Goal: Information Seeking & Learning: Check status

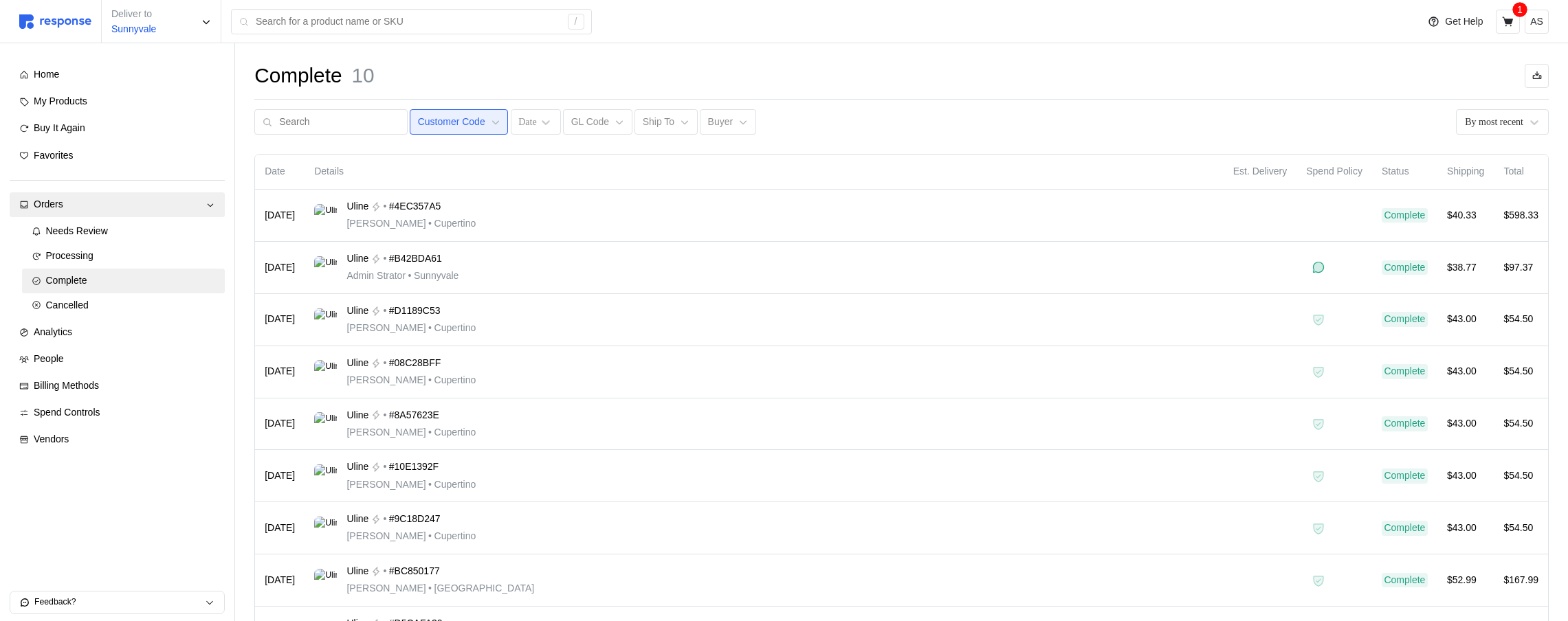
click at [437, 112] on button "Customer Code" at bounding box center [458, 123] width 99 height 26
click at [867, 154] on div "Date Details Est. Delivery Spend Policy Status Shipping Total Aug 11 Uline • #4…" at bounding box center [901, 432] width 1294 height 557
click at [445, 135] on div "Complete 10 Customer Code Date GL Code Ship To Buyer By most recent Date Detail…" at bounding box center [902, 406] width 1333 height 725
click at [456, 115] on p "Customer Code" at bounding box center [451, 122] width 67 height 15
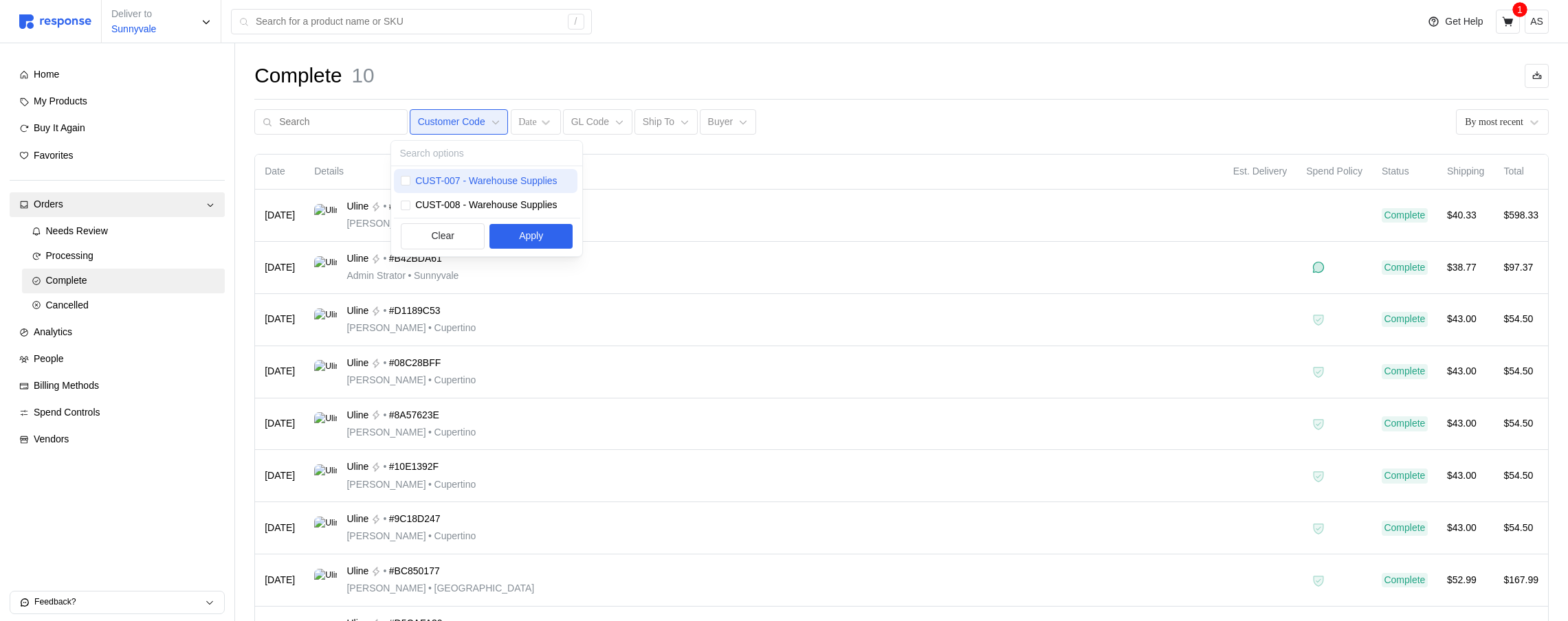
click at [454, 179] on p "CUST-007 - Warehouse Supplies" at bounding box center [486, 181] width 142 height 15
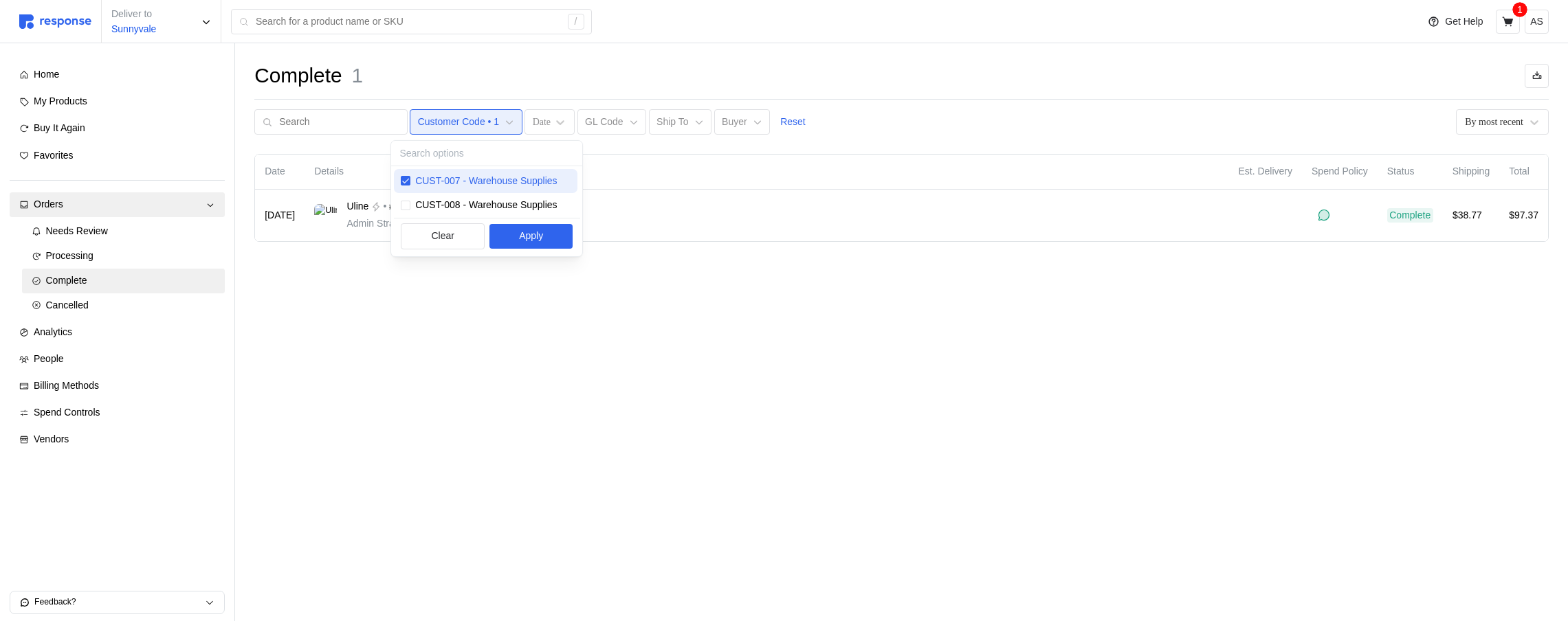
click at [455, 179] on p "CUST-007 - Warehouse Supplies" at bounding box center [486, 181] width 142 height 15
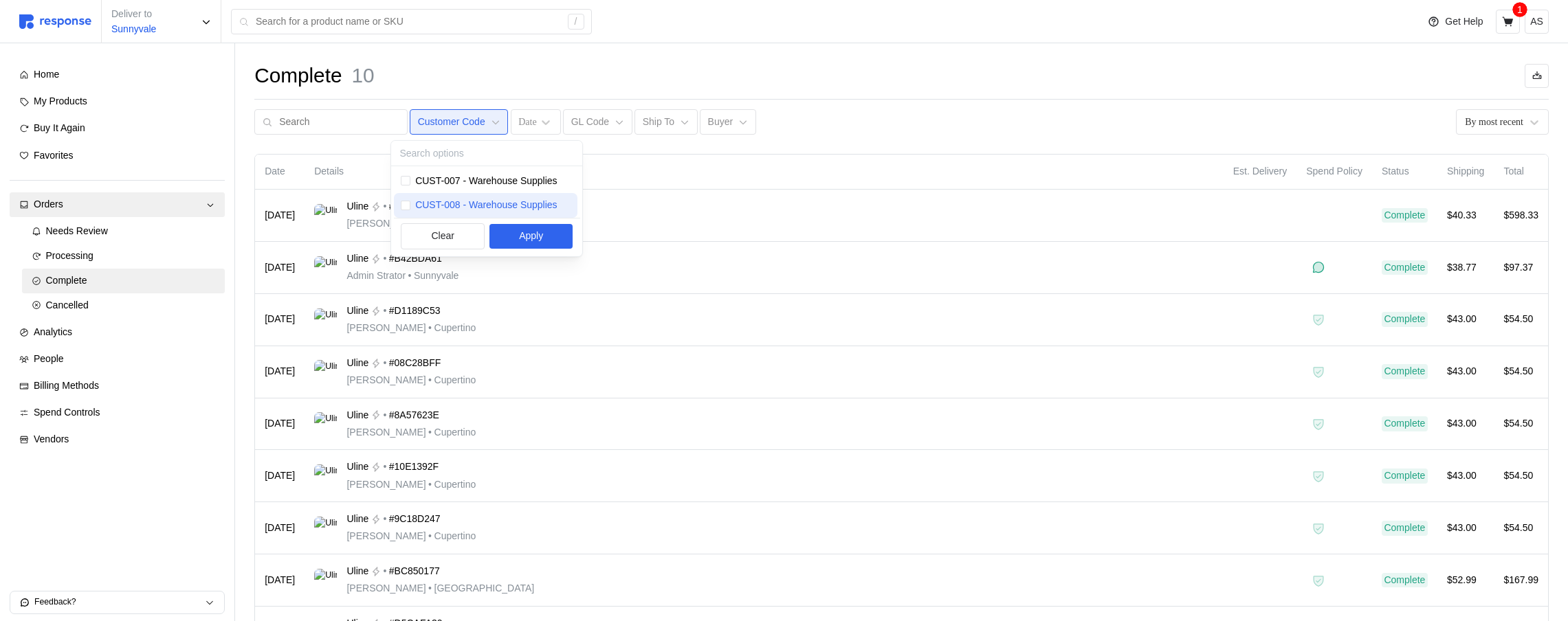
click at [462, 205] on p "CUST-008 - Warehouse Supplies" at bounding box center [486, 205] width 142 height 15
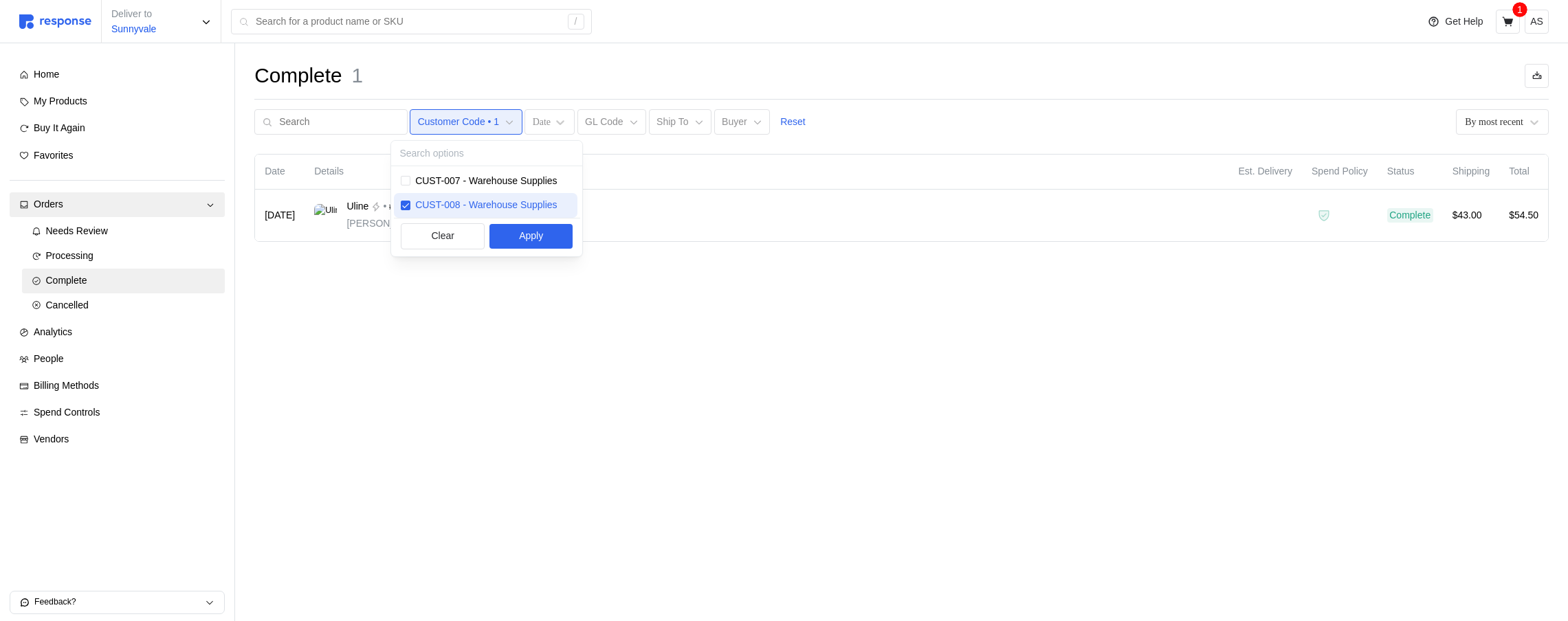
click at [461, 205] on p "CUST-008 - Warehouse Supplies" at bounding box center [486, 205] width 142 height 15
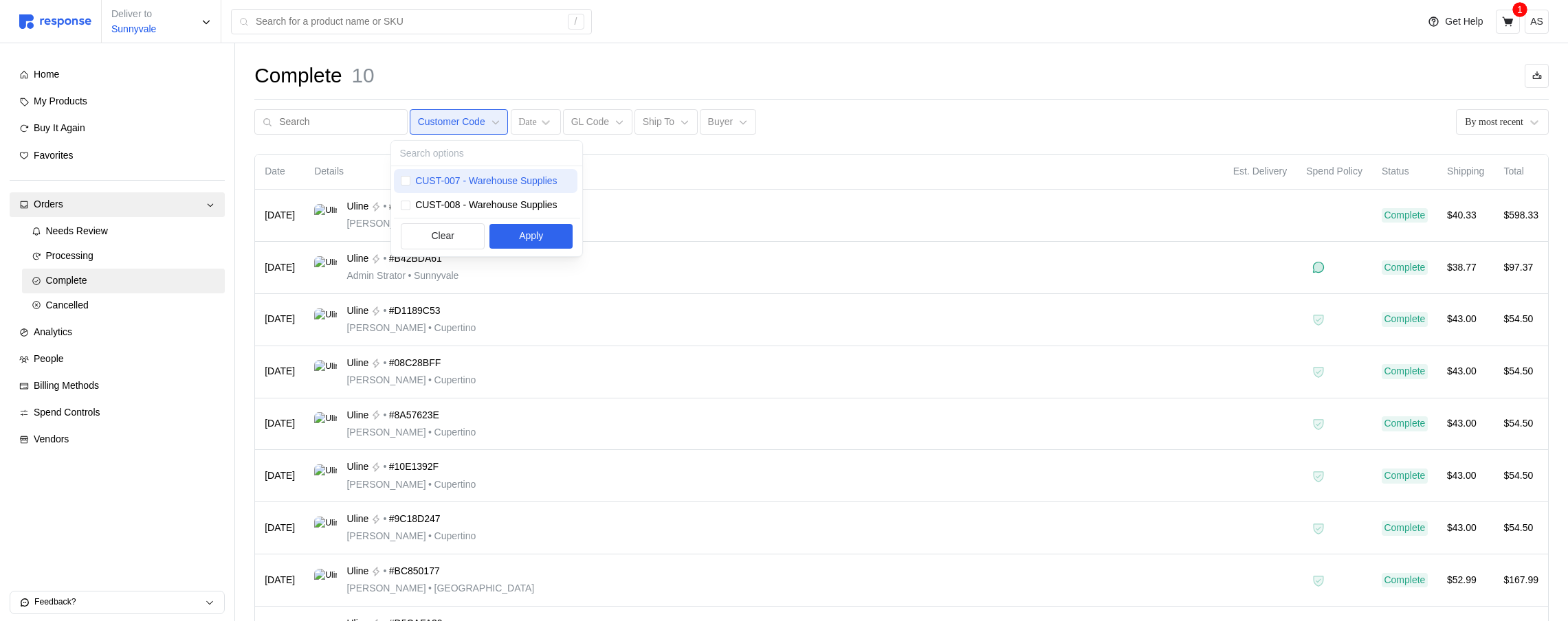
click at [483, 171] on div "CUST-007 - Warehouse Supplies" at bounding box center [486, 182] width 184 height 25
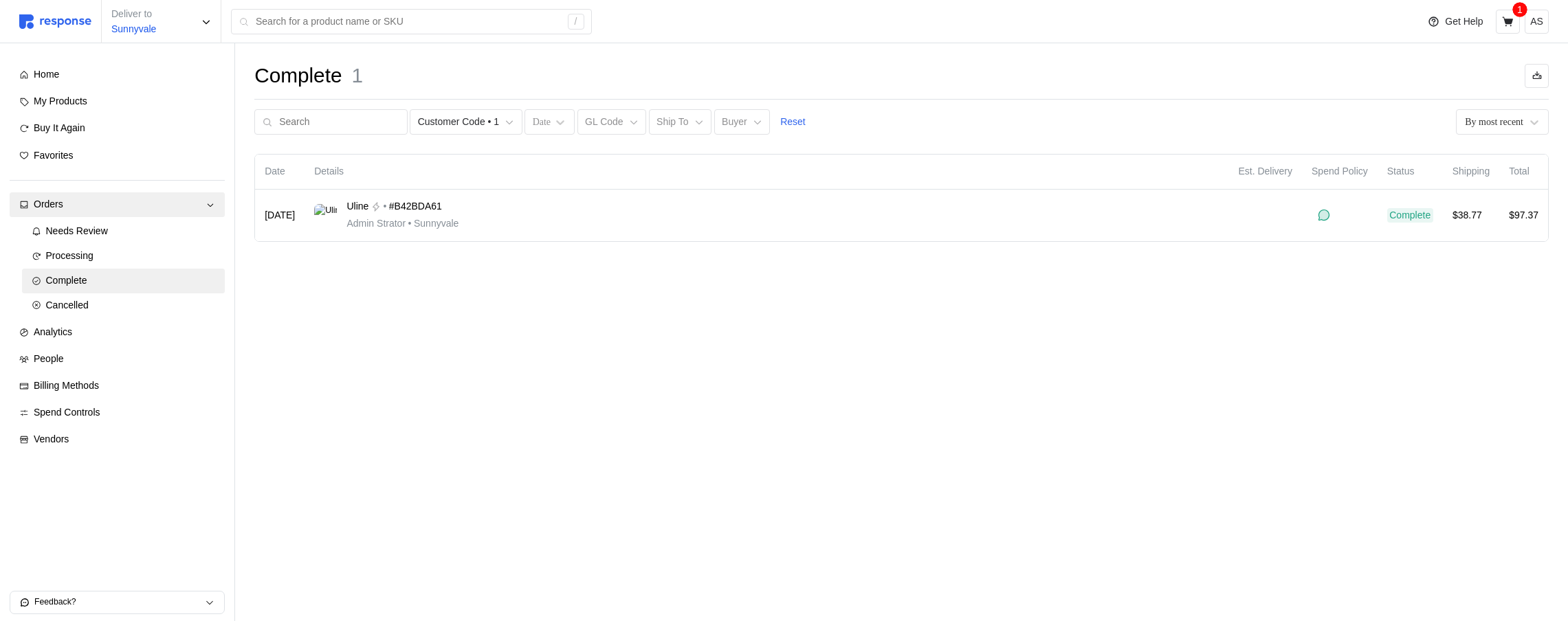
click at [748, 151] on div "Complete 1 Customer Code • 1 Date GL Code Ship To Buyer Reset By most recent Da…" at bounding box center [902, 171] width 1333 height 256
click at [448, 115] on p "Customer Code • 1" at bounding box center [458, 122] width 82 height 15
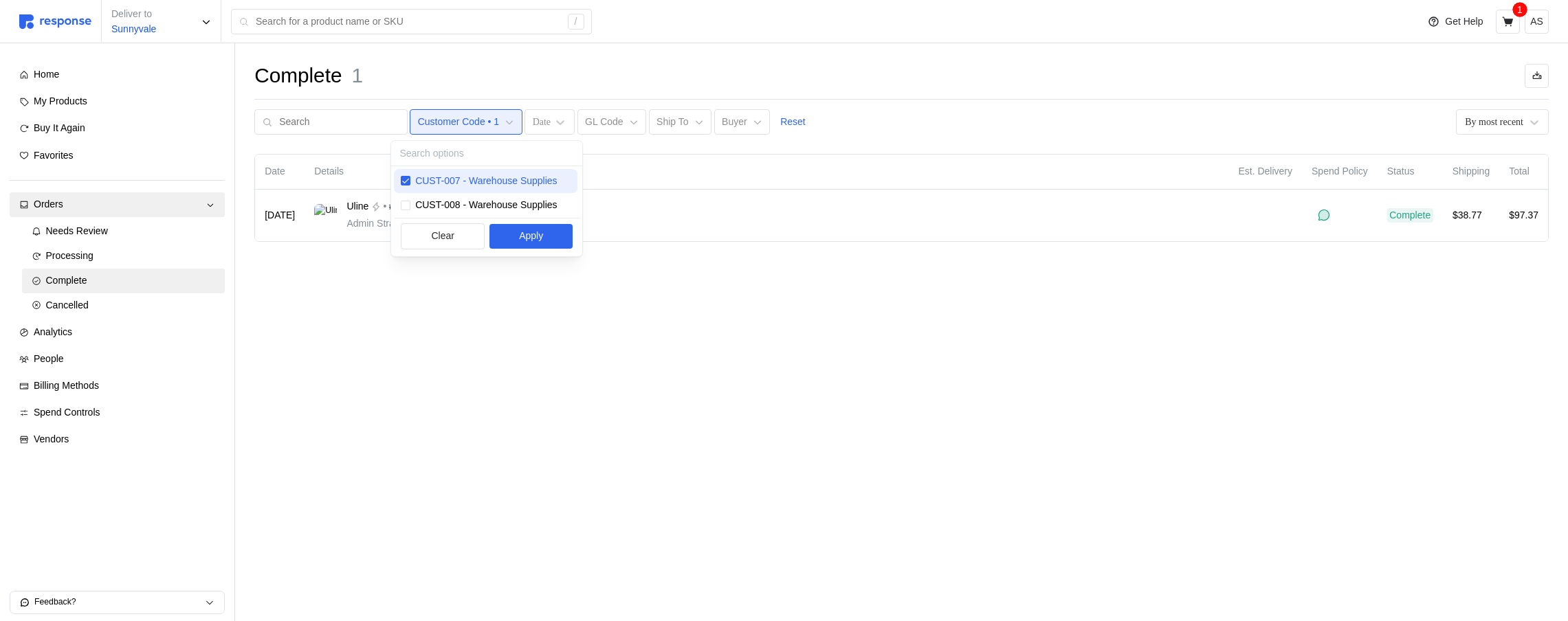
click at [457, 178] on p "CUST-007 - Warehouse Supplies" at bounding box center [486, 181] width 142 height 15
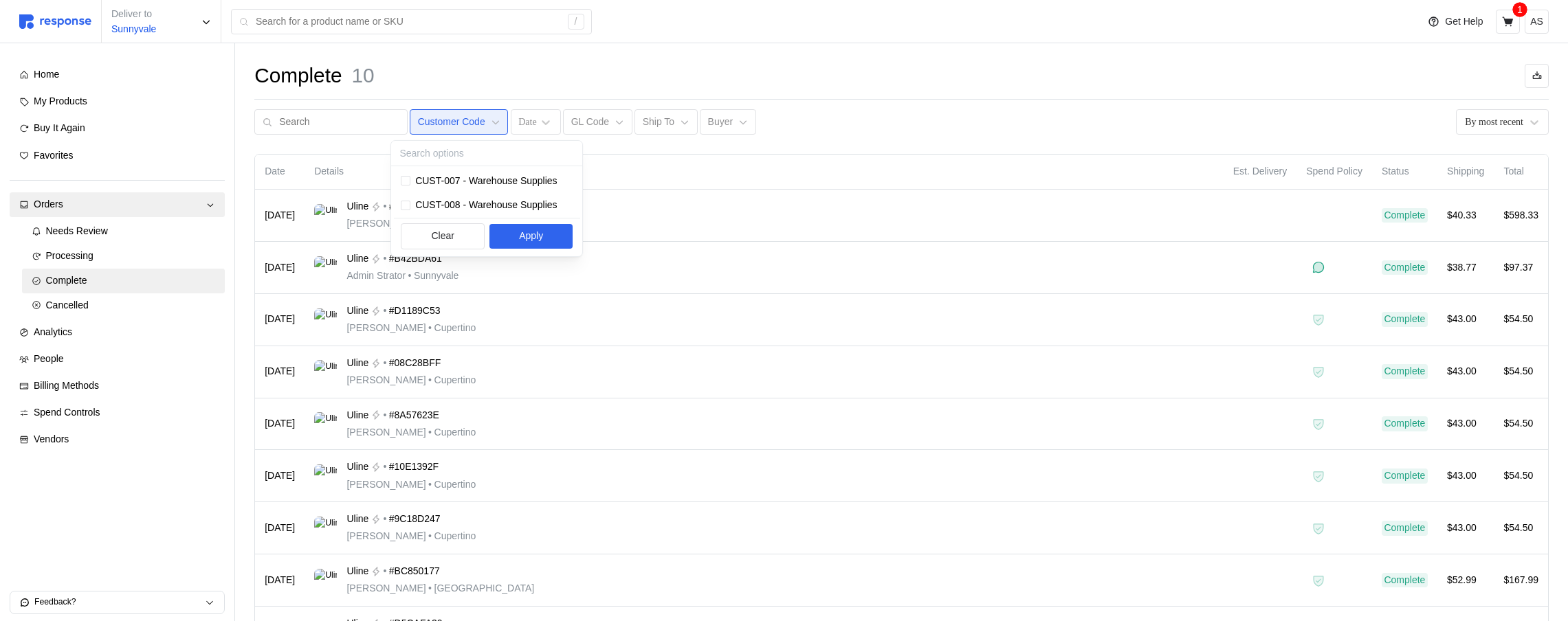
click at [447, 217] on div "Clear Apply" at bounding box center [487, 236] width 186 height 36
click at [447, 213] on div "CUST-008 - Warehouse Supplies" at bounding box center [486, 206] width 184 height 25
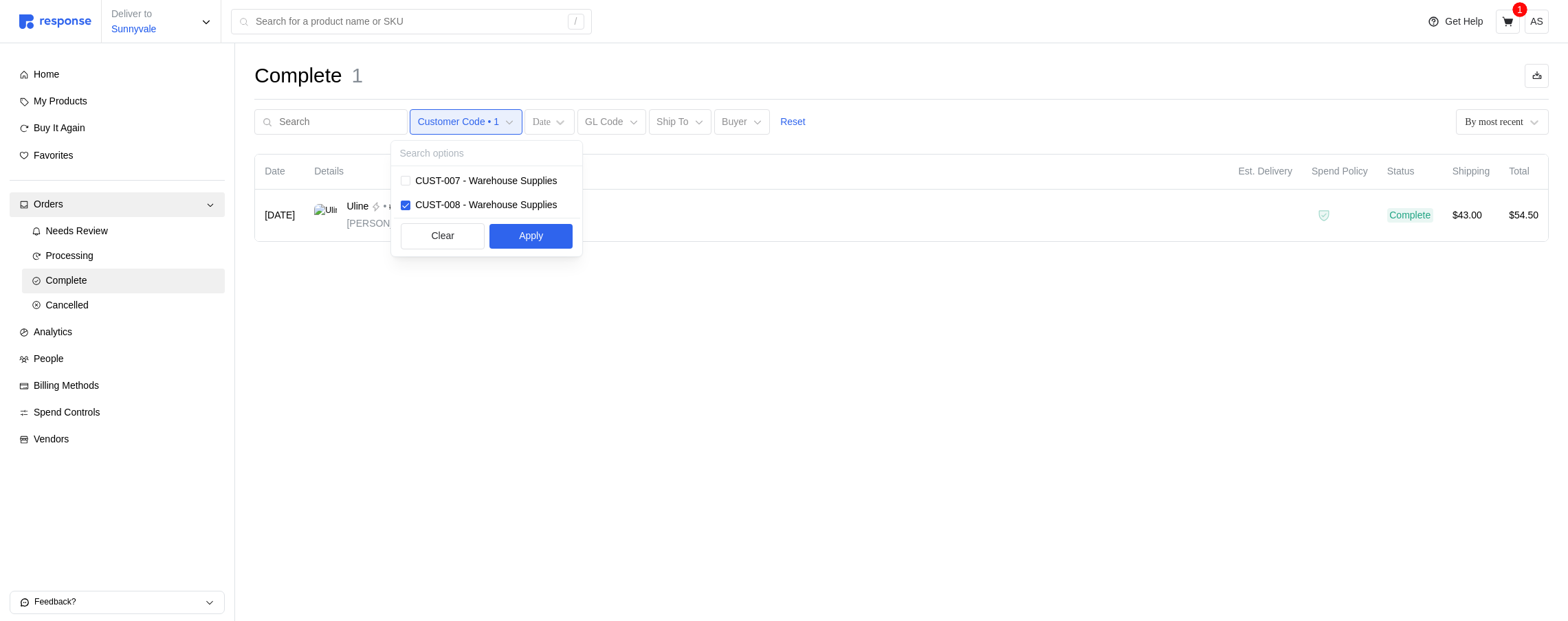
click at [861, 135] on div "Complete 1 Customer Code • 1 Date GL Code Ship To Buyer Reset By most recent Da…" at bounding box center [902, 171] width 1333 height 256
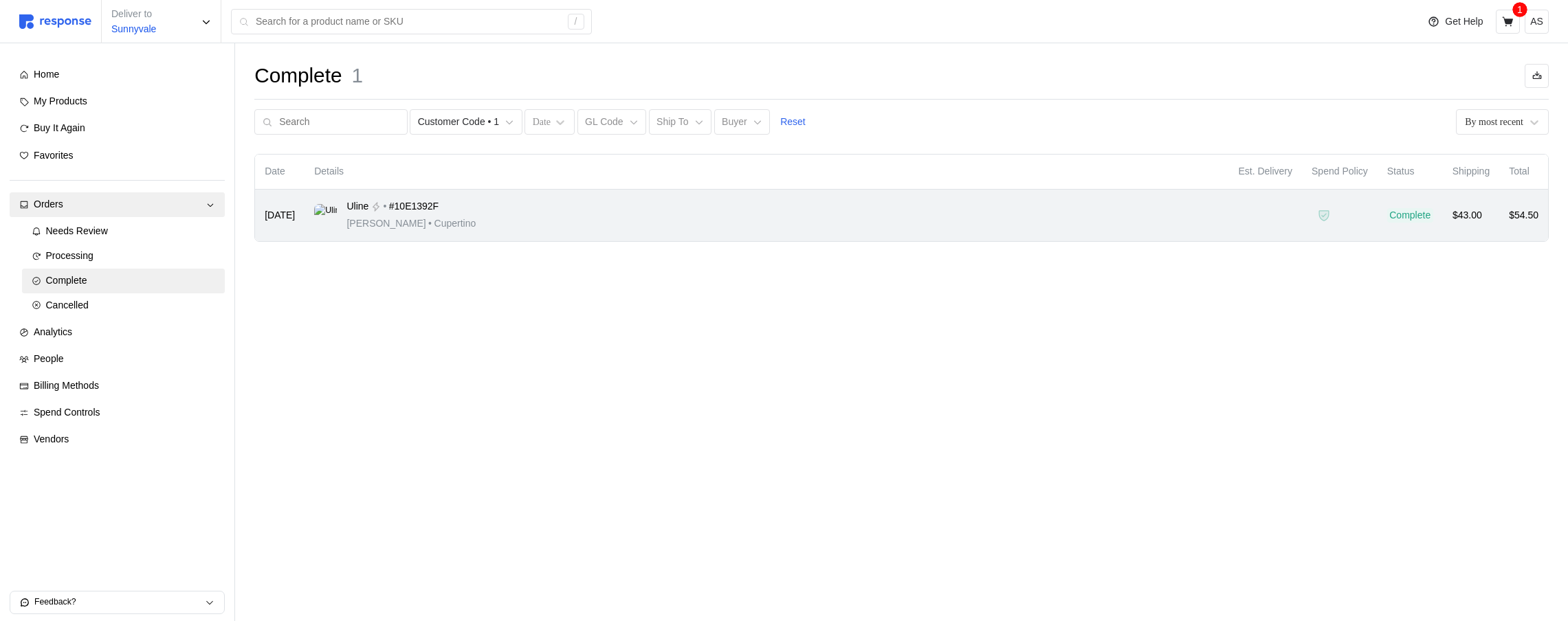
click at [561, 228] on div "Uline • #10E1392F Michael Jordan • Cupertino" at bounding box center [766, 215] width 904 height 32
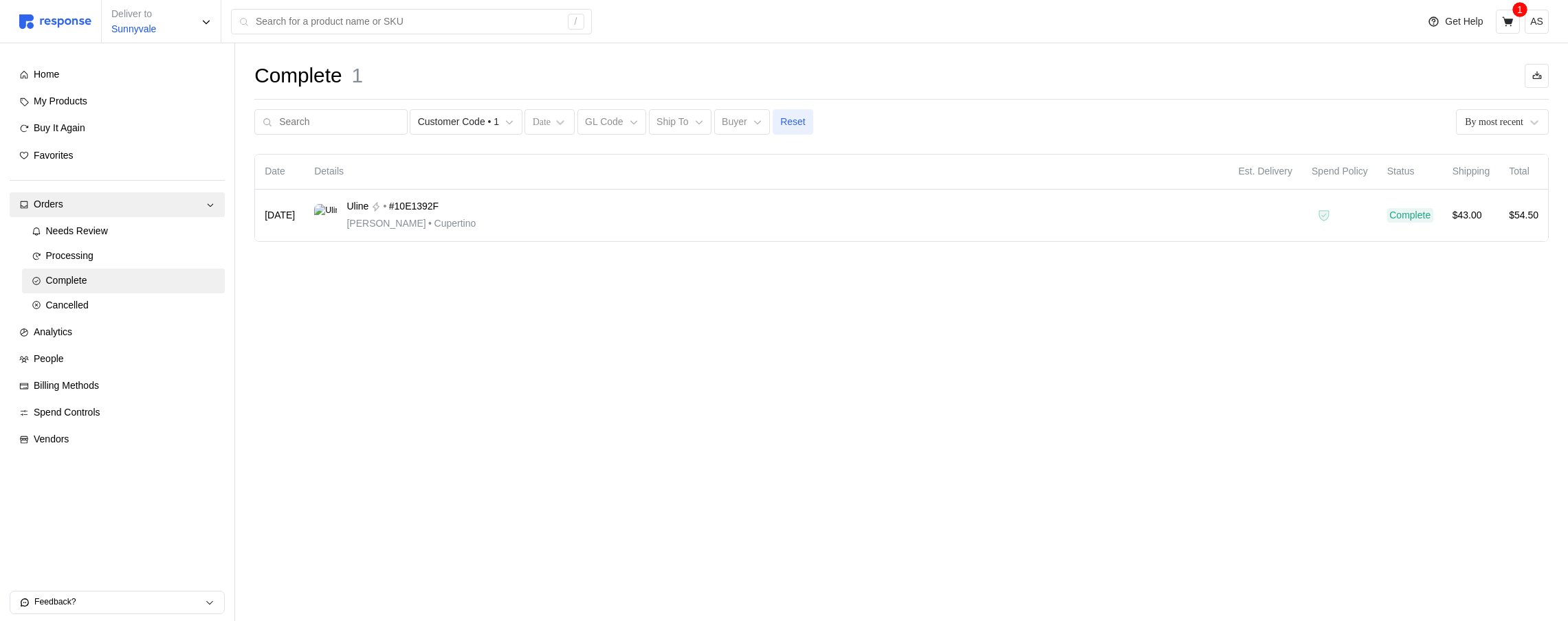
click at [786, 129] on button "Reset" at bounding box center [793, 123] width 41 height 26
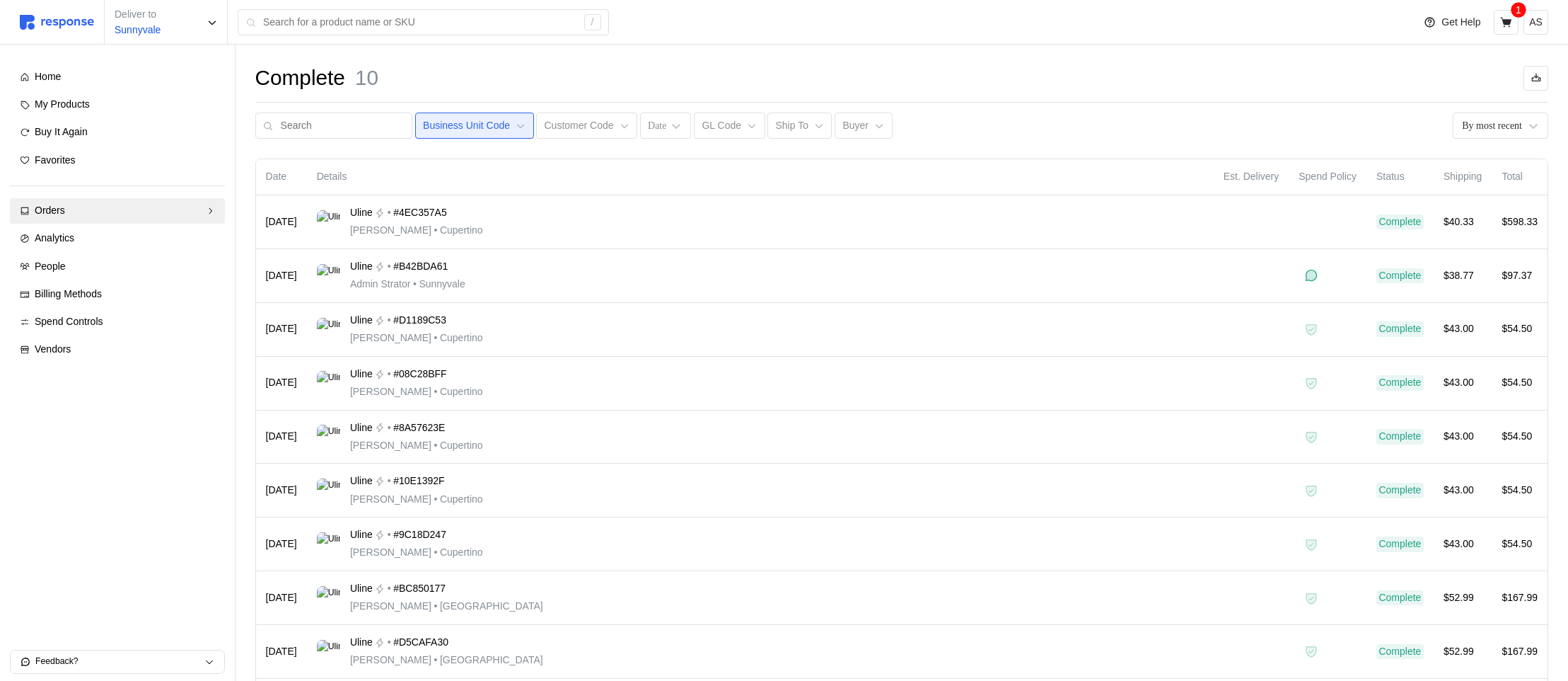
click at [471, 131] on p "Business Unit Code" at bounding box center [467, 126] width 87 height 16
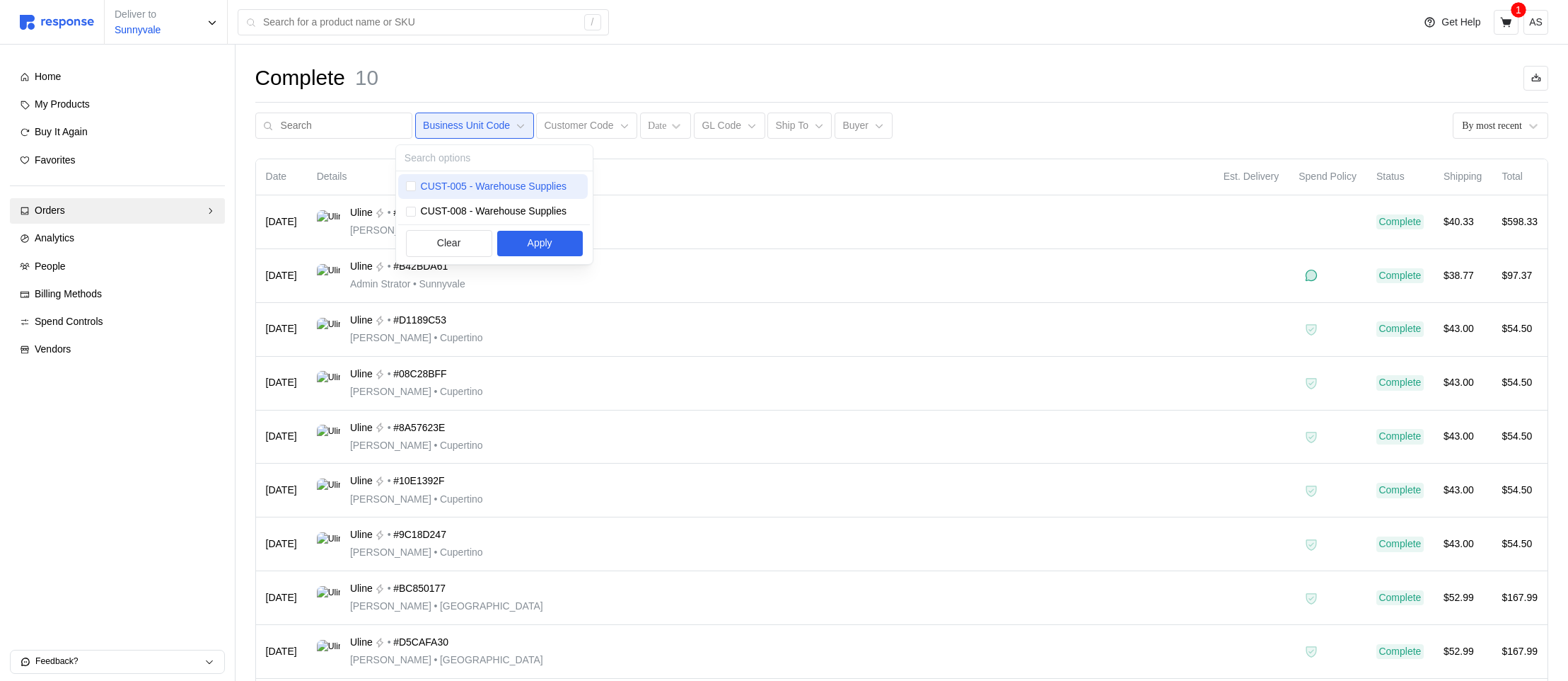
click at [478, 186] on p "CUST-005 - Warehouse Supplies" at bounding box center [494, 186] width 146 height 16
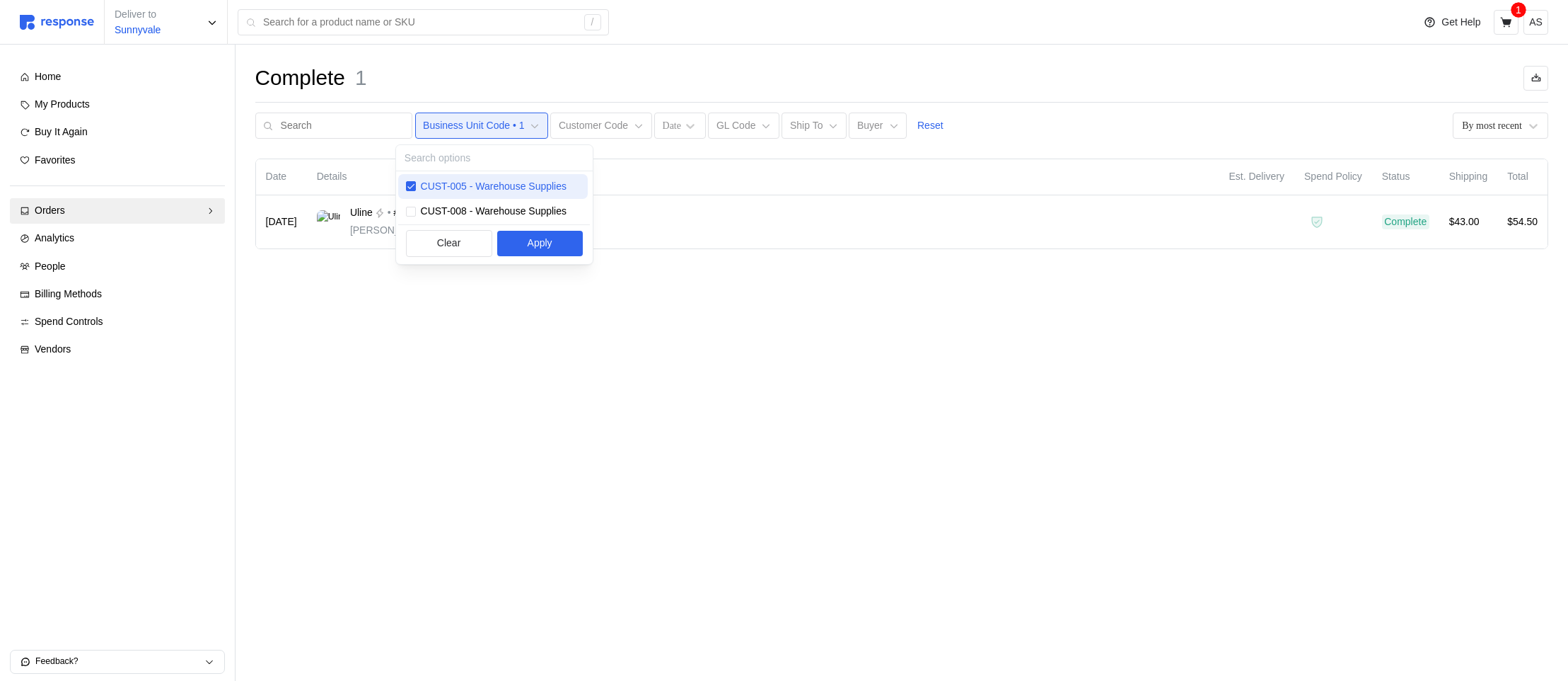
click at [478, 186] on p "CUST-005 - Warehouse Supplies" at bounding box center [494, 186] width 146 height 16
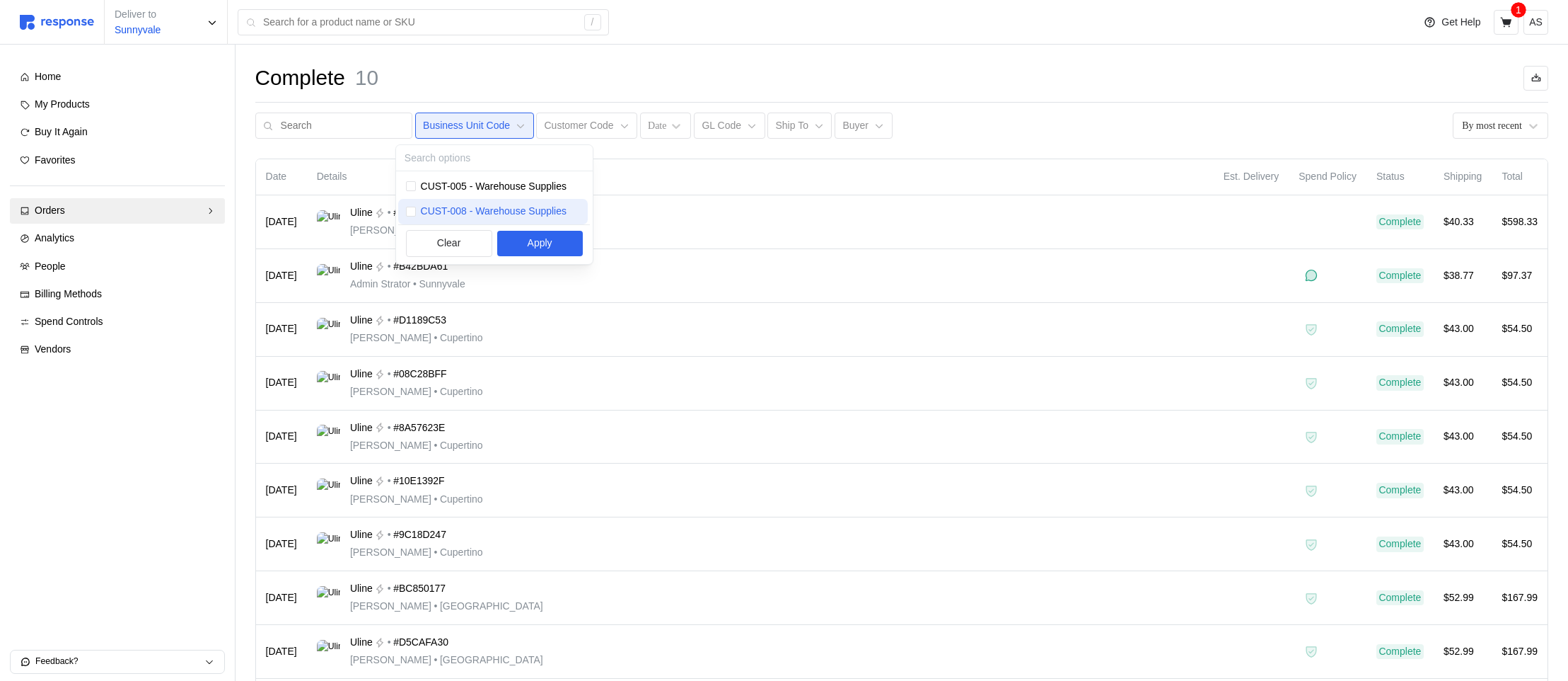
click at [478, 210] on p "CUST-008 - Warehouse Supplies" at bounding box center [494, 211] width 146 height 16
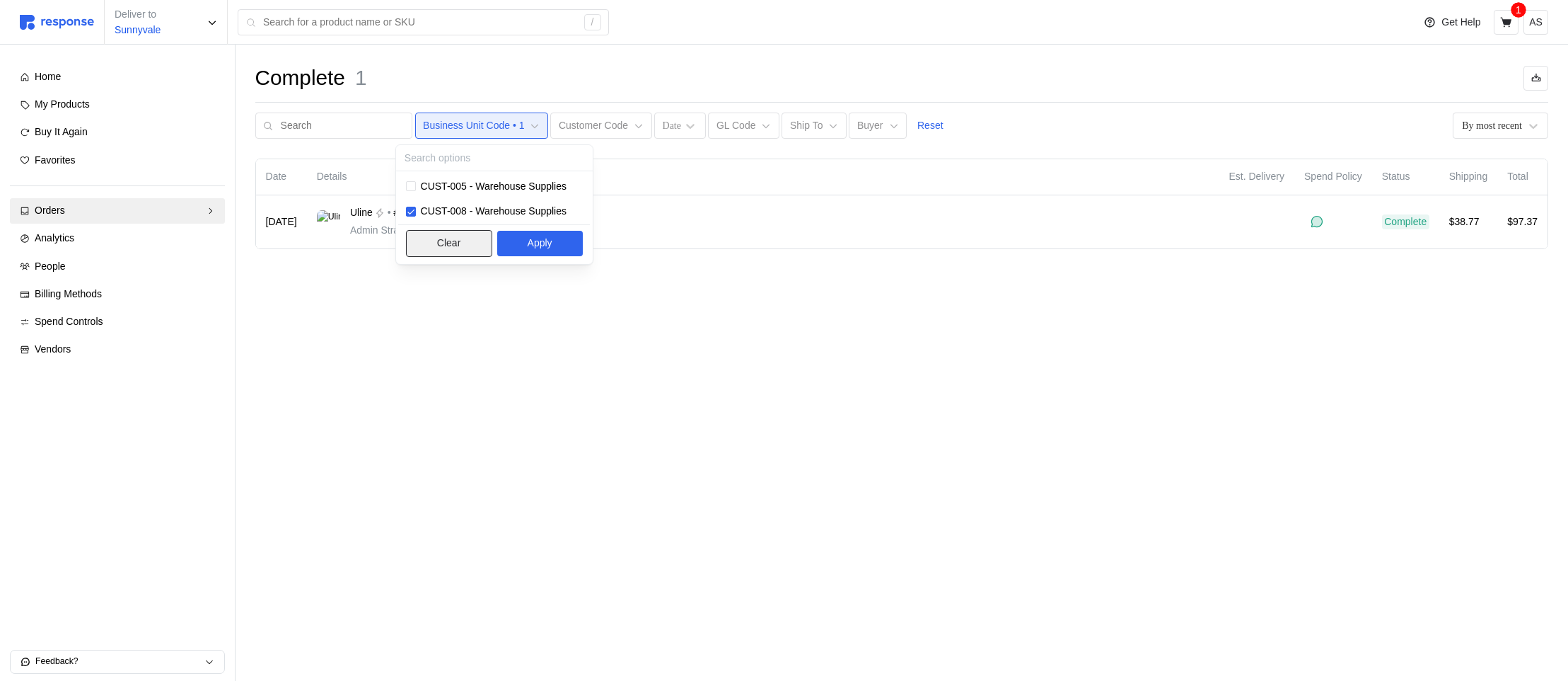
click at [461, 244] on button "Clear" at bounding box center [449, 244] width 86 height 27
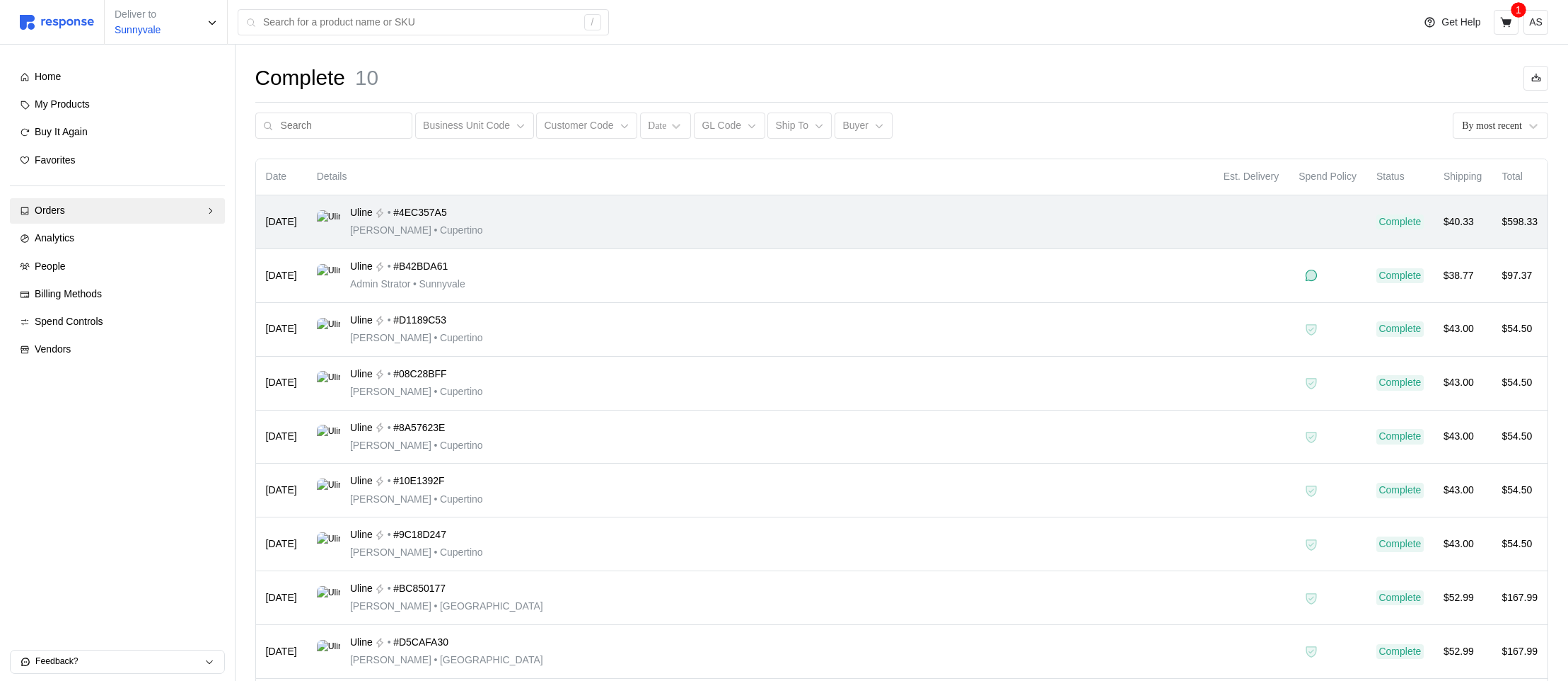
click at [492, 241] on td "Uline • #4EC357A5 Michael Jordan • Cupertino" at bounding box center [760, 222] width 907 height 54
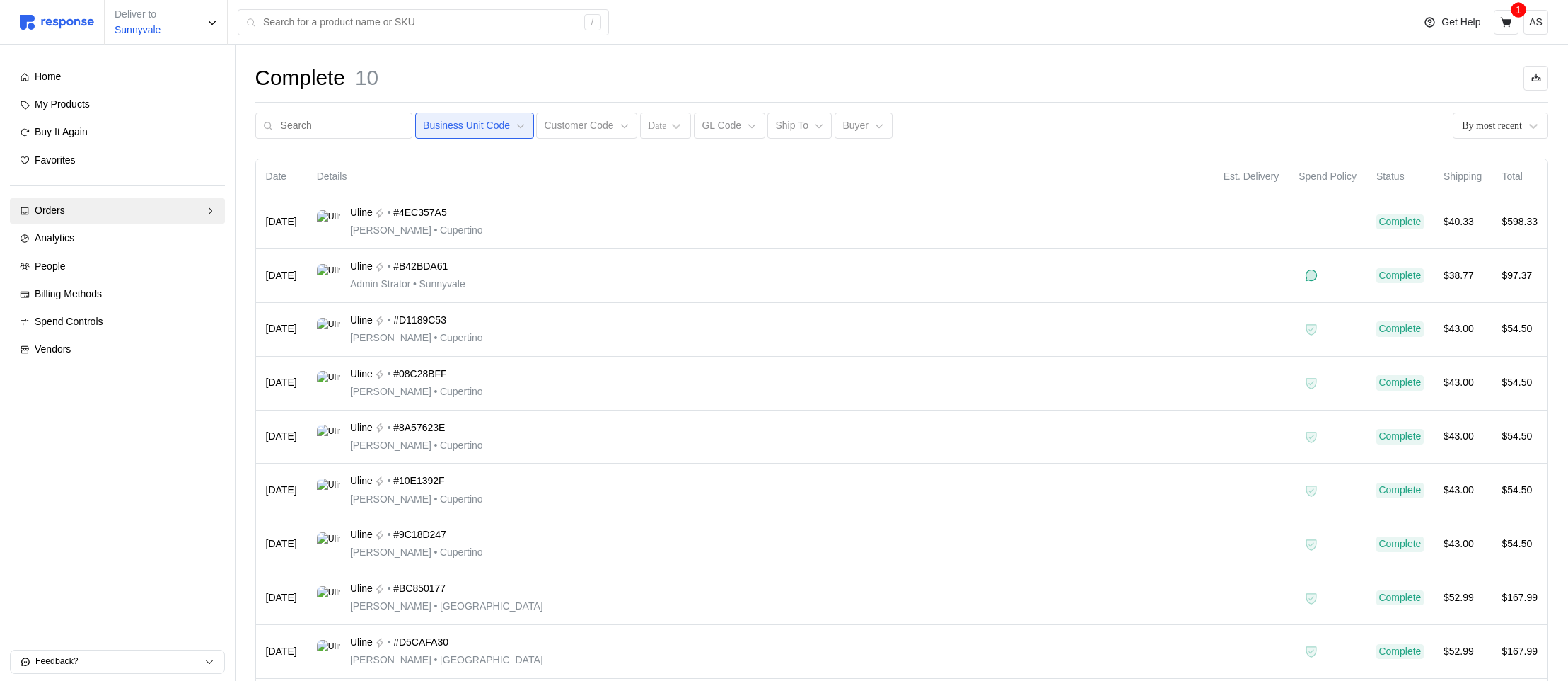
click at [423, 132] on p "Business Unit Code" at bounding box center [467, 126] width 87 height 16
click at [449, 214] on p "CUST-008 - Warehouse Supplies" at bounding box center [494, 211] width 146 height 16
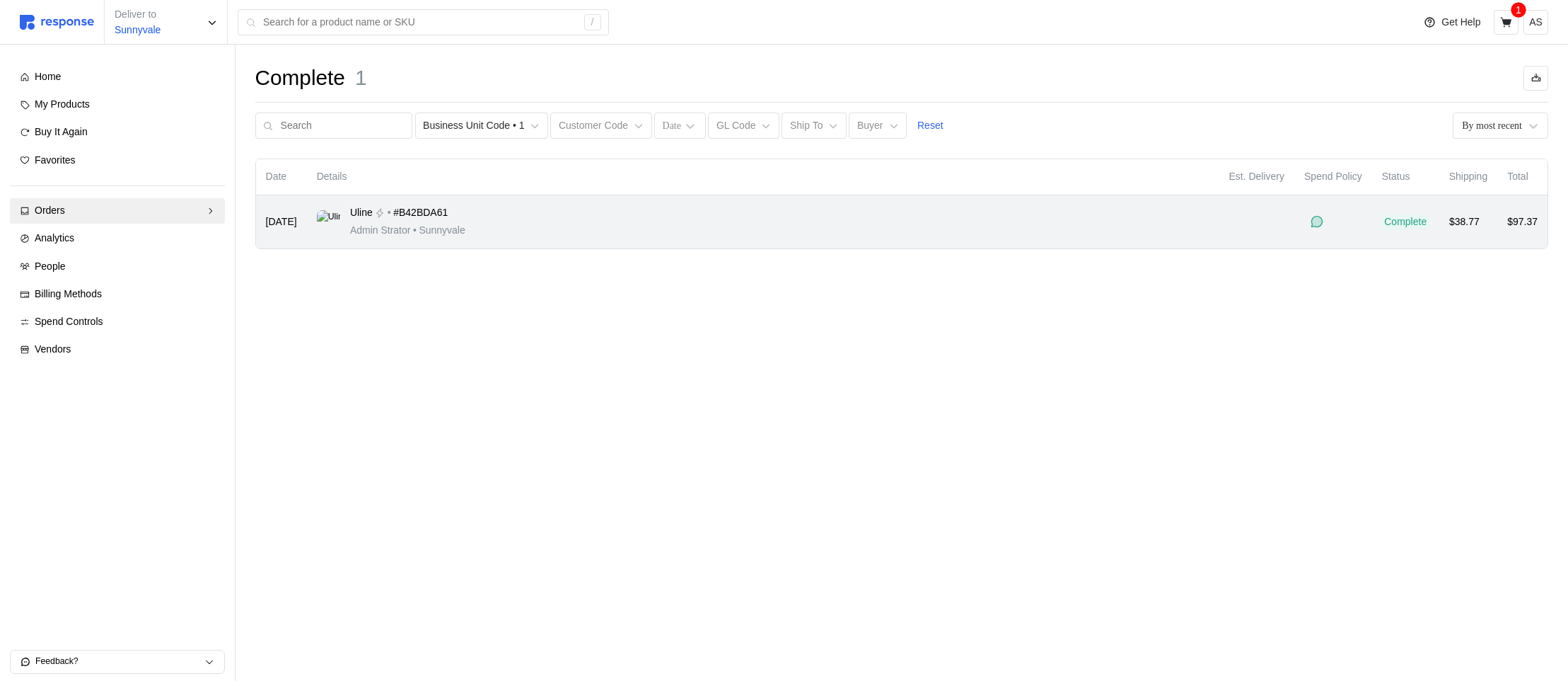
click at [754, 241] on td "Uline • #B42BDA61 Admin Strator • Sunnyvale" at bounding box center [763, 222] width 913 height 53
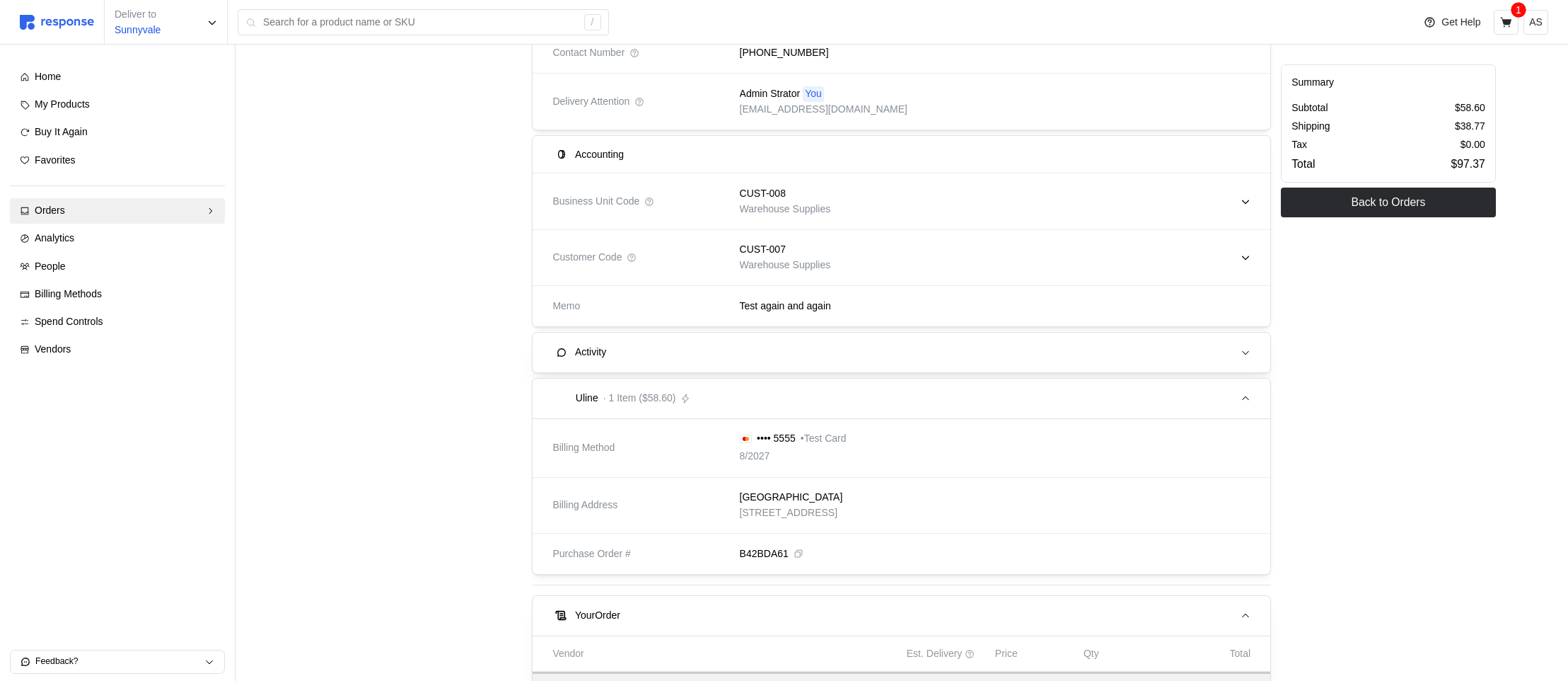
scroll to position [330, 0]
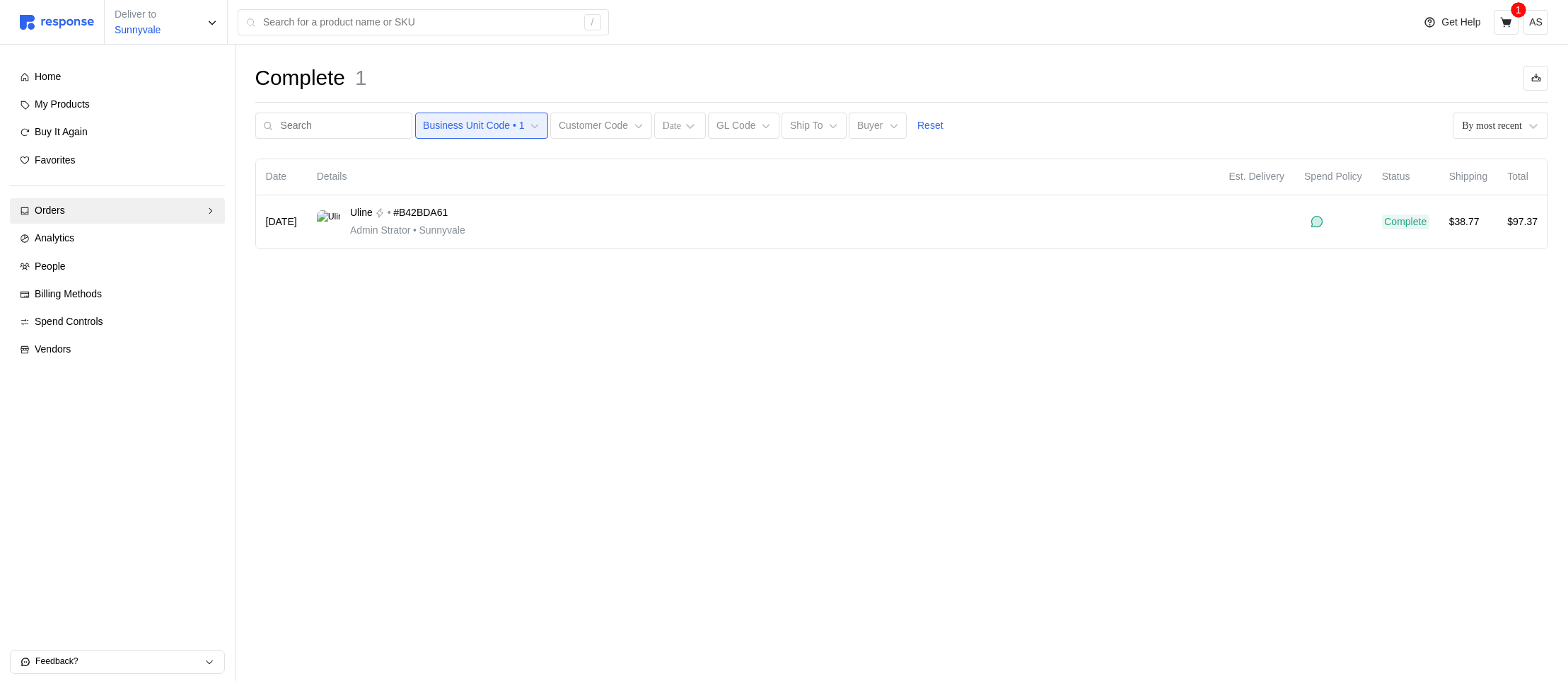
click at [433, 125] on p "Business Unit Code • 1" at bounding box center [473, 126] width 101 height 16
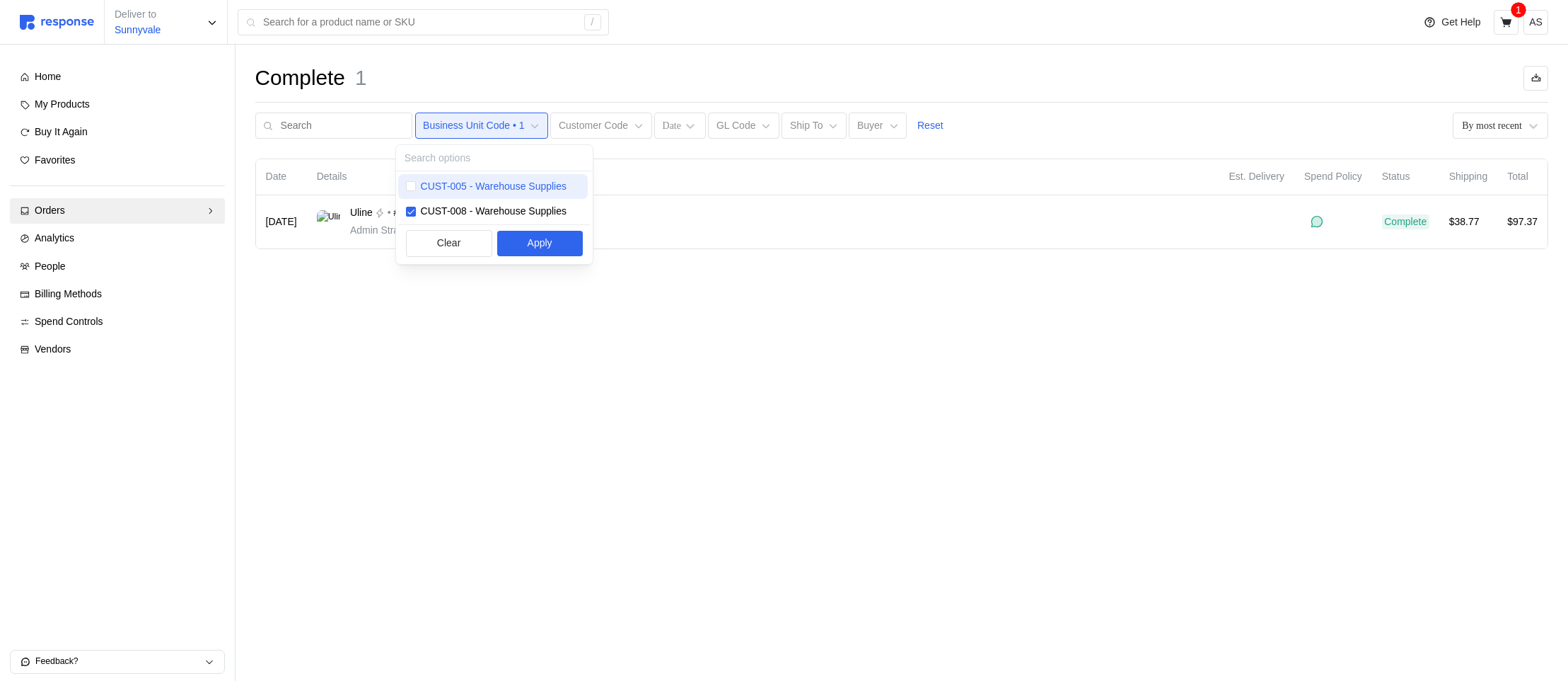
click at [458, 180] on p "CUST-005 - Warehouse Supplies" at bounding box center [494, 186] width 146 height 16
click at [561, 244] on button "Apply" at bounding box center [540, 244] width 86 height 26
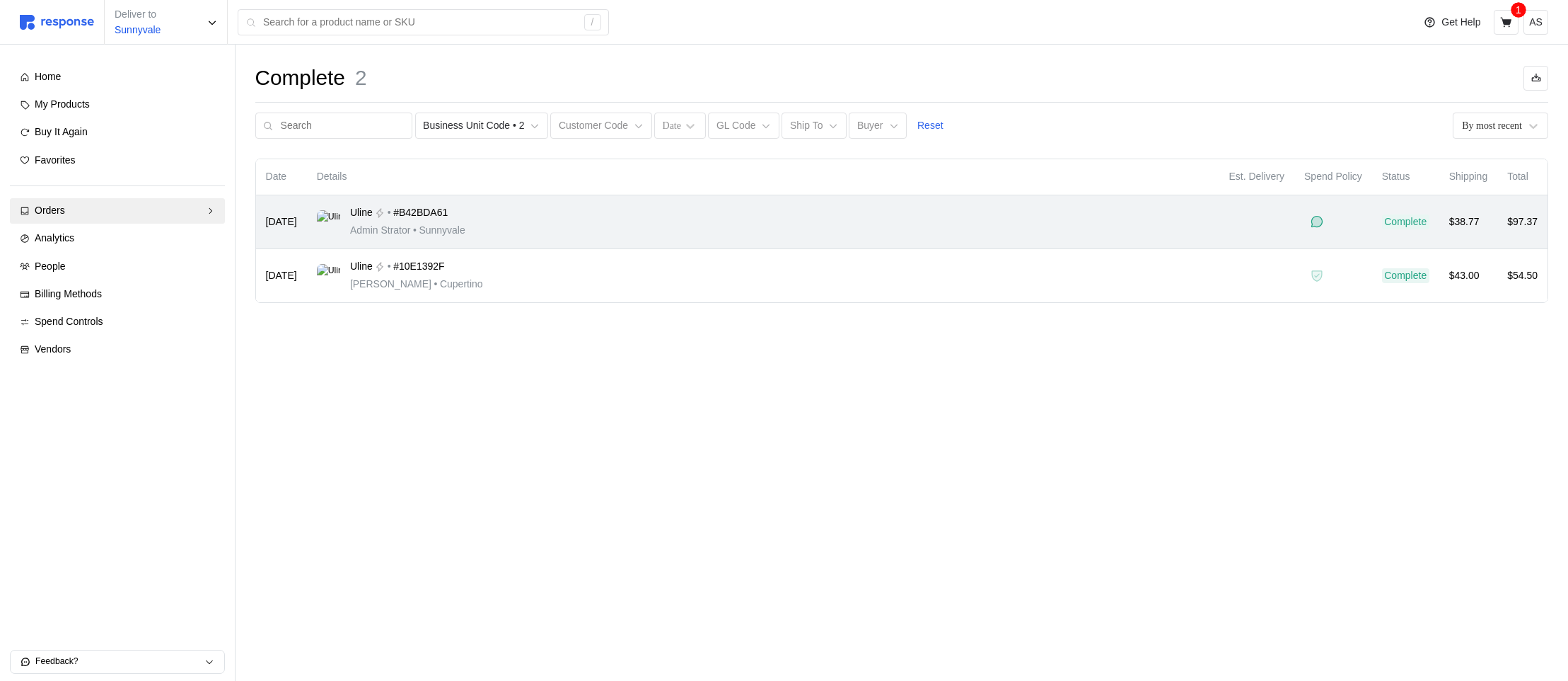
click at [569, 236] on div "Uline • #B42BDA61 Admin Strator • Sunnyvale" at bounding box center [763, 222] width 893 height 33
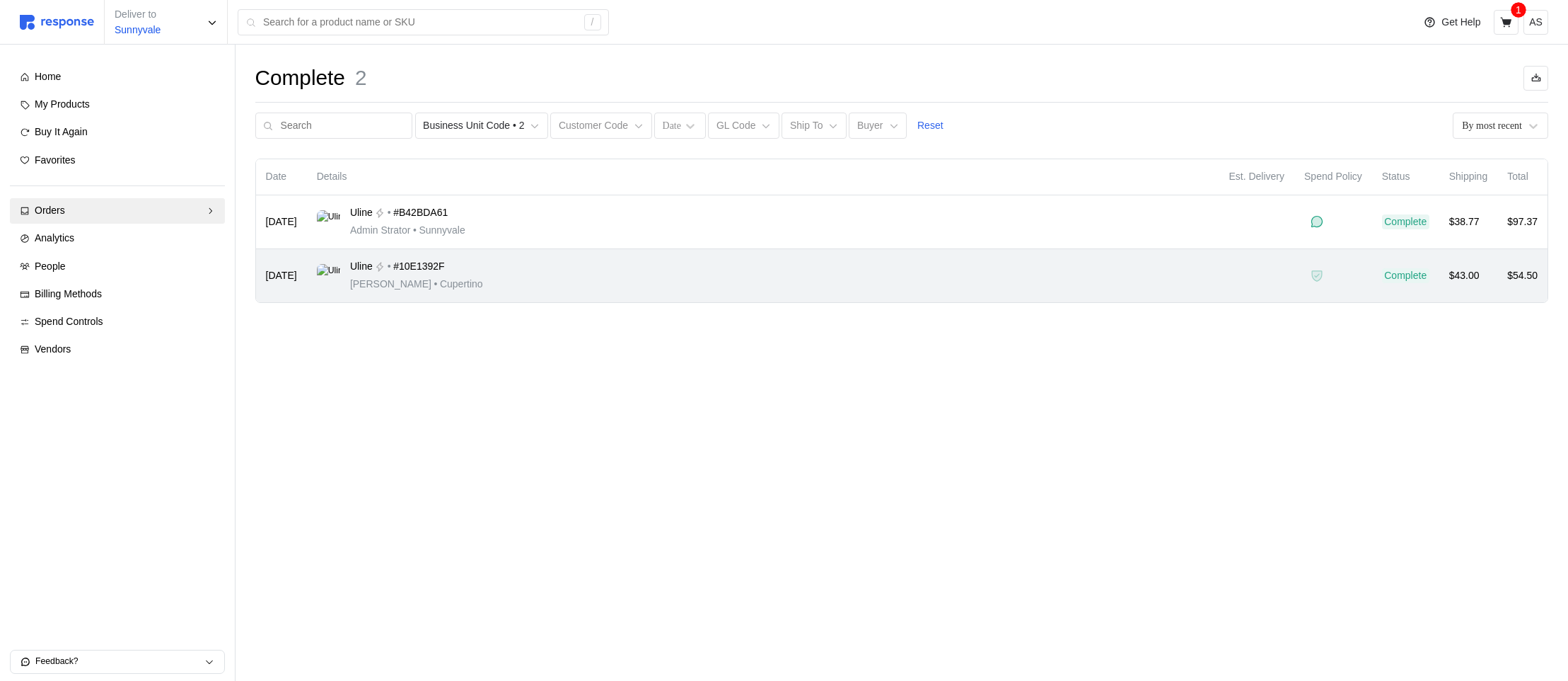
click at [442, 277] on p "Michael Jordan • Cupertino" at bounding box center [416, 284] width 133 height 16
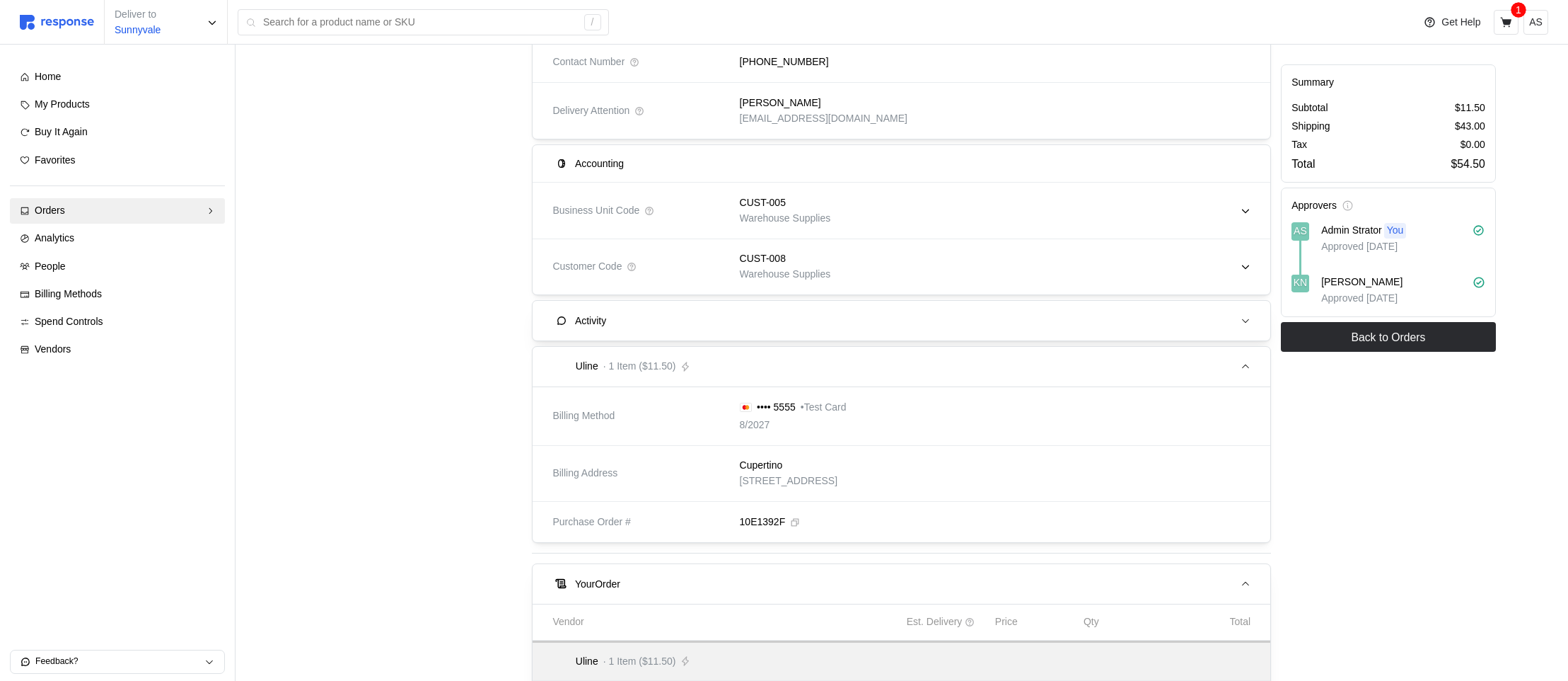
scroll to position [159, 0]
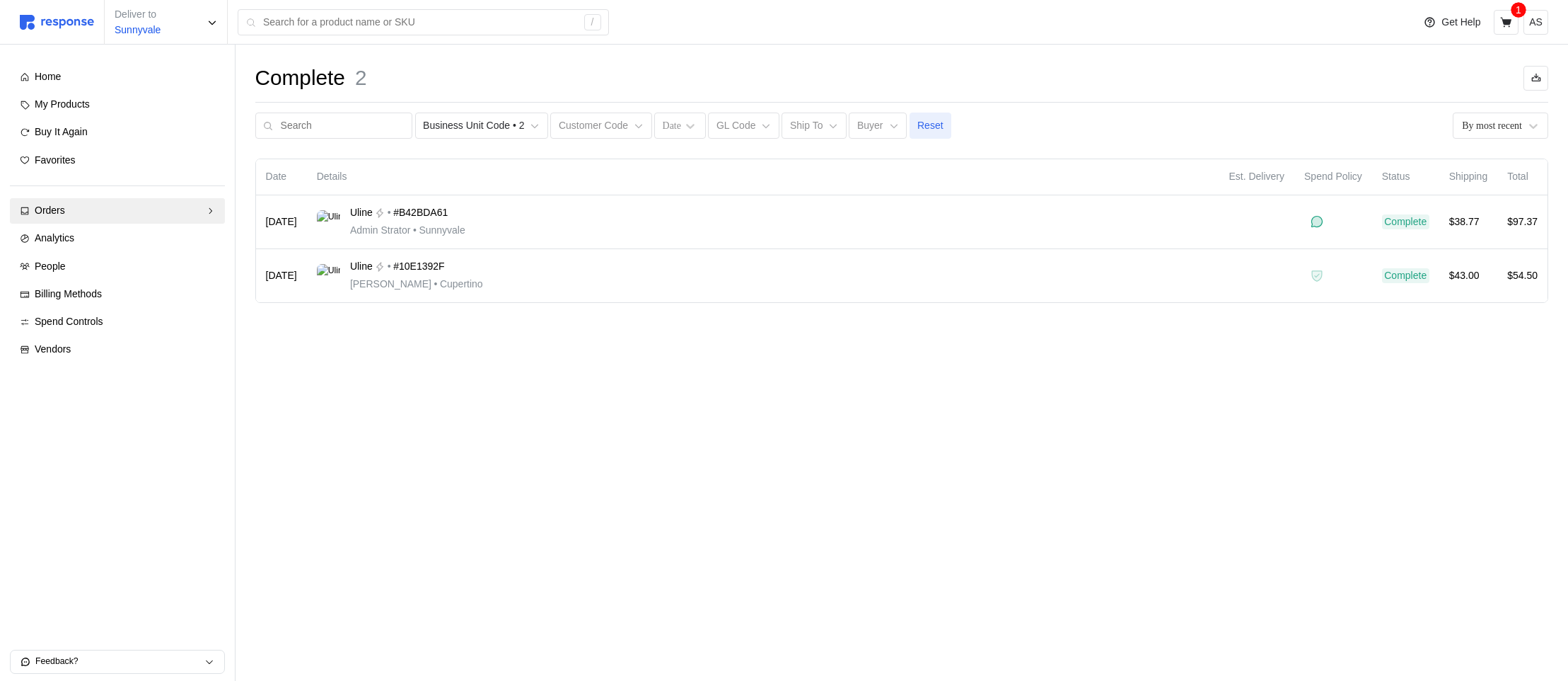
click at [921, 129] on p "Reset" at bounding box center [930, 126] width 26 height 16
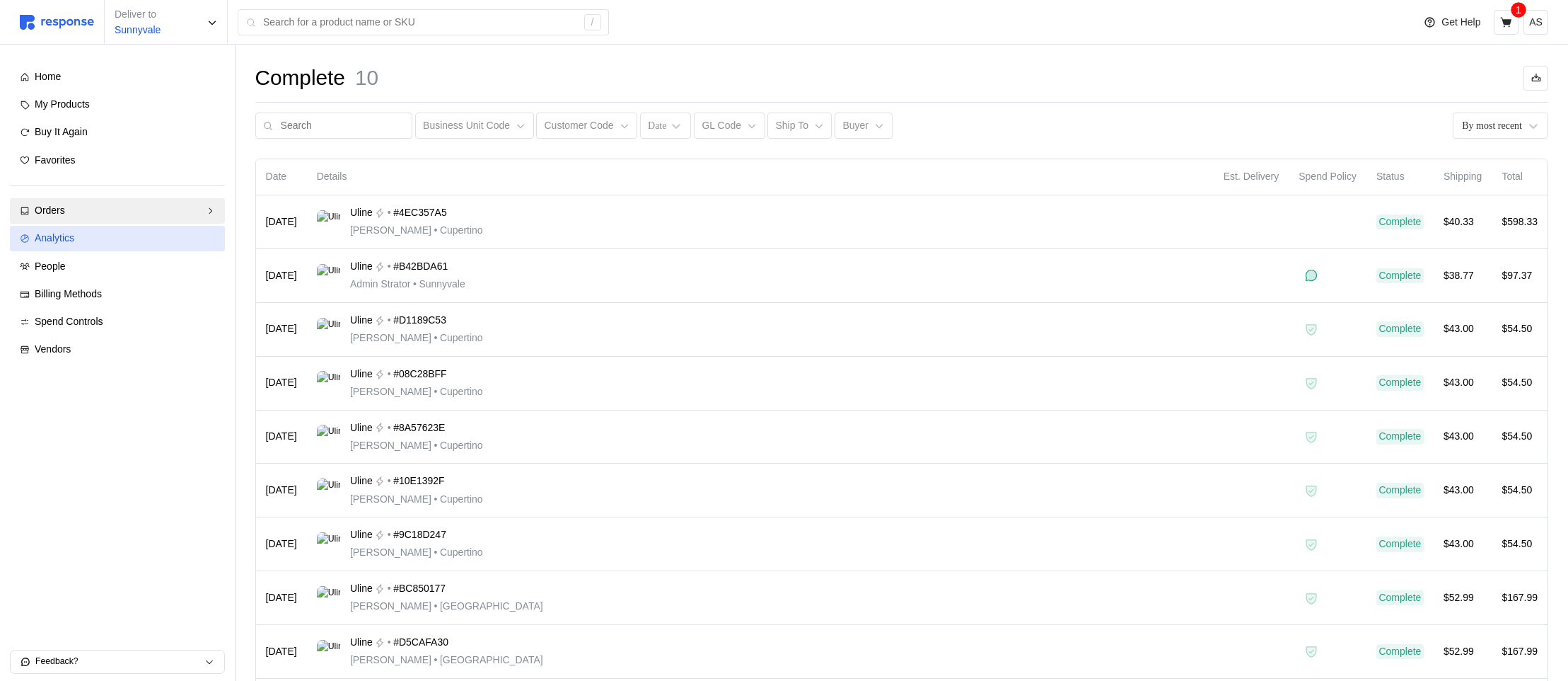
click at [142, 234] on div "Analytics" at bounding box center [125, 238] width 180 height 16
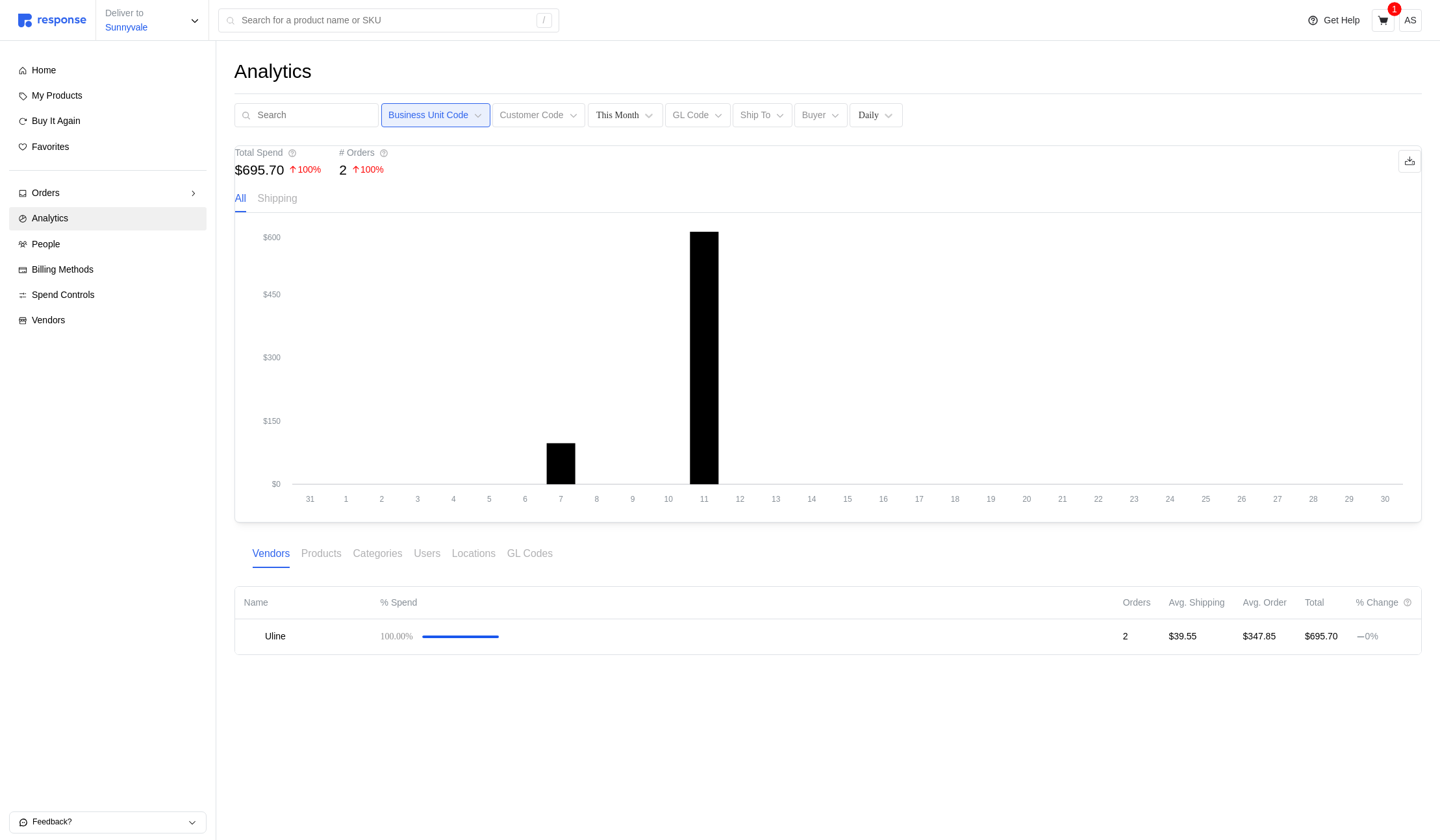
click at [435, 117] on p "Business Unit Code" at bounding box center [428, 115] width 80 height 14
click at [457, 172] on p "CUST-005 - Warehouse Supplies" at bounding box center [453, 171] width 134 height 14
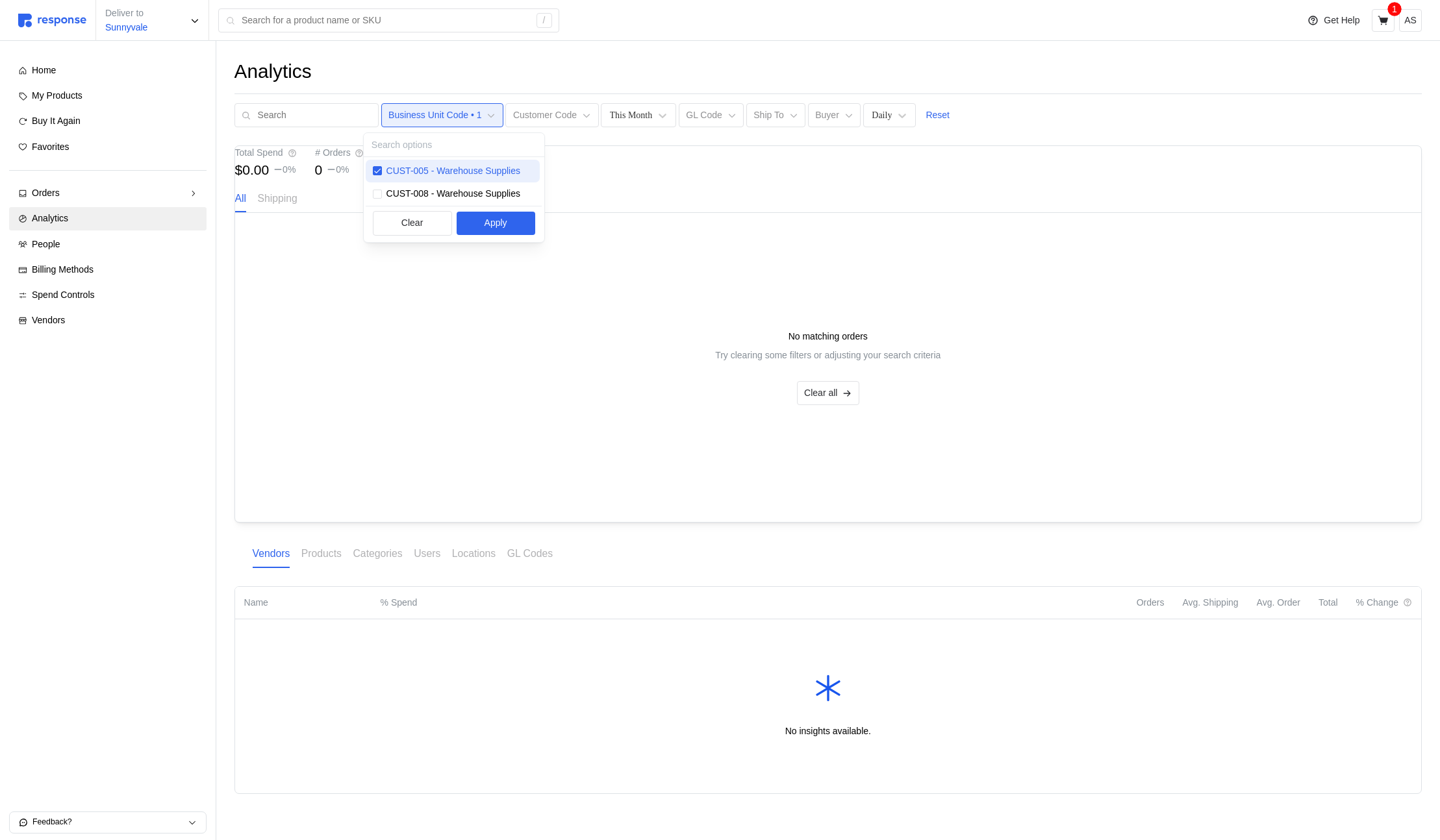
click at [457, 172] on p "CUST-005 - Warehouse Supplies" at bounding box center [453, 171] width 134 height 14
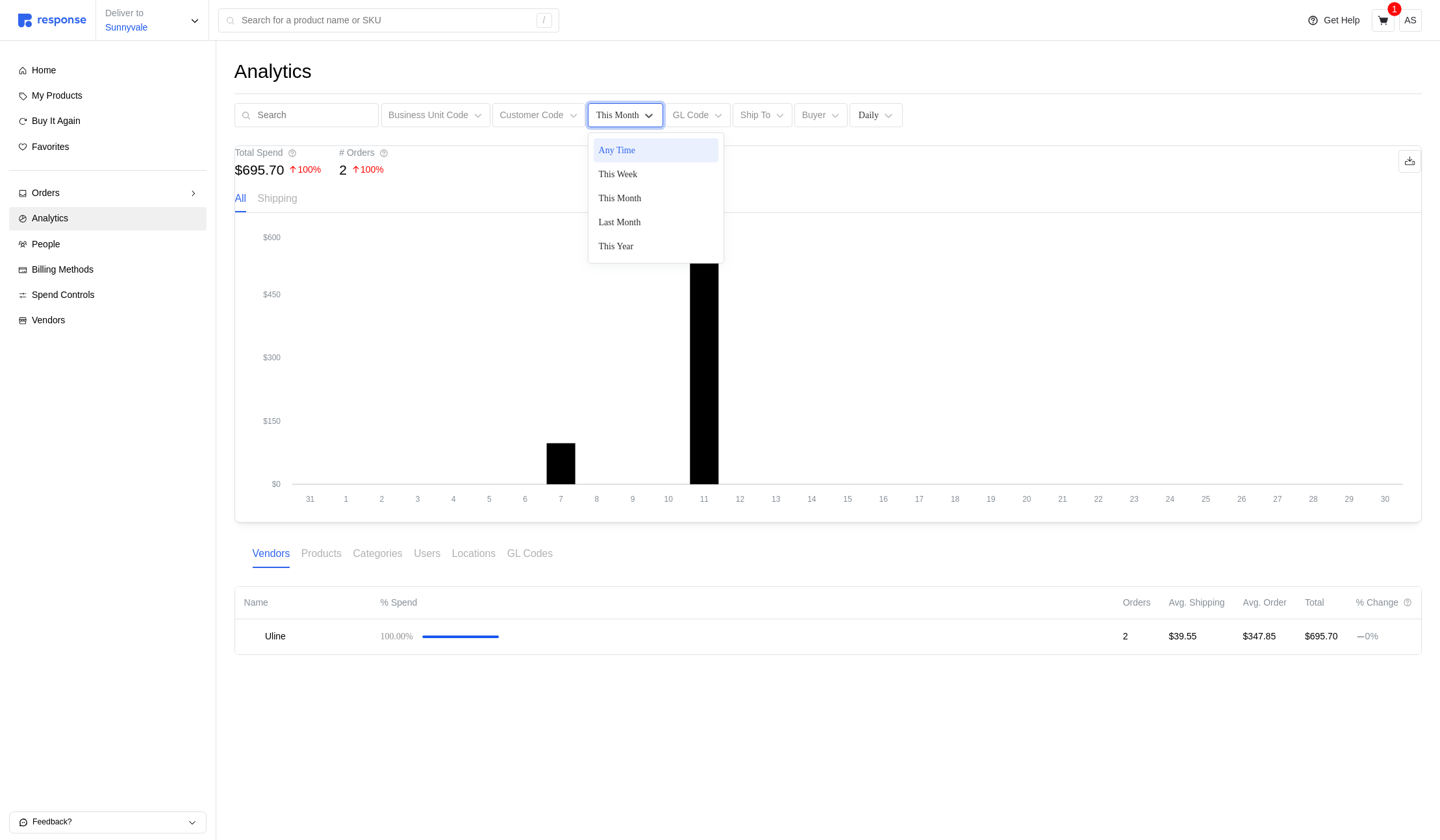
click at [597, 114] on div "This Month" at bounding box center [618, 115] width 43 height 14
click at [569, 114] on icon at bounding box center [573, 115] width 9 height 9
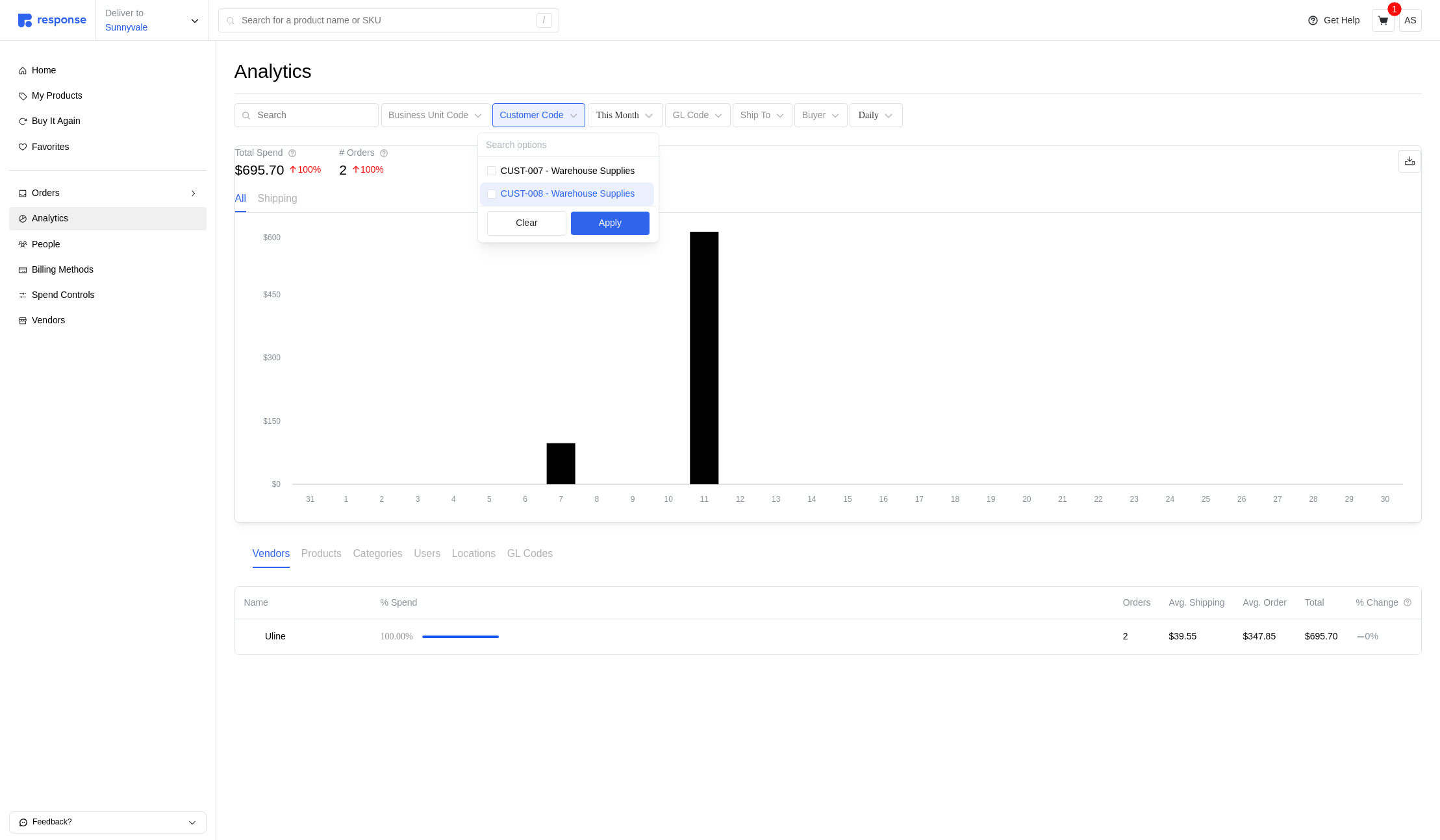
click at [533, 188] on p "CUST-008 - Warehouse Supplies" at bounding box center [568, 194] width 134 height 14
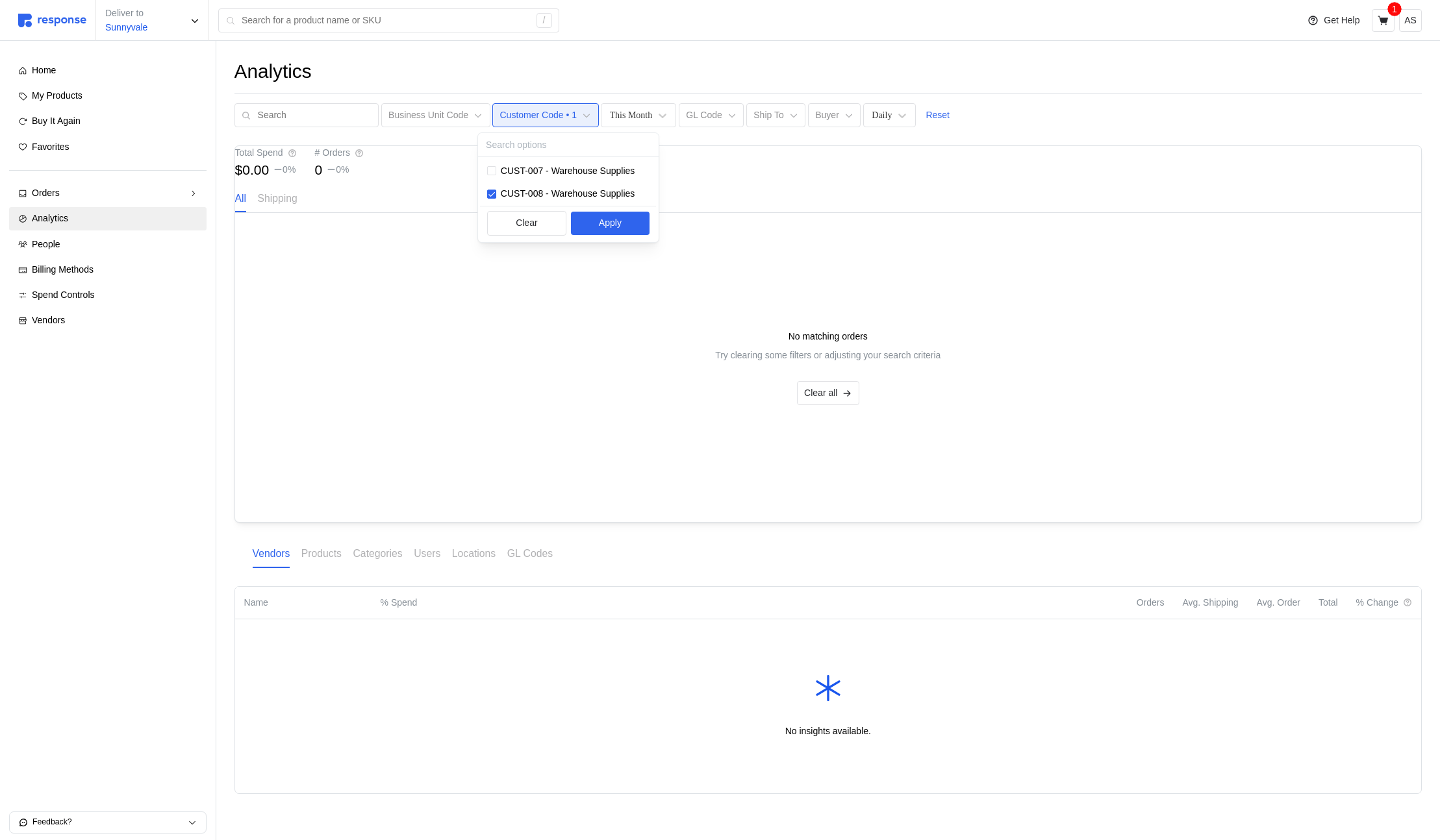
click at [412, 177] on div "Total Spend $0.00 0 % # Orders 0 0 %" at bounding box center [828, 161] width 1186 height 30
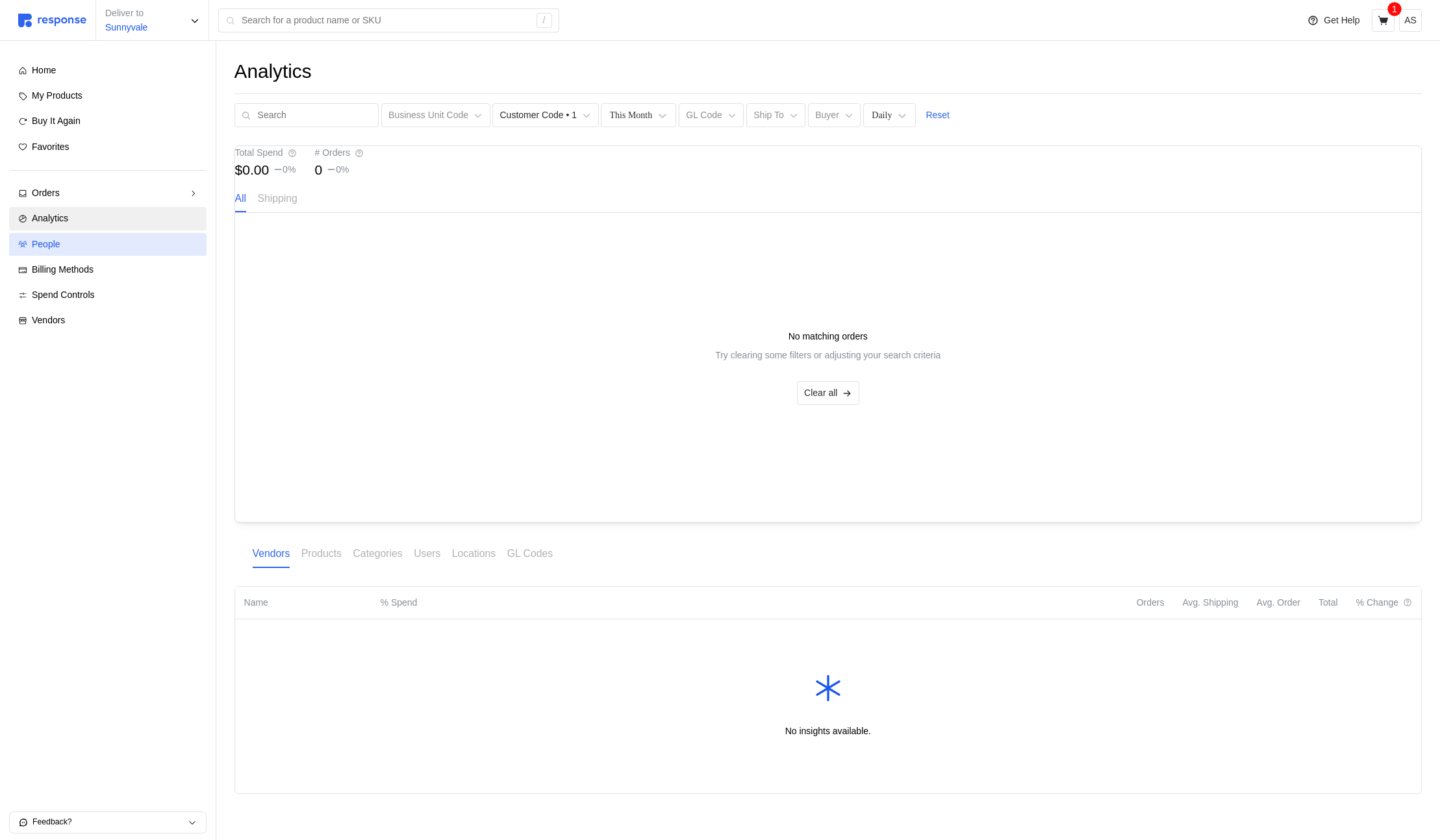
click at [114, 246] on div "People" at bounding box center [115, 245] width 166 height 14
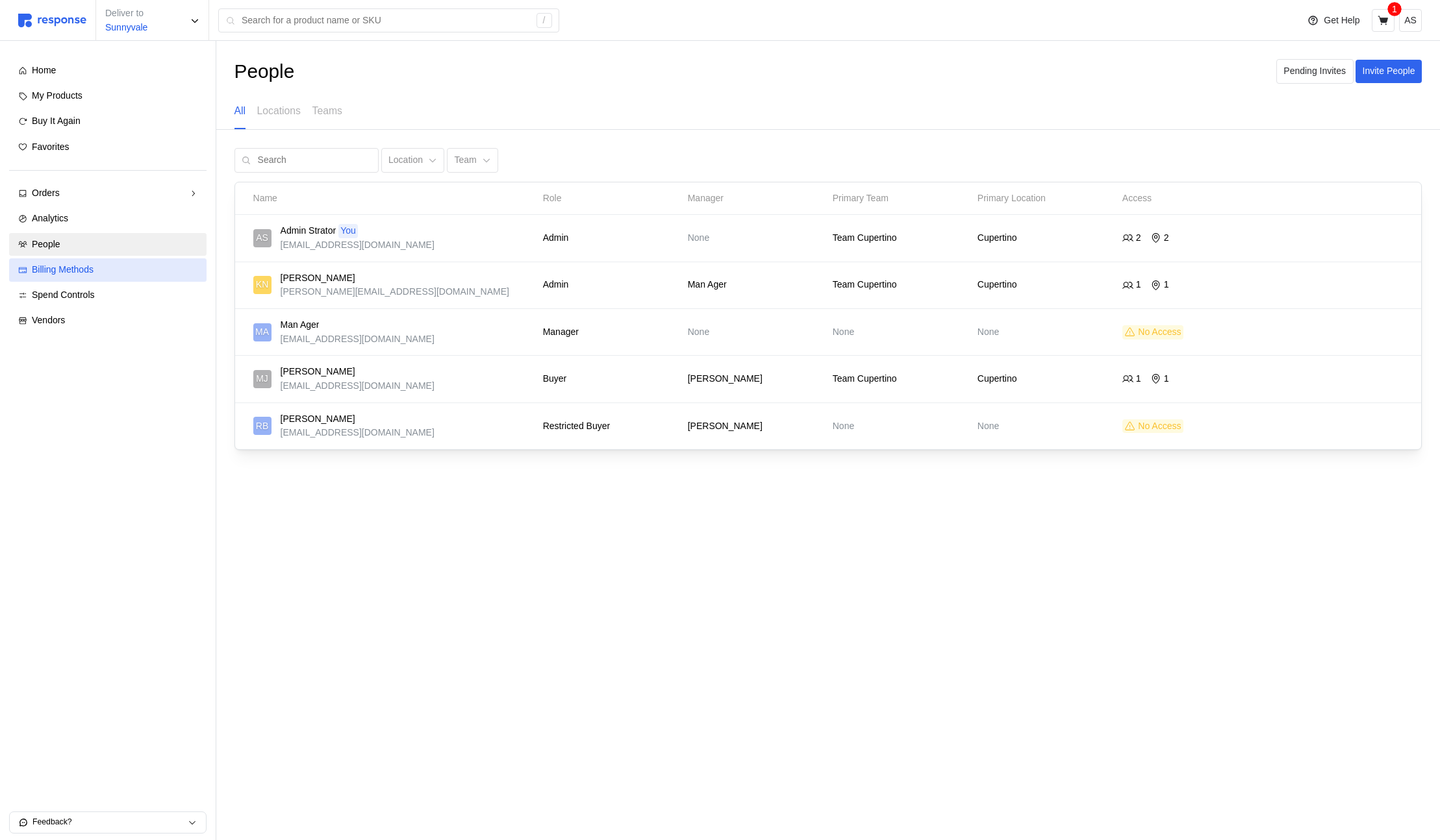
click at [103, 272] on div "Billing Methods" at bounding box center [115, 270] width 166 height 14
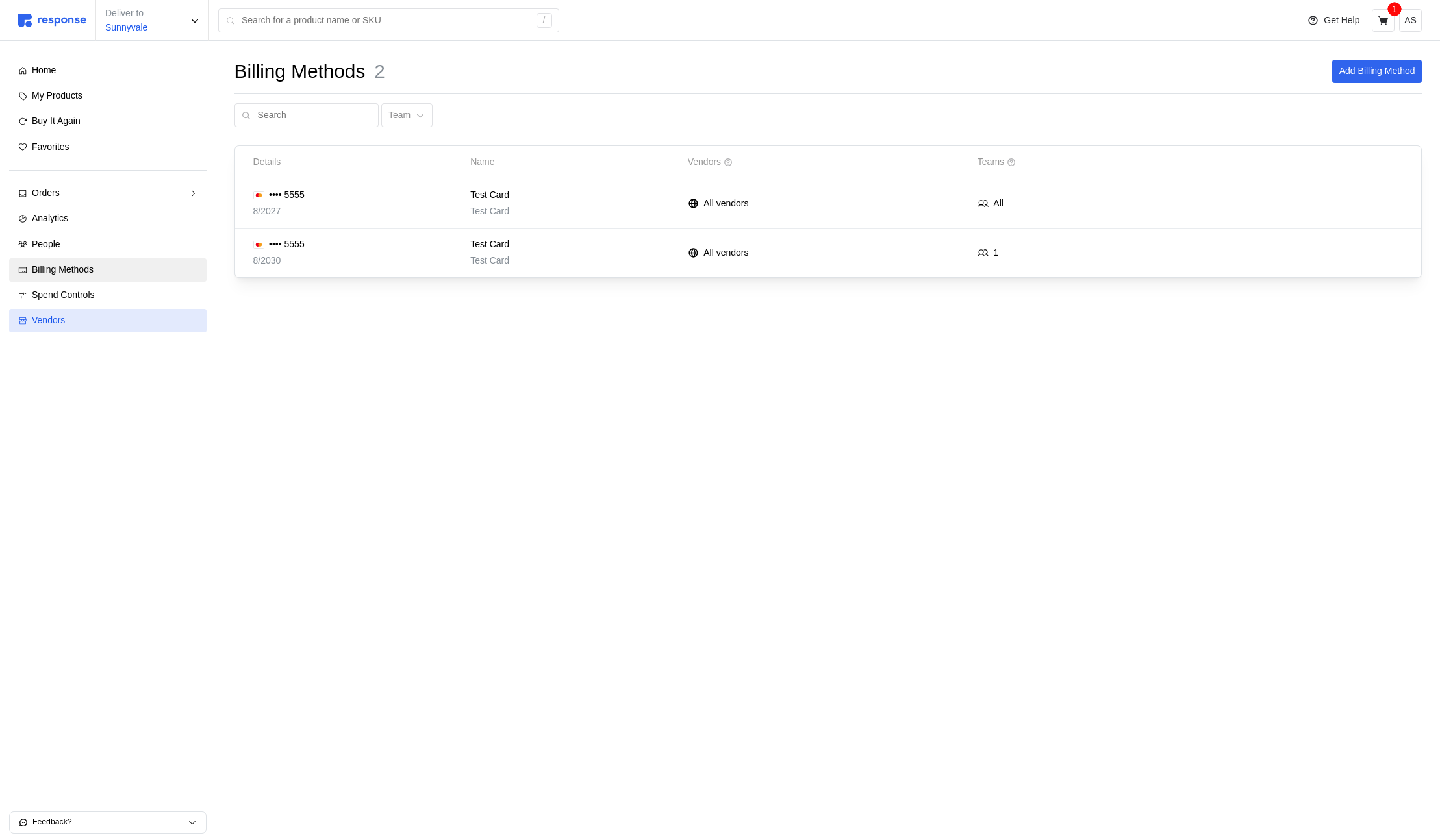
click at [97, 310] on link "Vendors" at bounding box center [108, 321] width 197 height 23
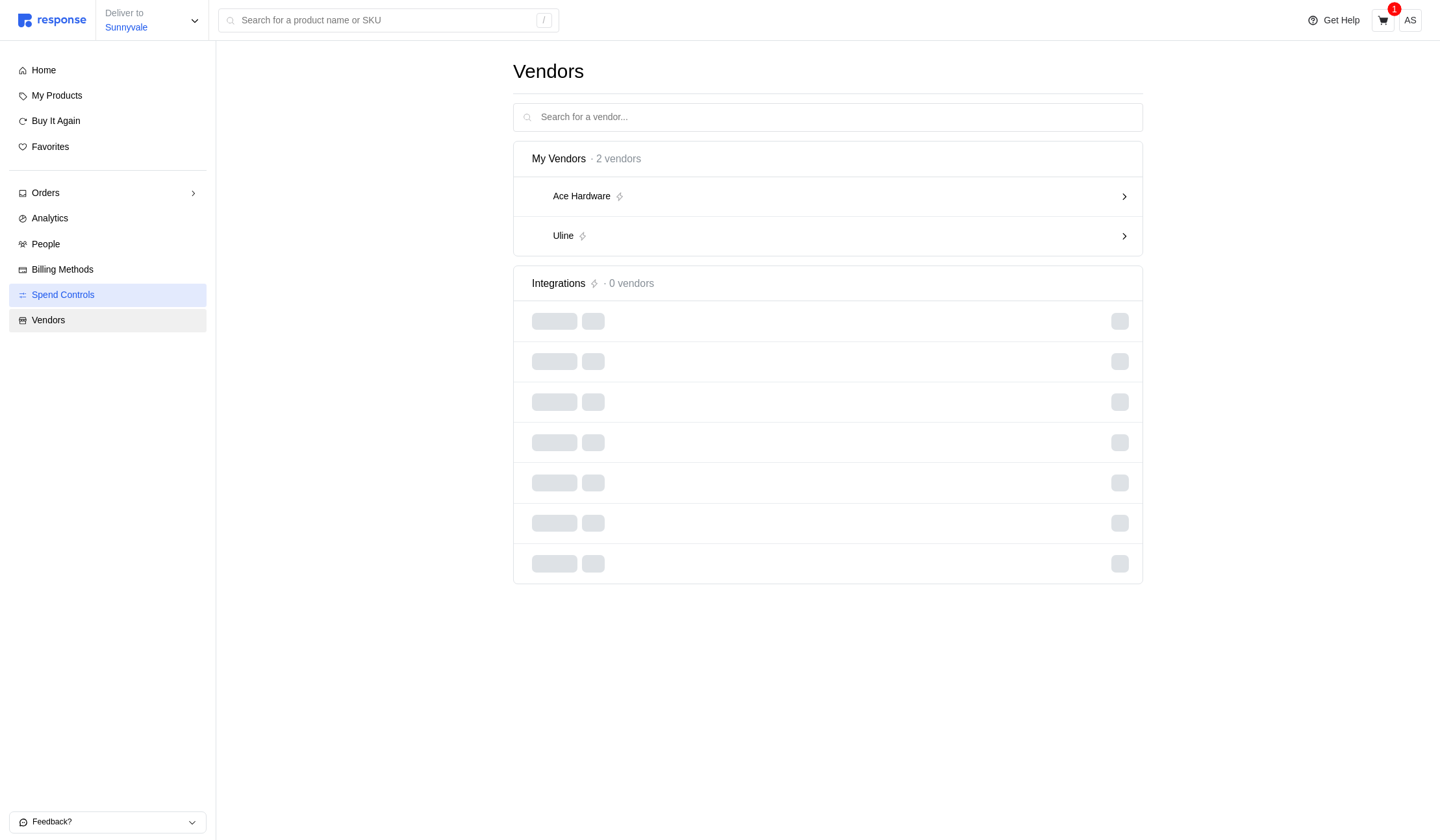
click at [101, 294] on div "Spend Controls" at bounding box center [115, 295] width 166 height 14
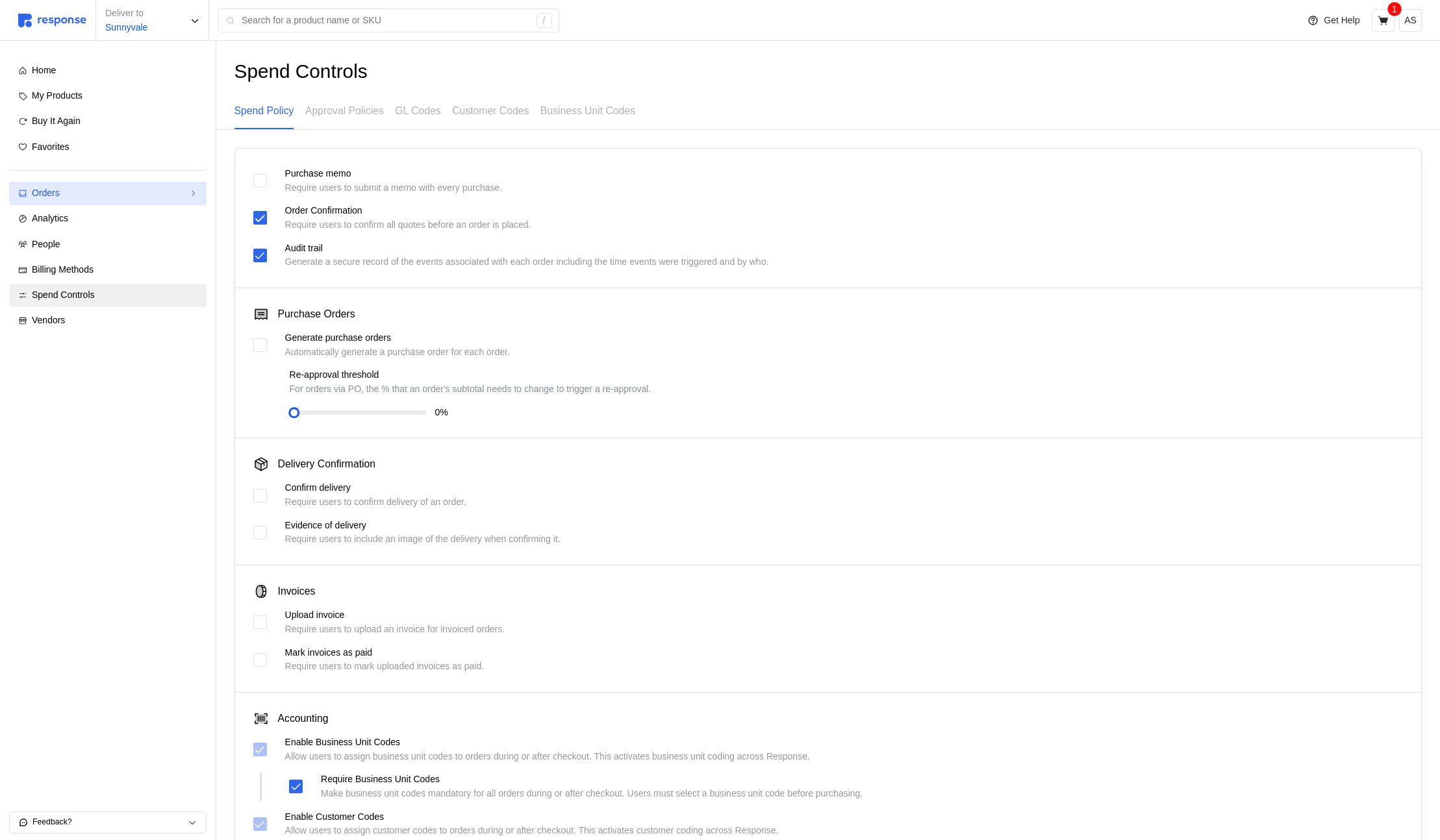
click at [95, 186] on link "Orders" at bounding box center [108, 194] width 197 height 23
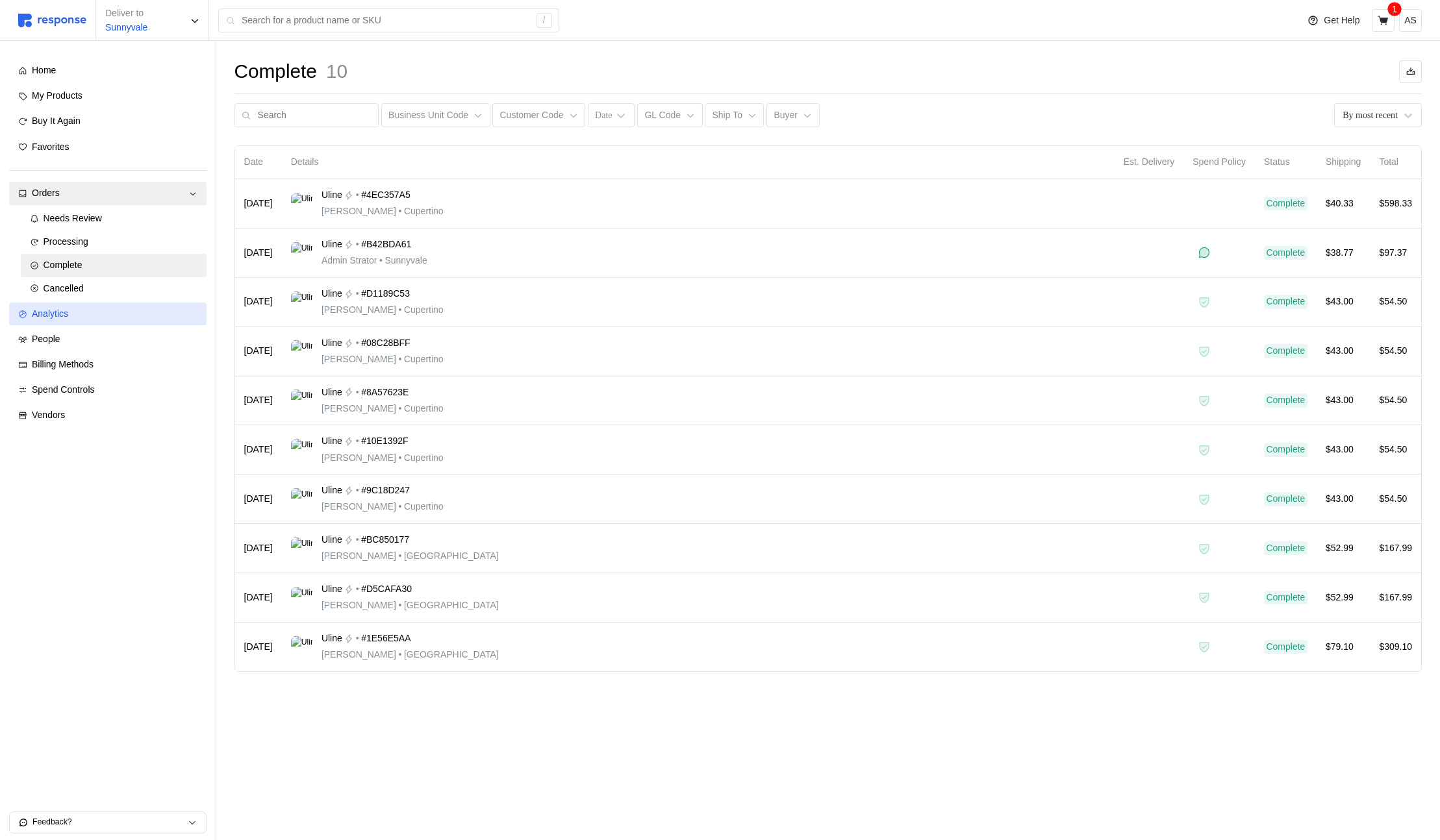
click at [99, 317] on div "Analytics" at bounding box center [115, 314] width 166 height 14
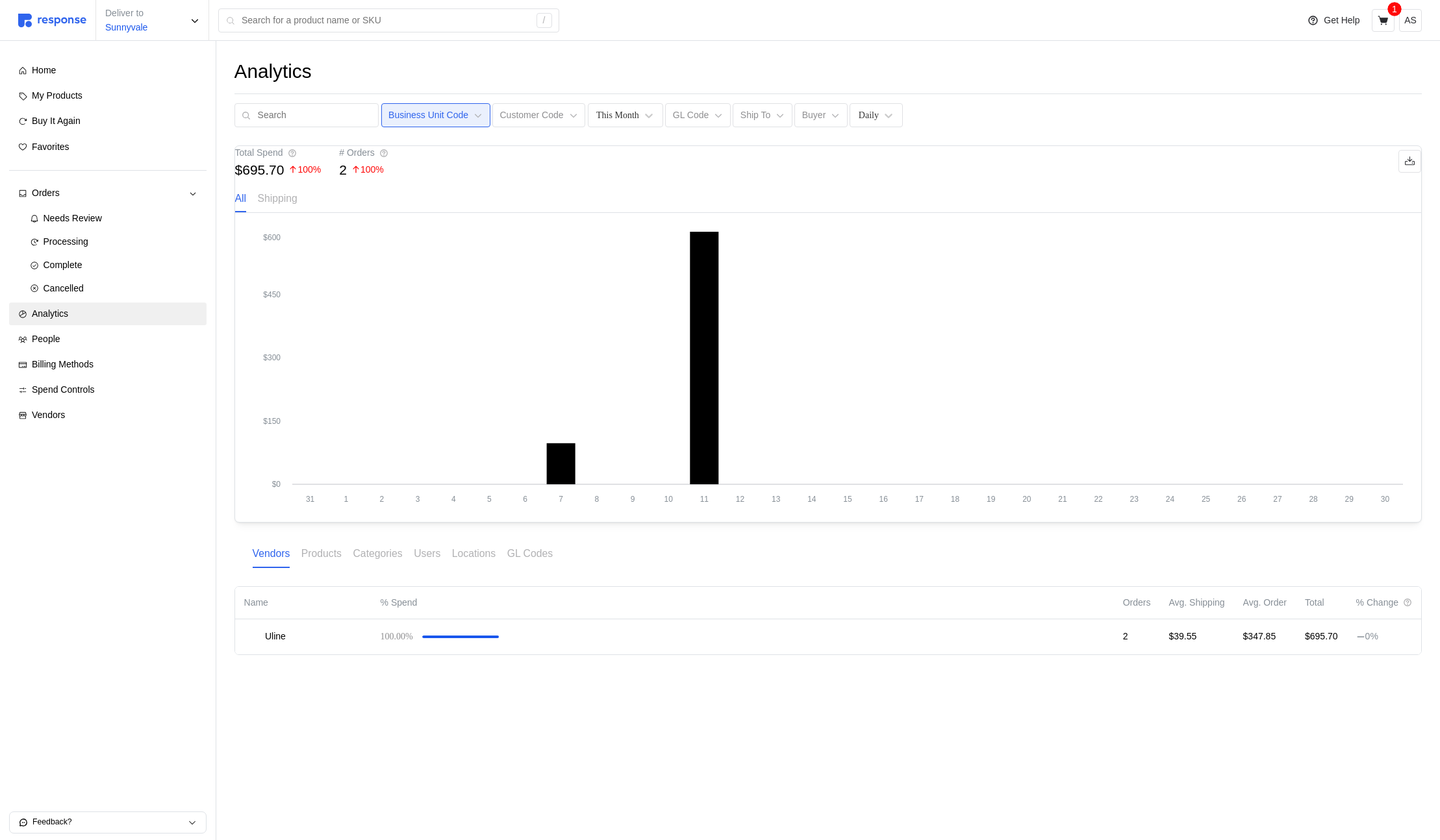
click at [422, 121] on p "Business Unit Code" at bounding box center [428, 115] width 80 height 14
click at [423, 170] on p "CUST-005 - Warehouse Supplies" at bounding box center [453, 171] width 134 height 14
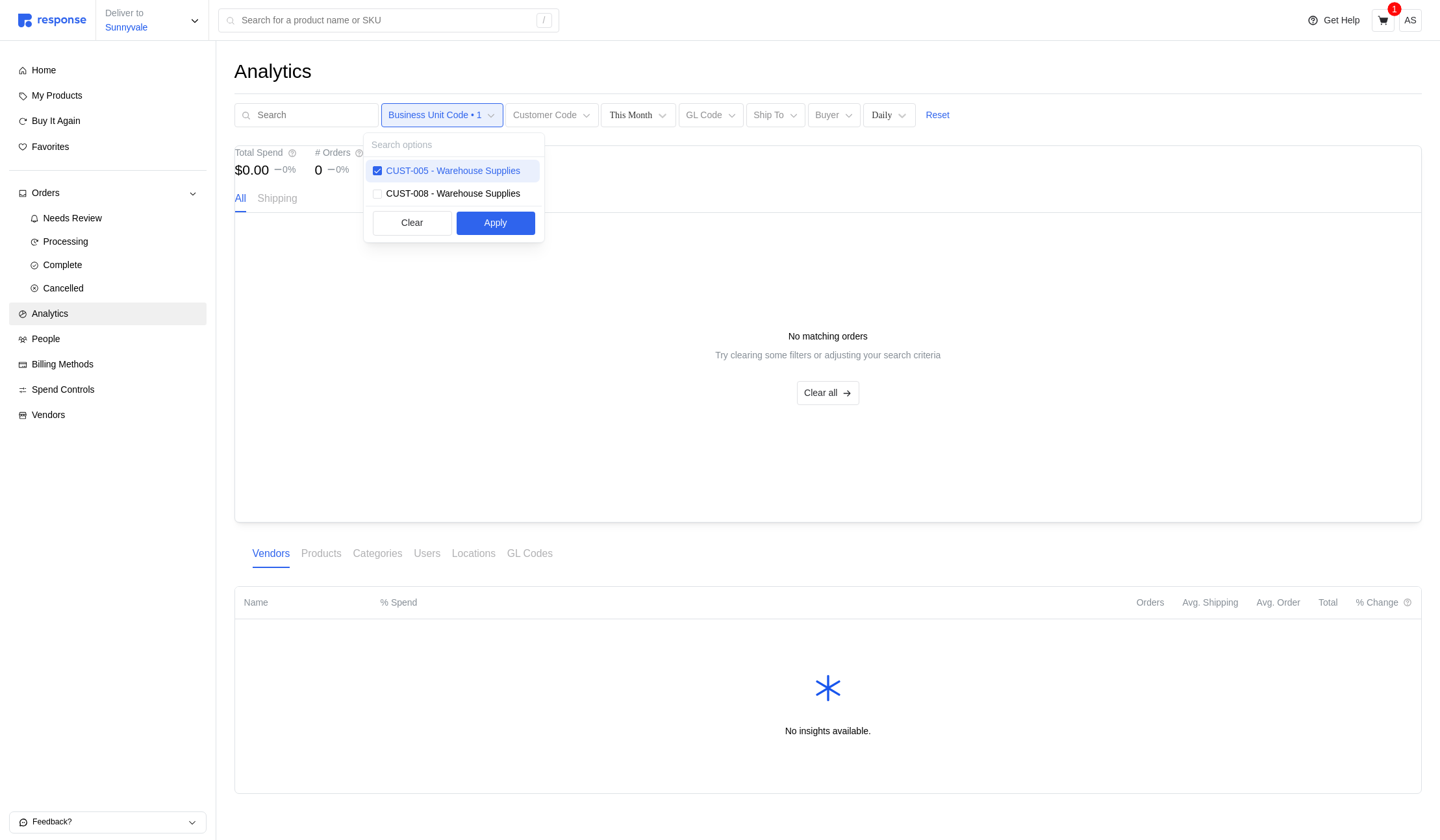
click at [424, 170] on p "CUST-005 - Warehouse Supplies" at bounding box center [453, 171] width 134 height 14
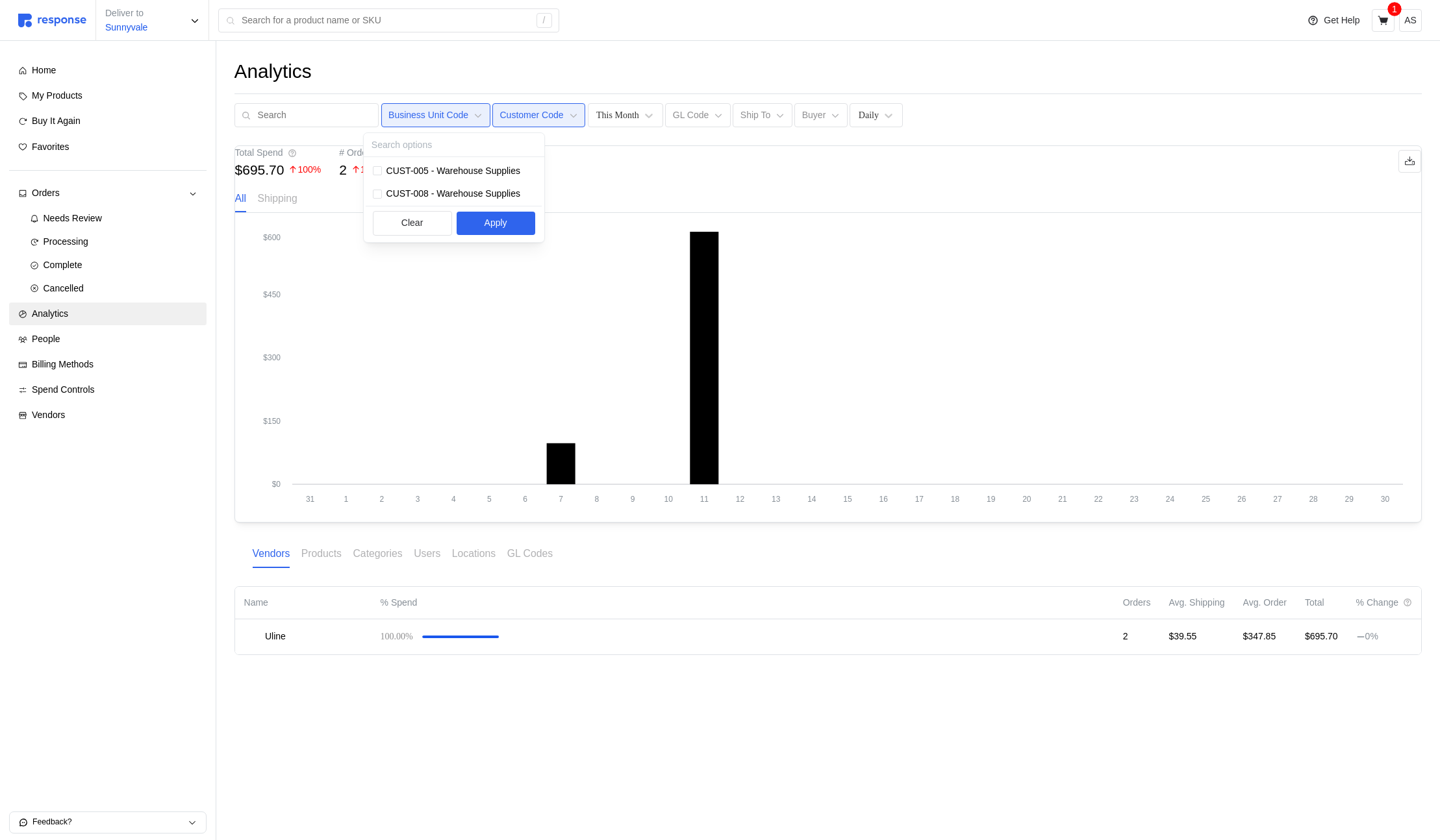
click at [526, 109] on p "Customer Code" at bounding box center [532, 115] width 63 height 14
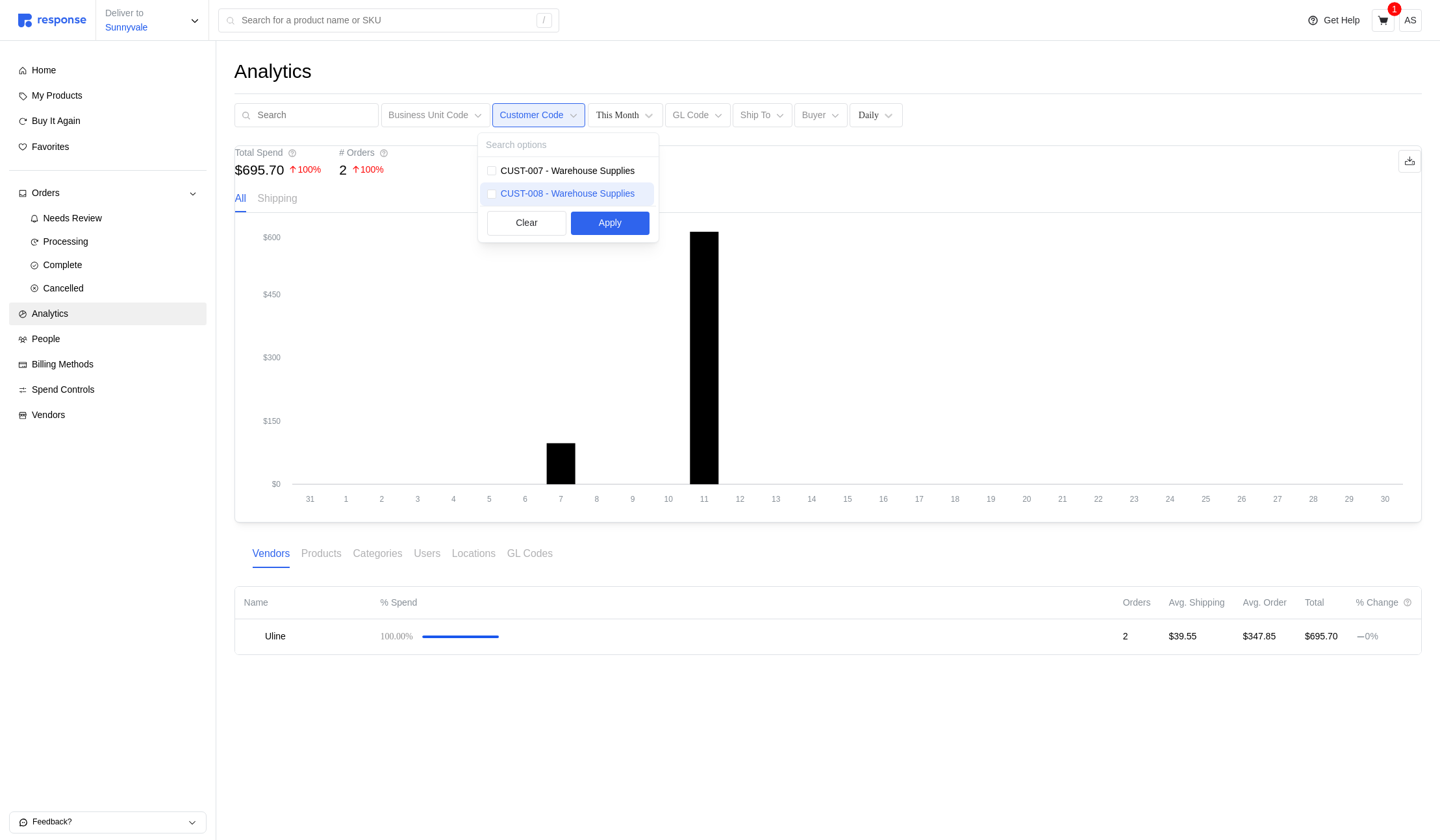
click at [604, 189] on p "CUST-008 - Warehouse Supplies" at bounding box center [568, 194] width 134 height 14
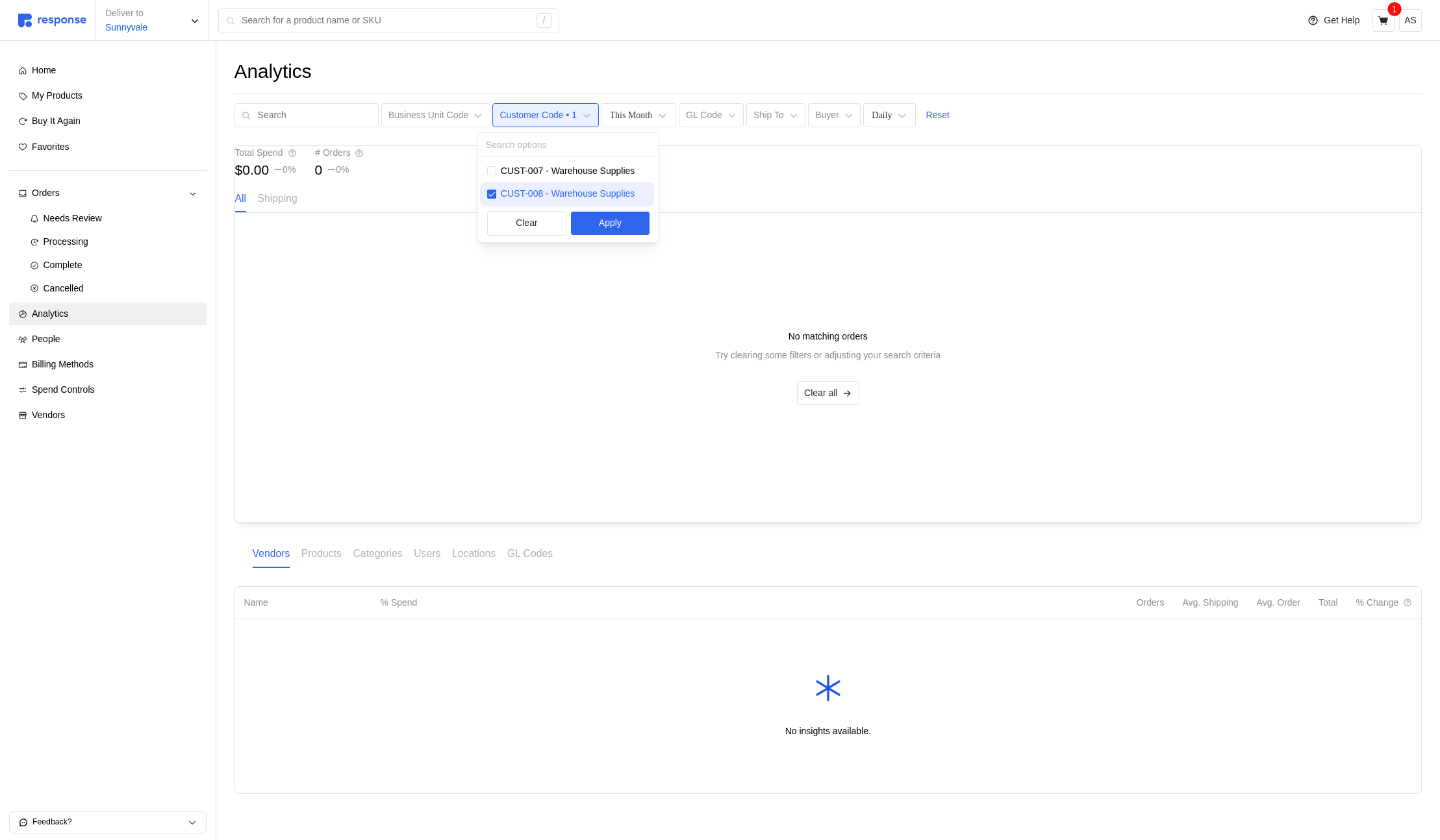
click at [604, 189] on p "CUST-008 - Warehouse Supplies" at bounding box center [568, 194] width 134 height 14
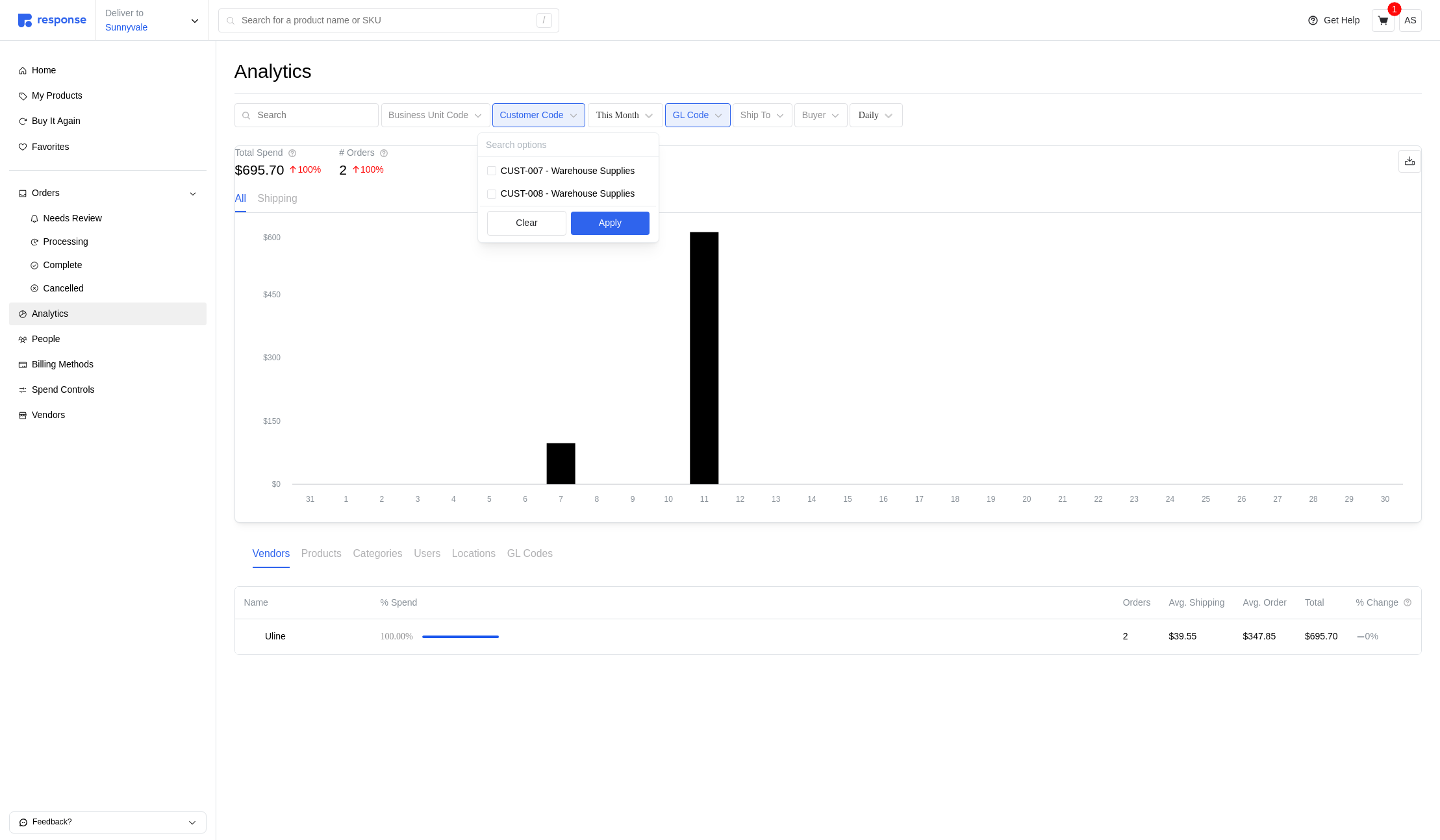
click at [698, 117] on p "GL Code" at bounding box center [691, 115] width 37 height 14
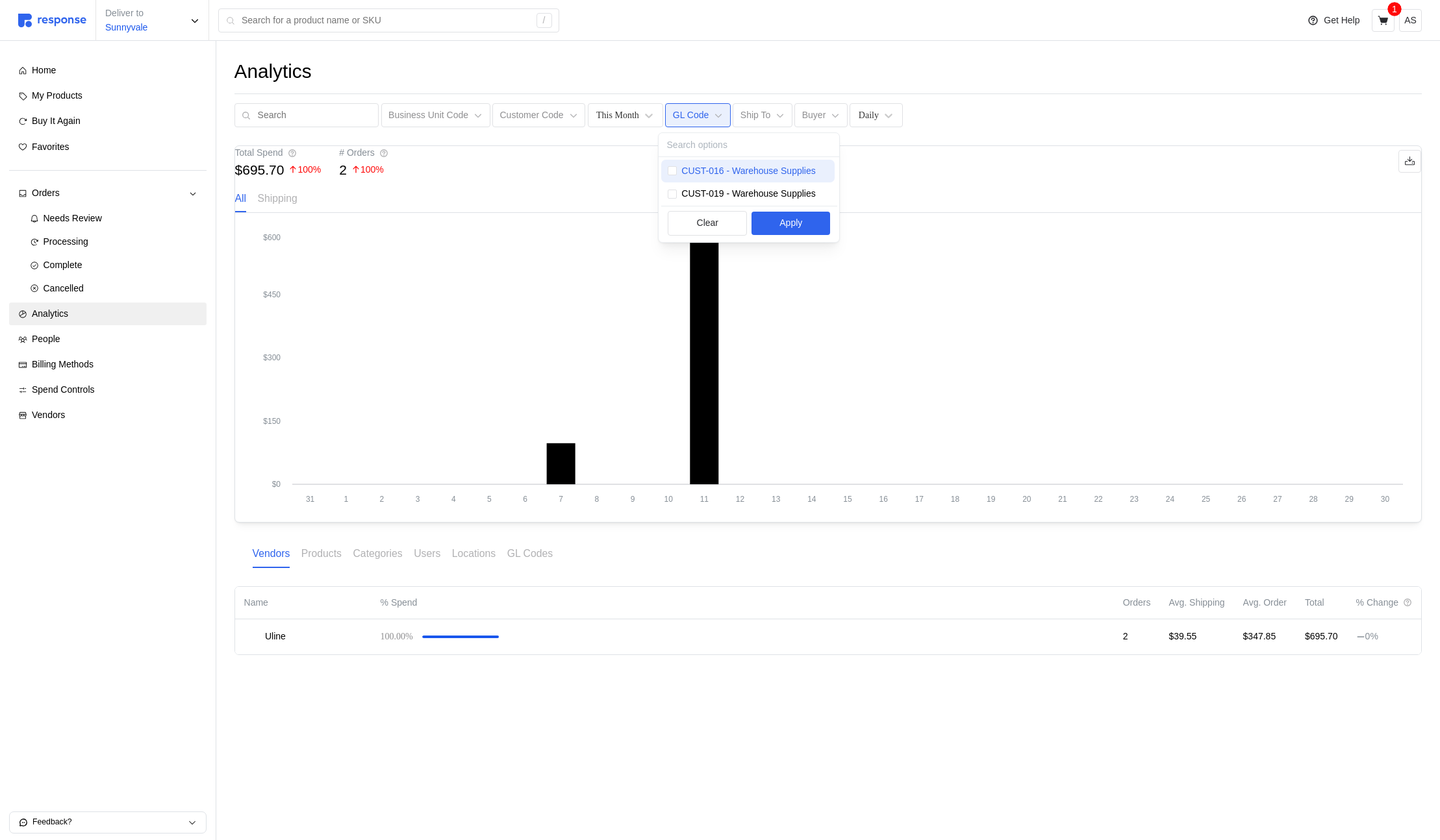
click at [706, 168] on p "CUST-016 - Warehouse Supplies" at bounding box center [749, 171] width 134 height 14
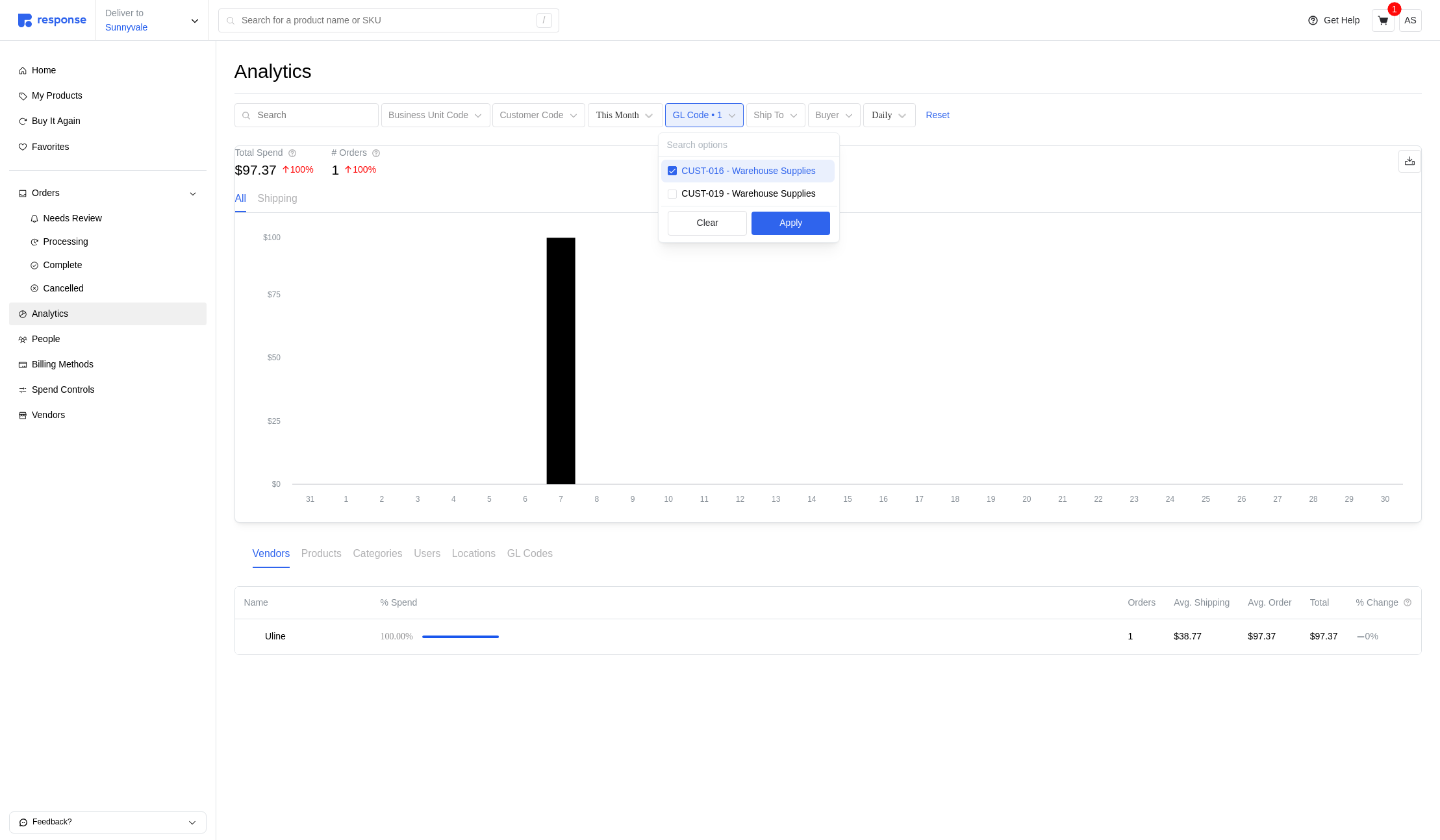
click at [705, 168] on p "CUST-016 - Warehouse Supplies" at bounding box center [749, 171] width 134 height 14
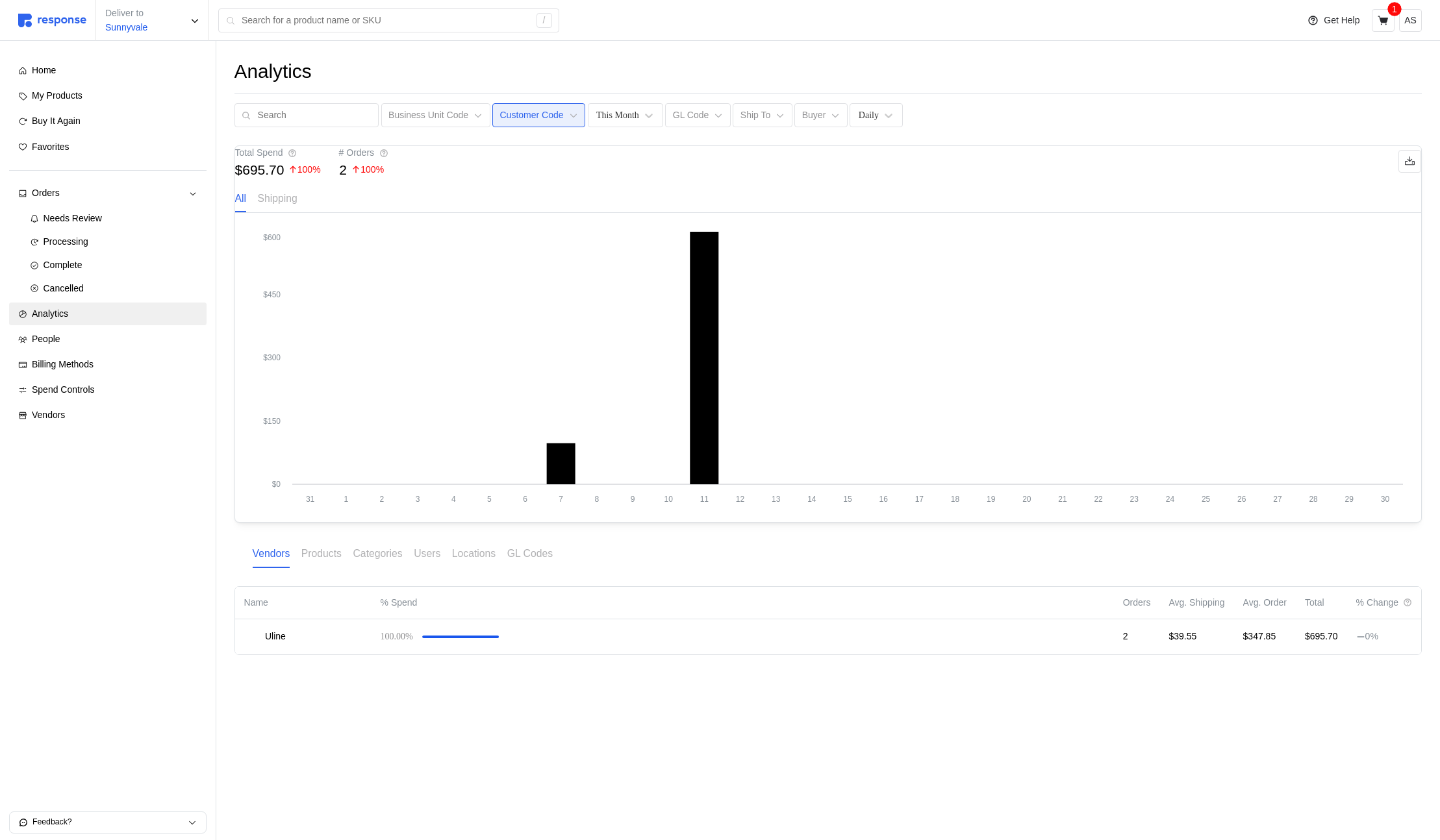
click at [500, 121] on p "Customer Code" at bounding box center [532, 115] width 63 height 14
click at [524, 183] on div "CUST-008 - Warehouse Supplies" at bounding box center [567, 194] width 174 height 23
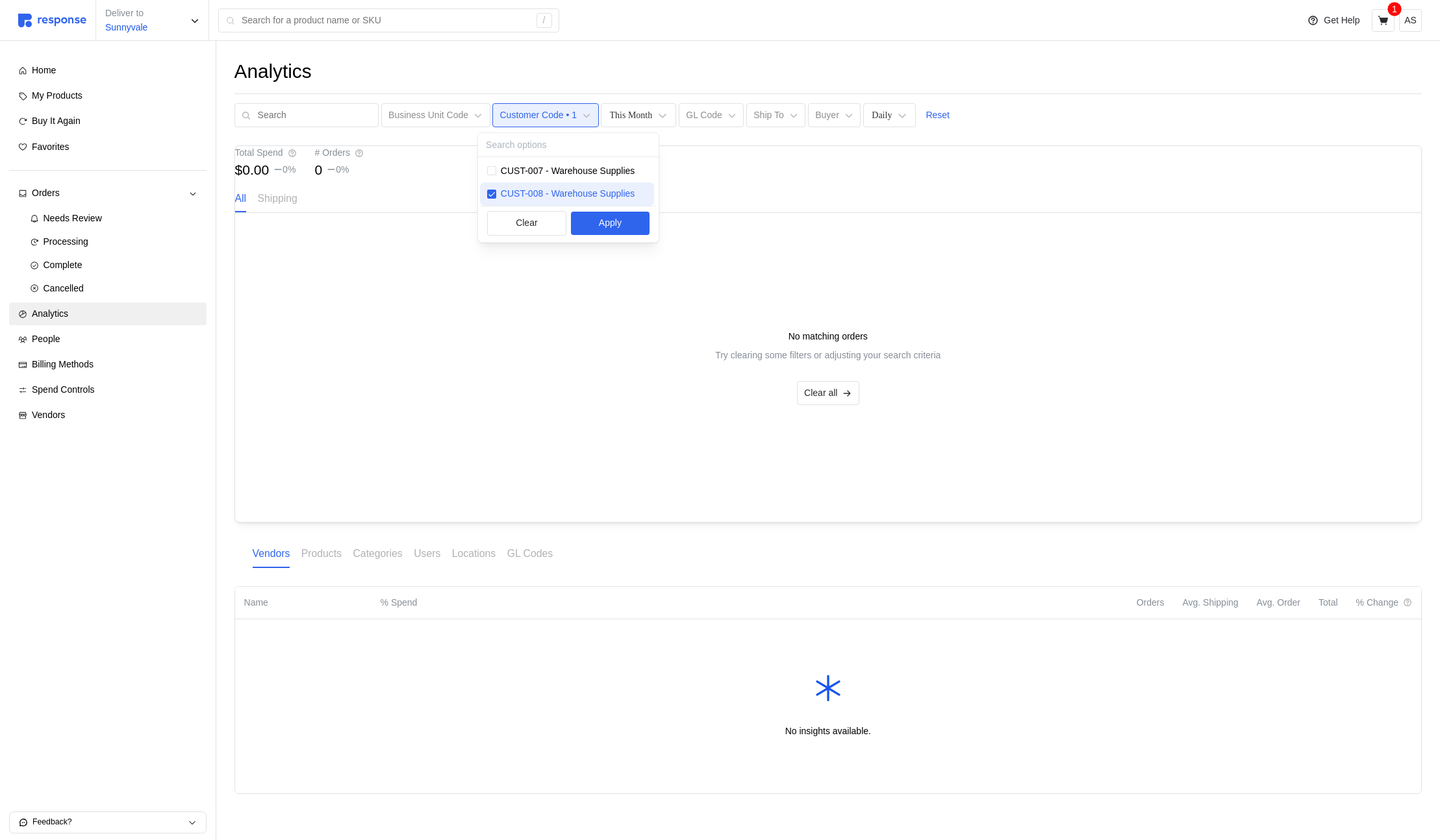
click at [535, 194] on p "CUST-008 - Warehouse Supplies" at bounding box center [568, 194] width 134 height 14
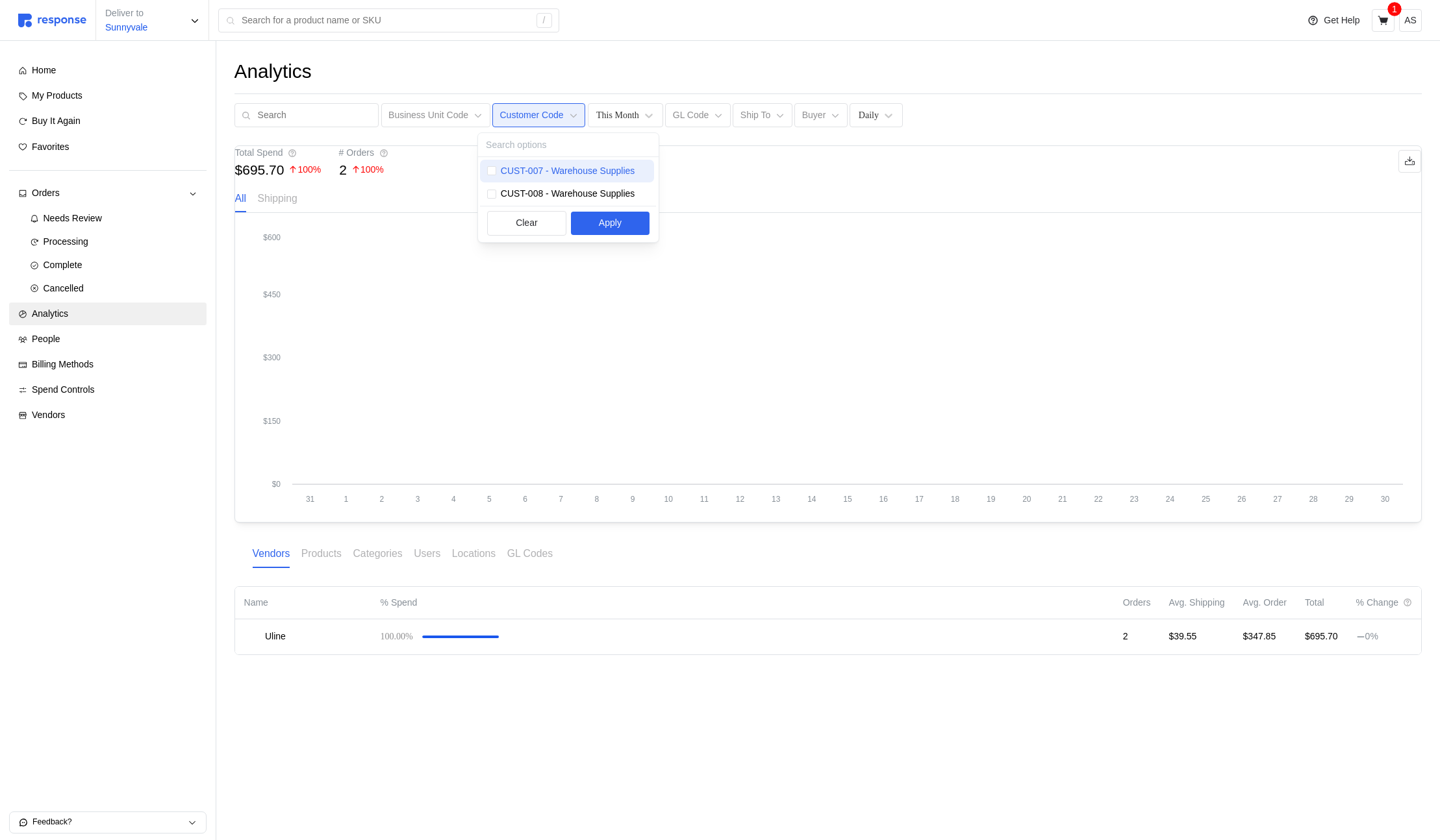
click at [534, 175] on p "CUST-007 - Warehouse Supplies" at bounding box center [568, 171] width 134 height 14
click at [492, 52] on div "Analytics Business Unit Code Customer Code • 1 This Month GL Code Ship To Buyer…" at bounding box center [829, 375] width 1224 height 669
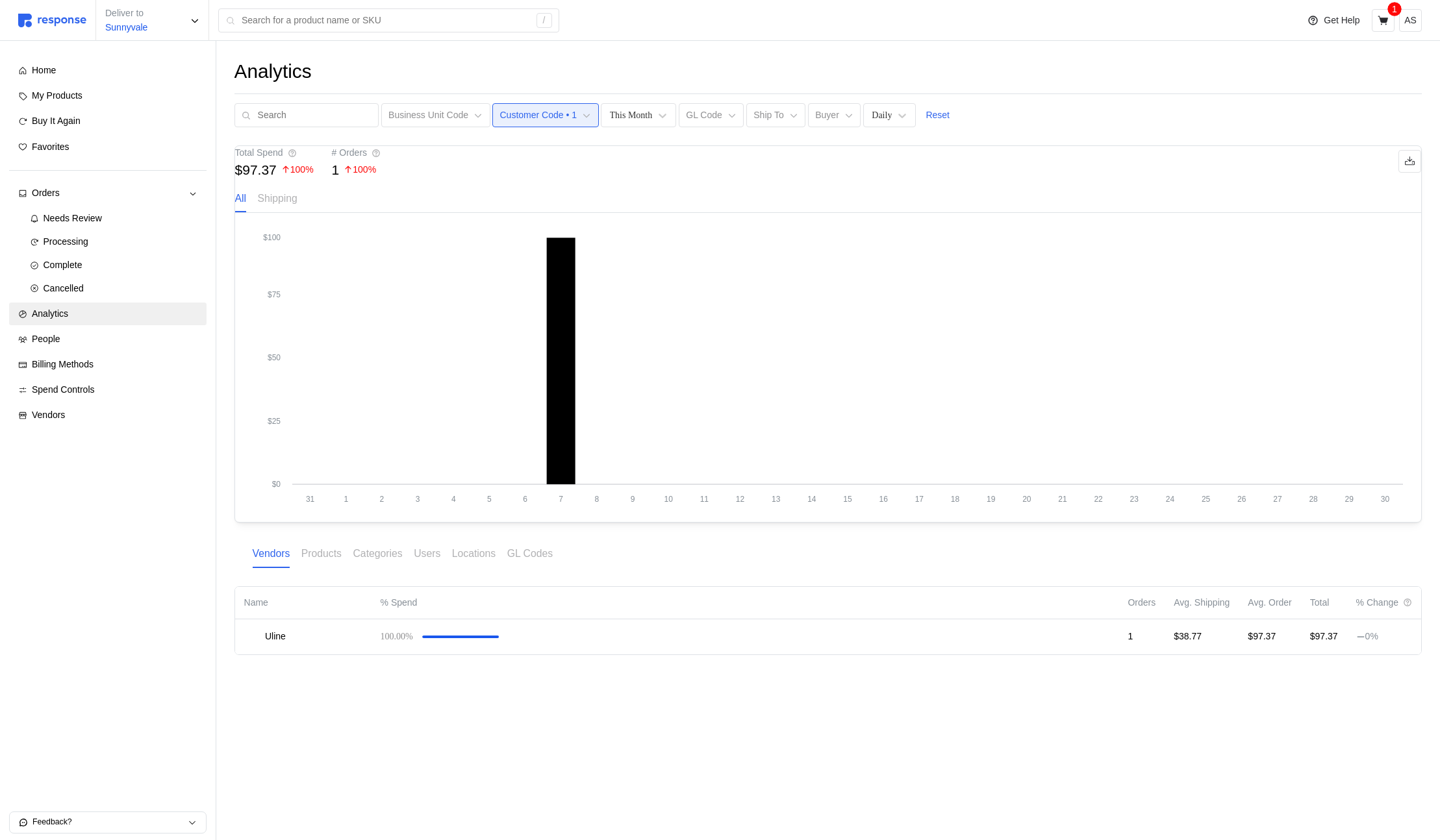
click at [515, 112] on p "Customer Code • 1" at bounding box center [539, 115] width 77 height 14
click at [563, 199] on p "CUST-008 - Warehouse Supplies" at bounding box center [568, 194] width 134 height 14
click at [437, 107] on button "Business Unit Code" at bounding box center [436, 116] width 109 height 25
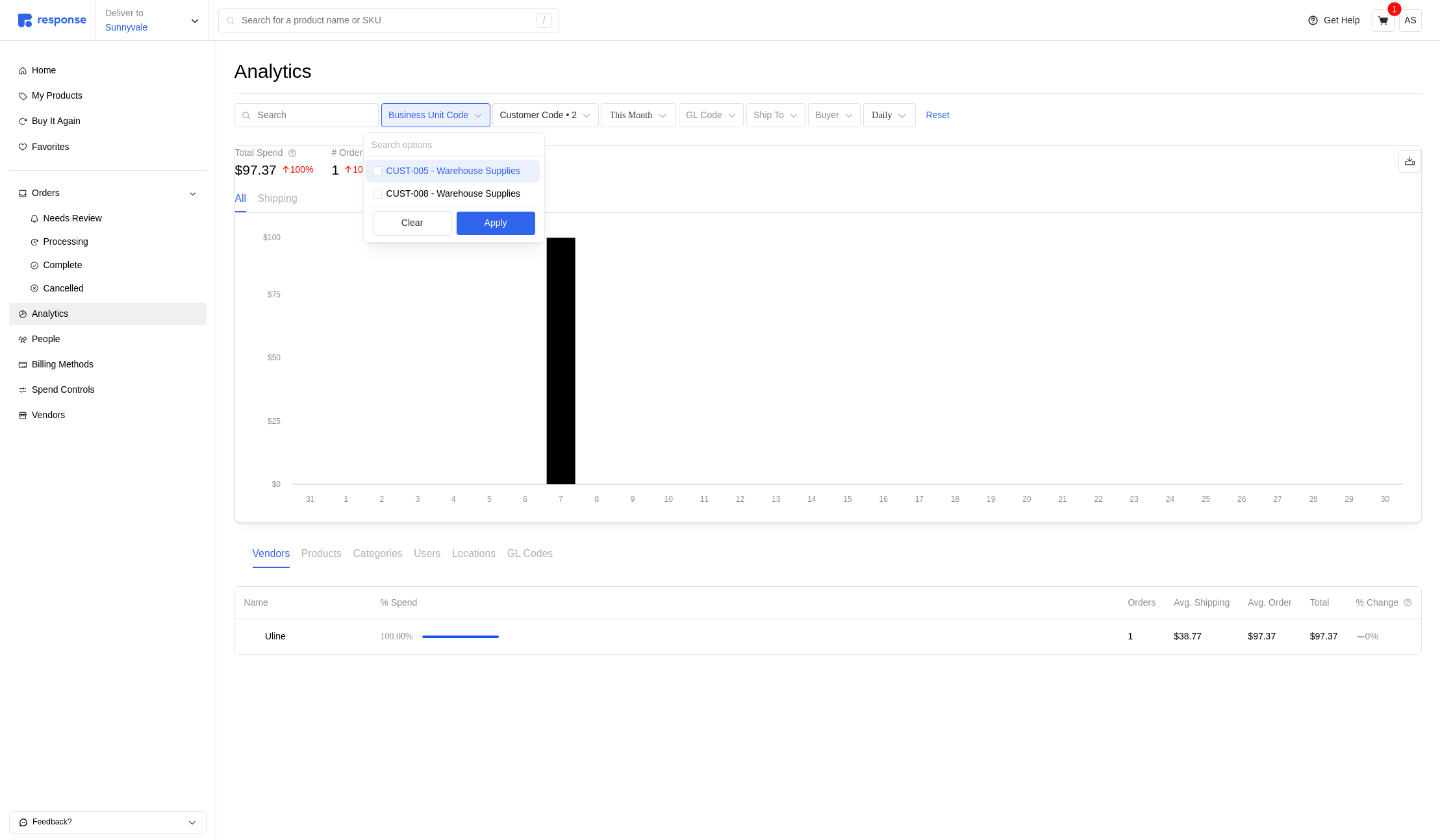
click at [418, 173] on p "CUST-005 - Warehouse Supplies" at bounding box center [453, 171] width 134 height 14
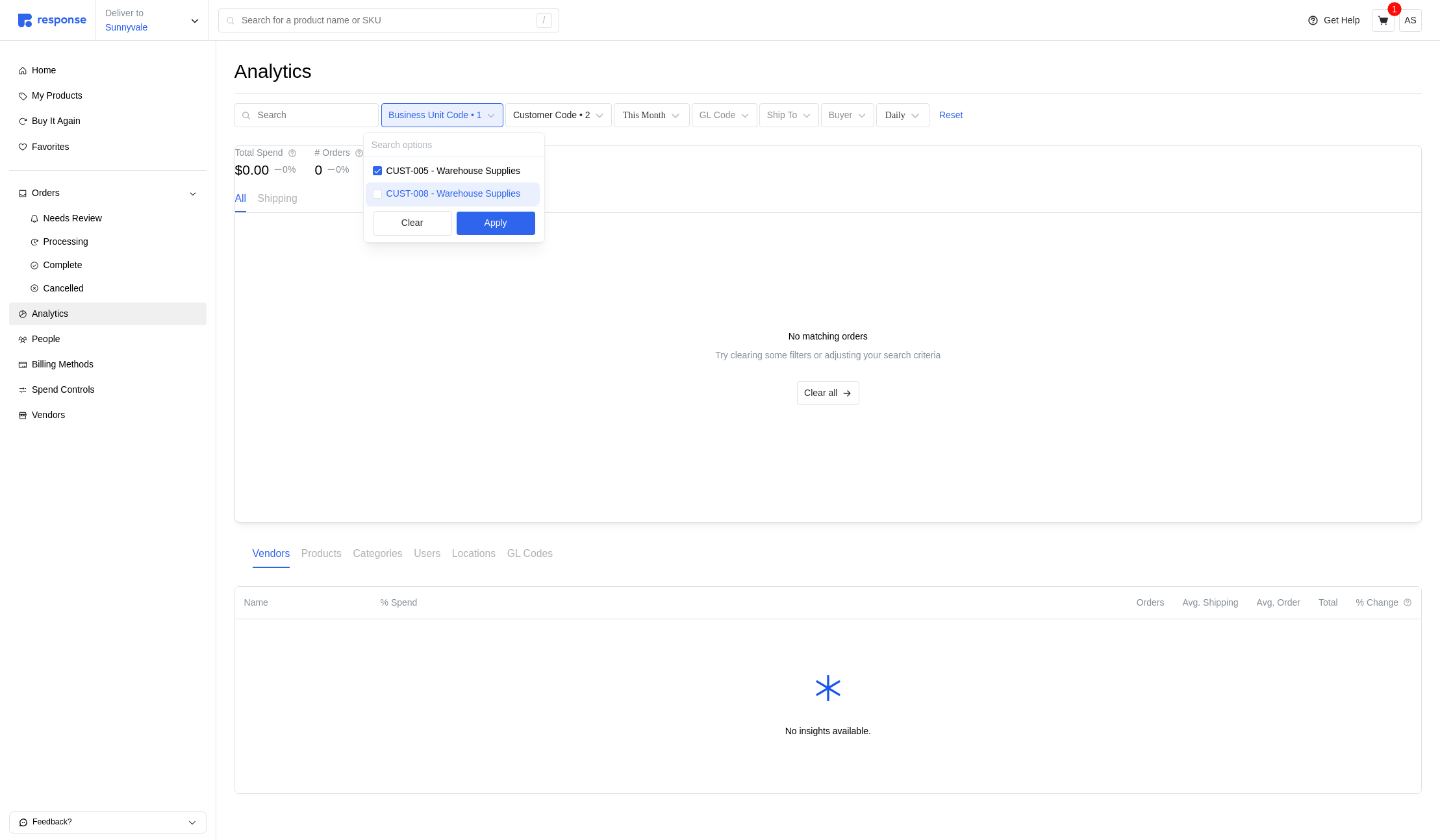
click at [419, 189] on p "CUST-008 - Warehouse Supplies" at bounding box center [453, 194] width 134 height 14
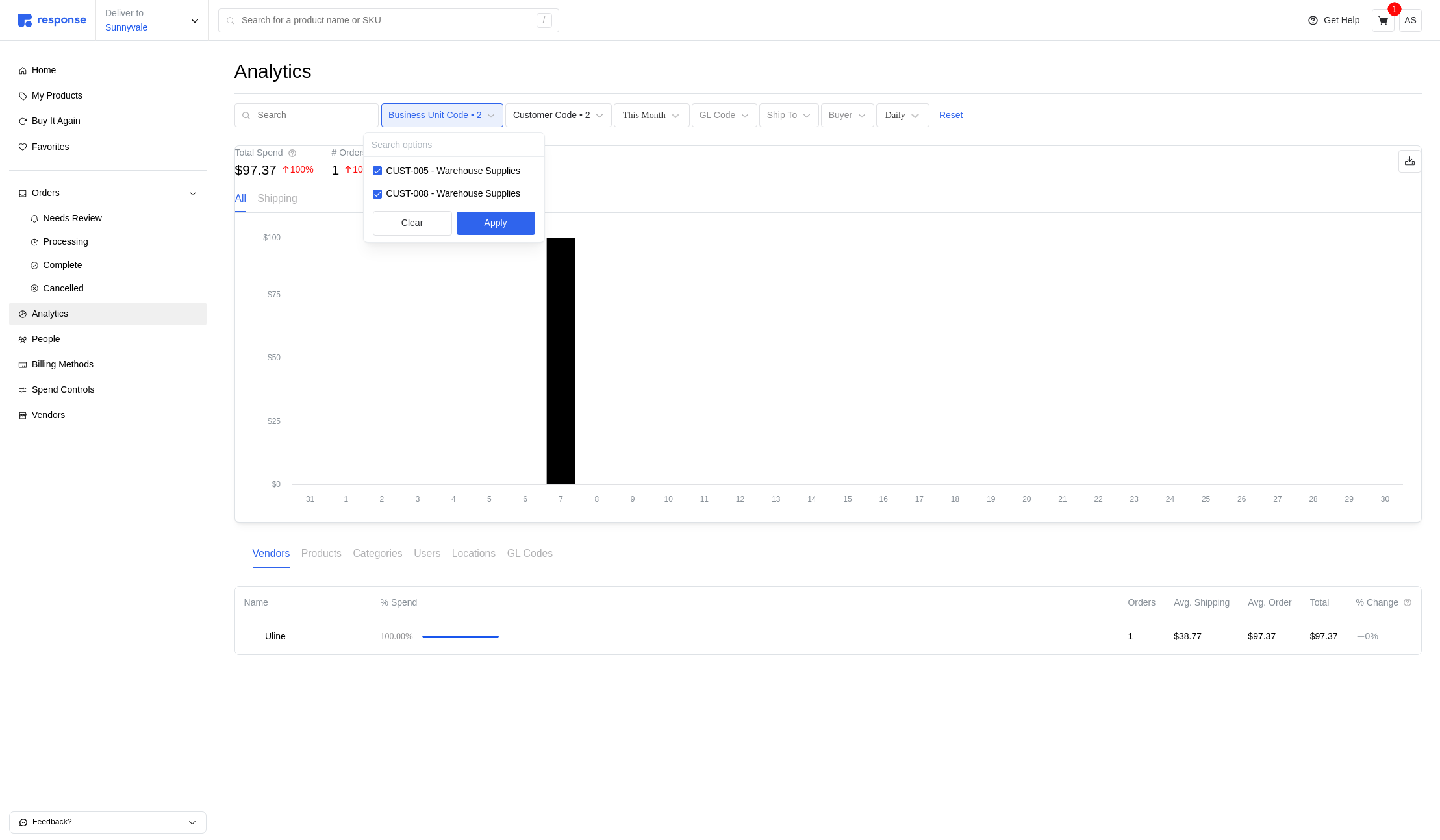
click at [615, 177] on div "Total Spend $97.37 100 % # Orders 1 100 %" at bounding box center [828, 161] width 1186 height 30
click at [939, 112] on p "Reset" at bounding box center [951, 115] width 24 height 14
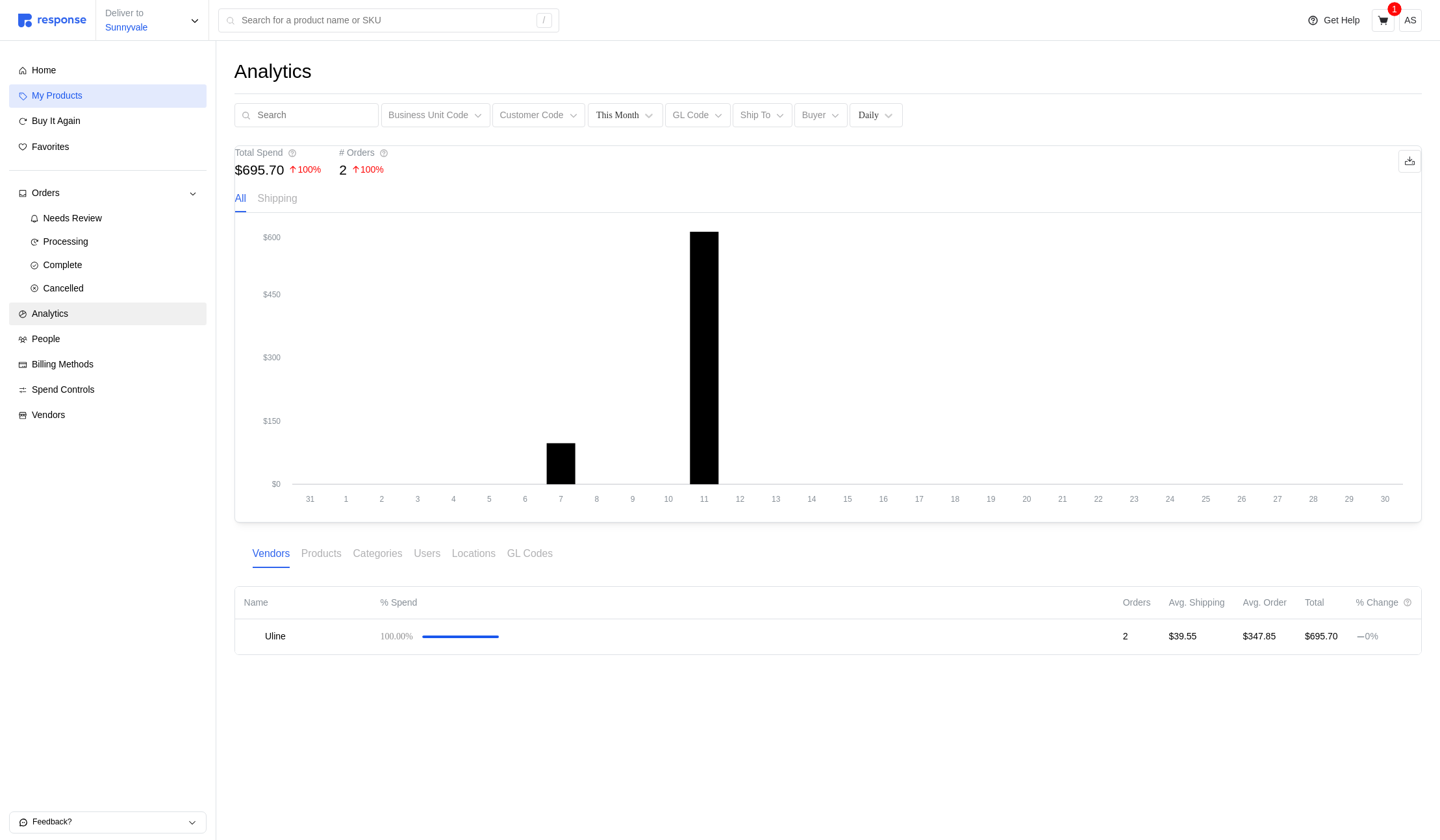
click at [102, 94] on div "My Products" at bounding box center [115, 96] width 166 height 14
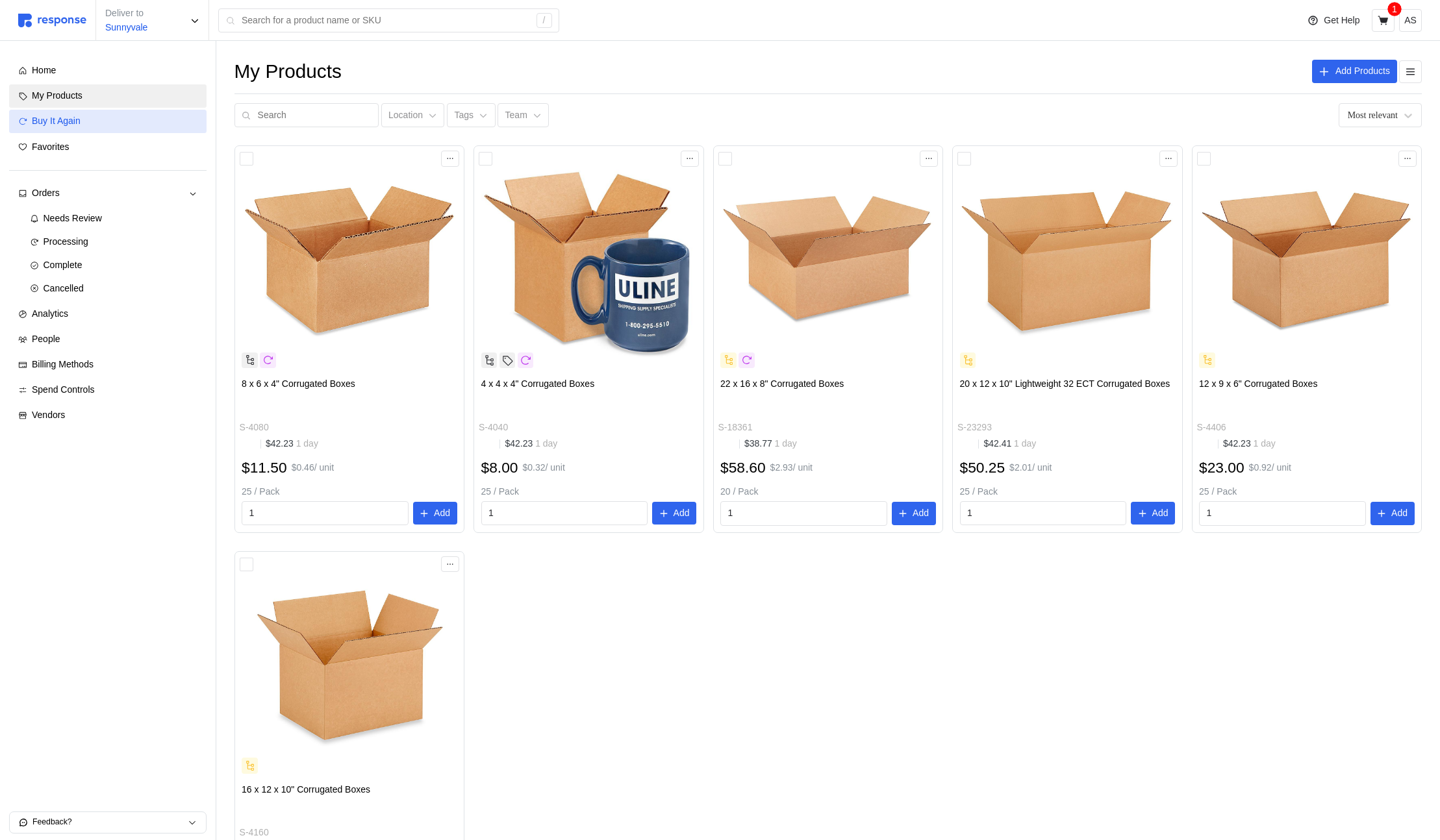
click at [95, 124] on div "Buy It Again" at bounding box center [115, 121] width 166 height 14
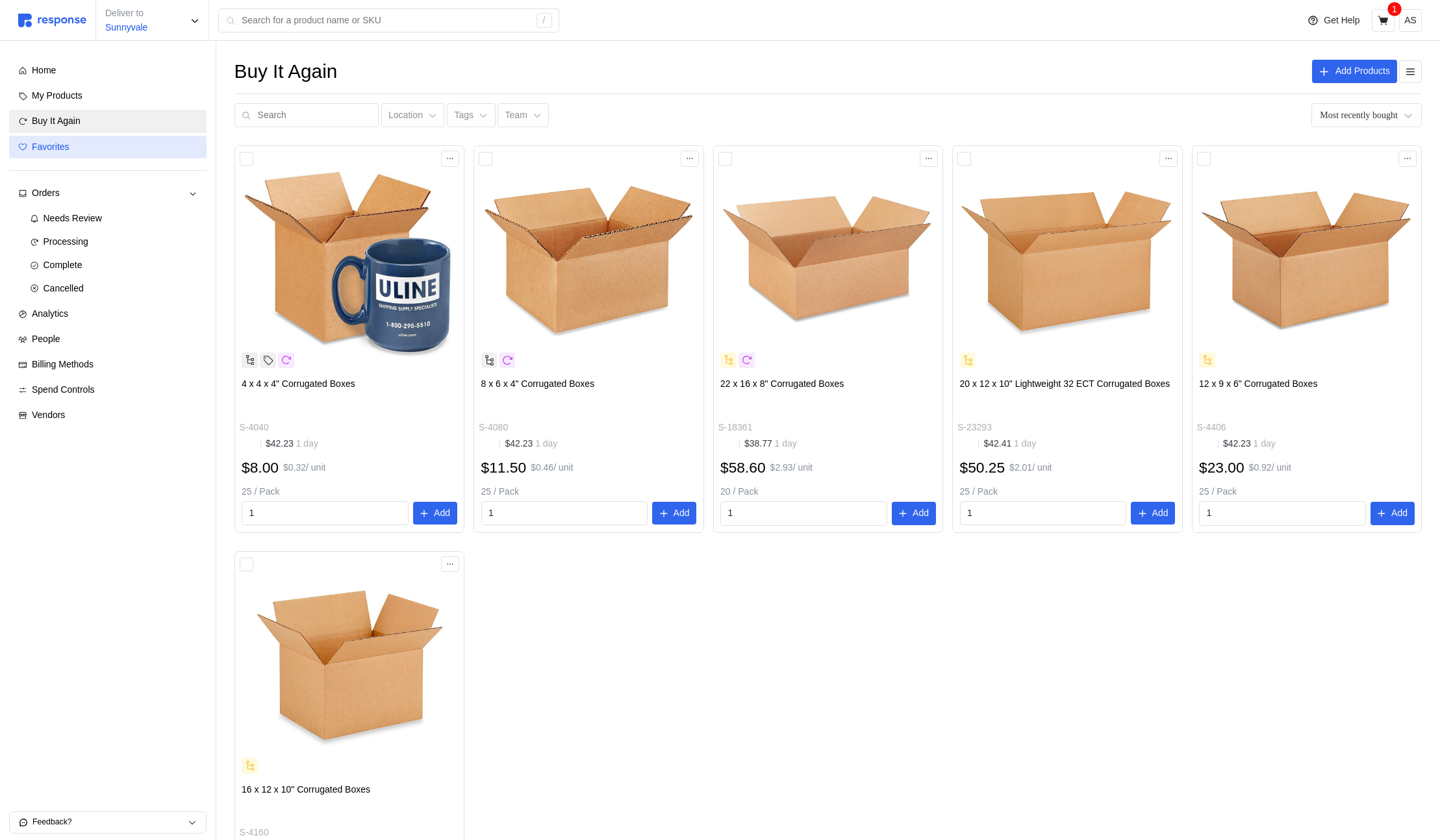
click at [96, 150] on div "Favorites" at bounding box center [115, 147] width 166 height 14
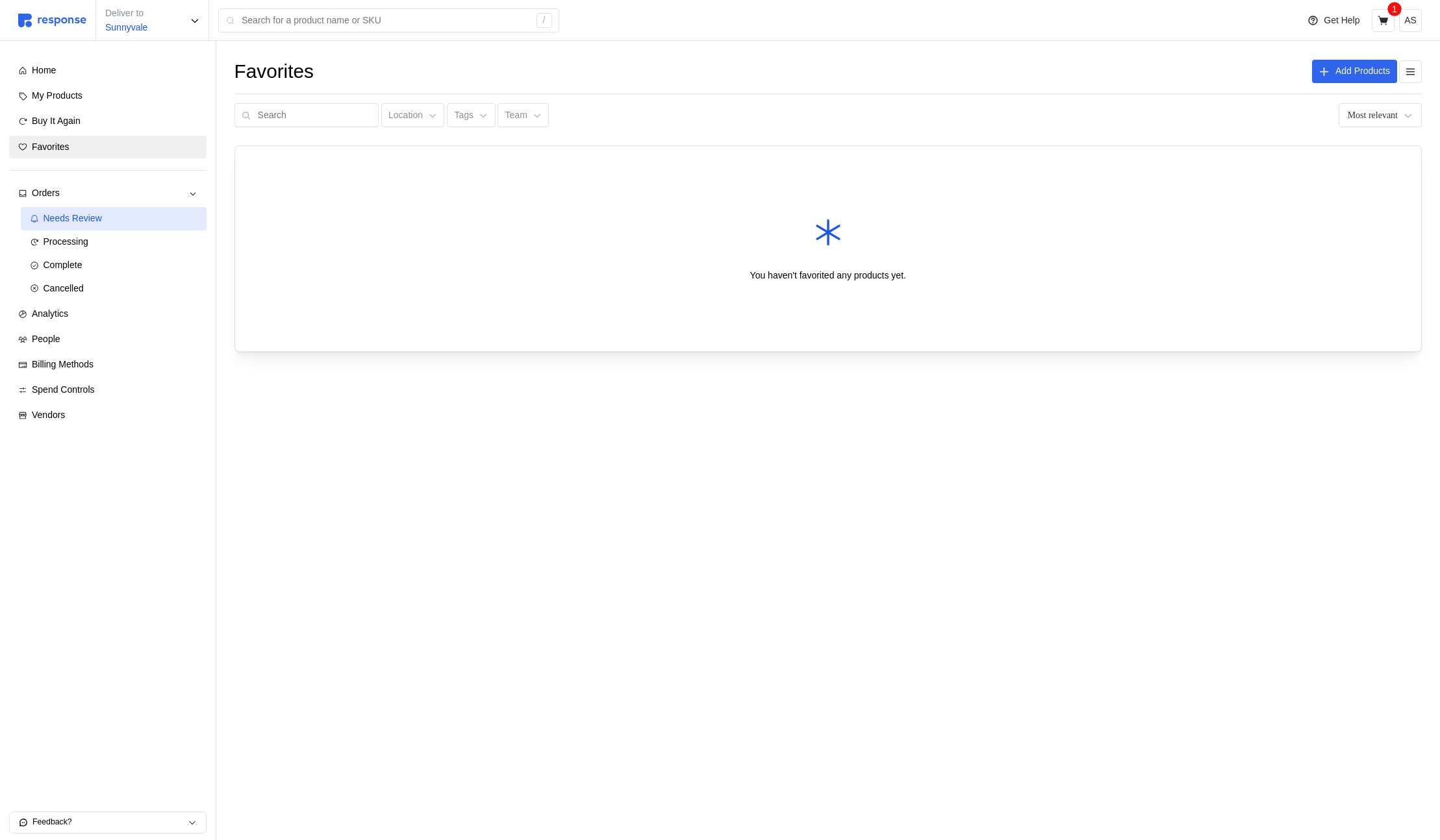
click at [163, 209] on link "Needs Review" at bounding box center [113, 219] width 186 height 23
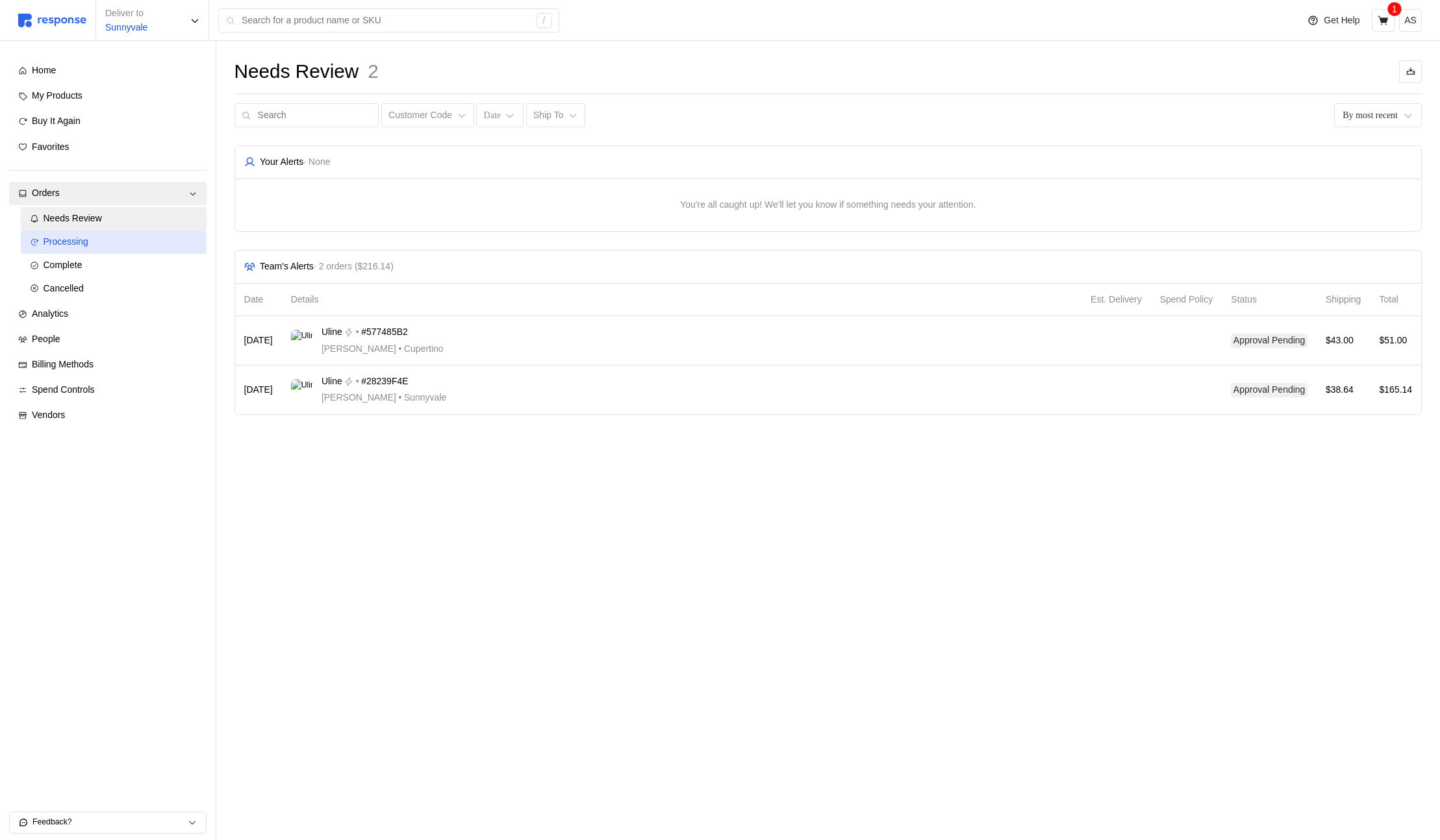
click at [156, 237] on div "Processing" at bounding box center [120, 242] width 154 height 14
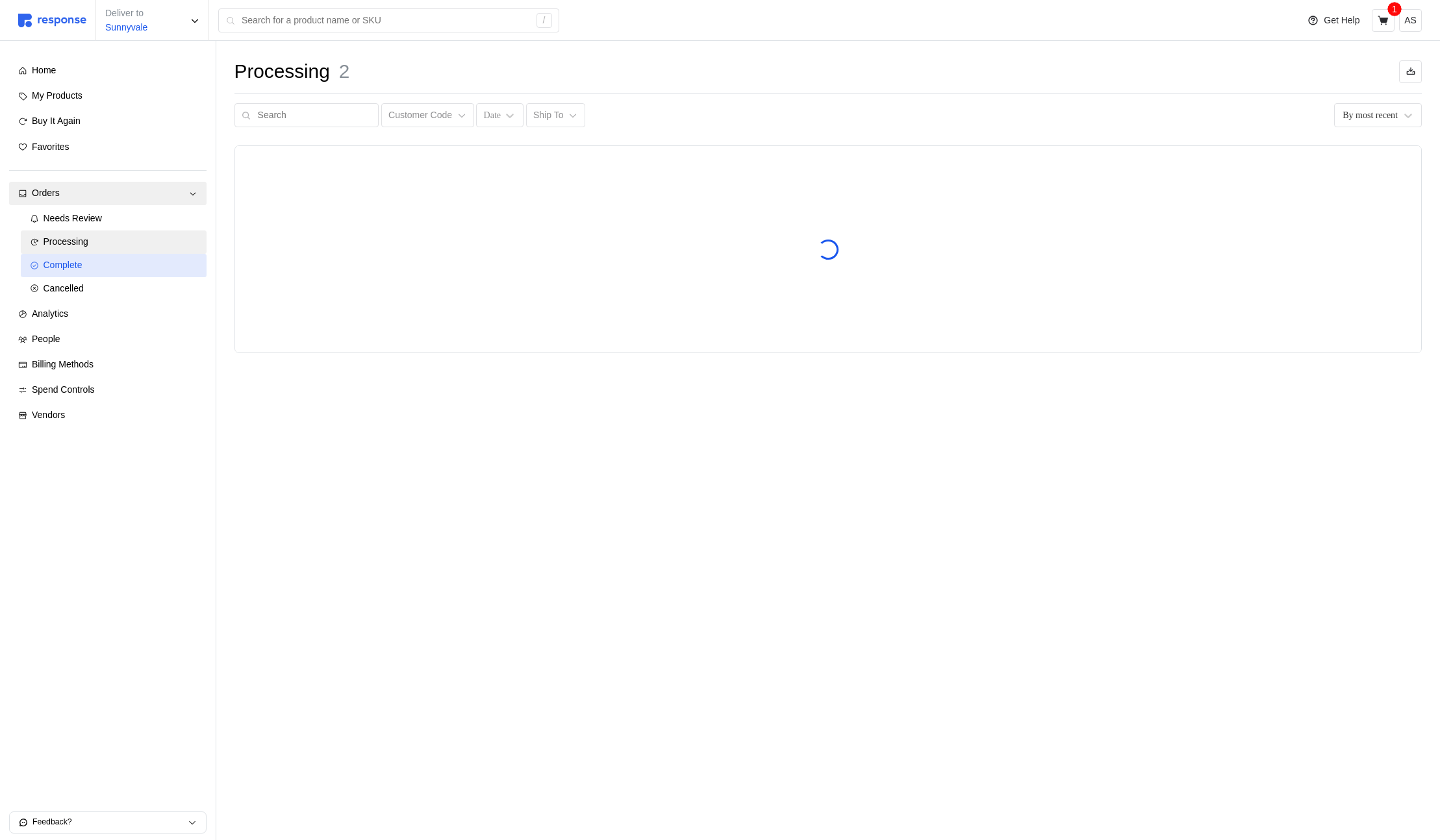
click at [157, 261] on div "Complete" at bounding box center [120, 266] width 154 height 14
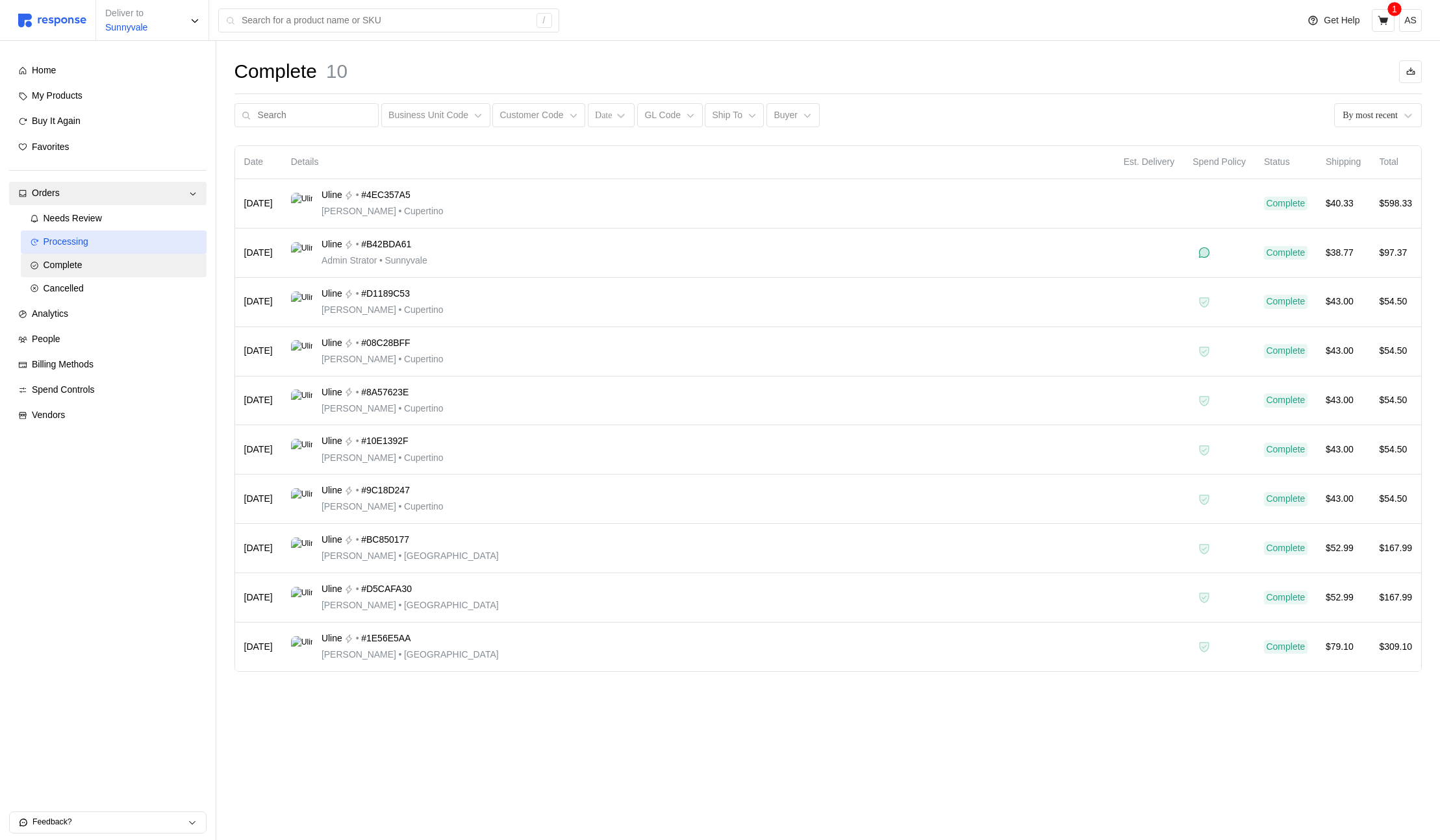
click at [152, 233] on link "Processing" at bounding box center [113, 242] width 186 height 23
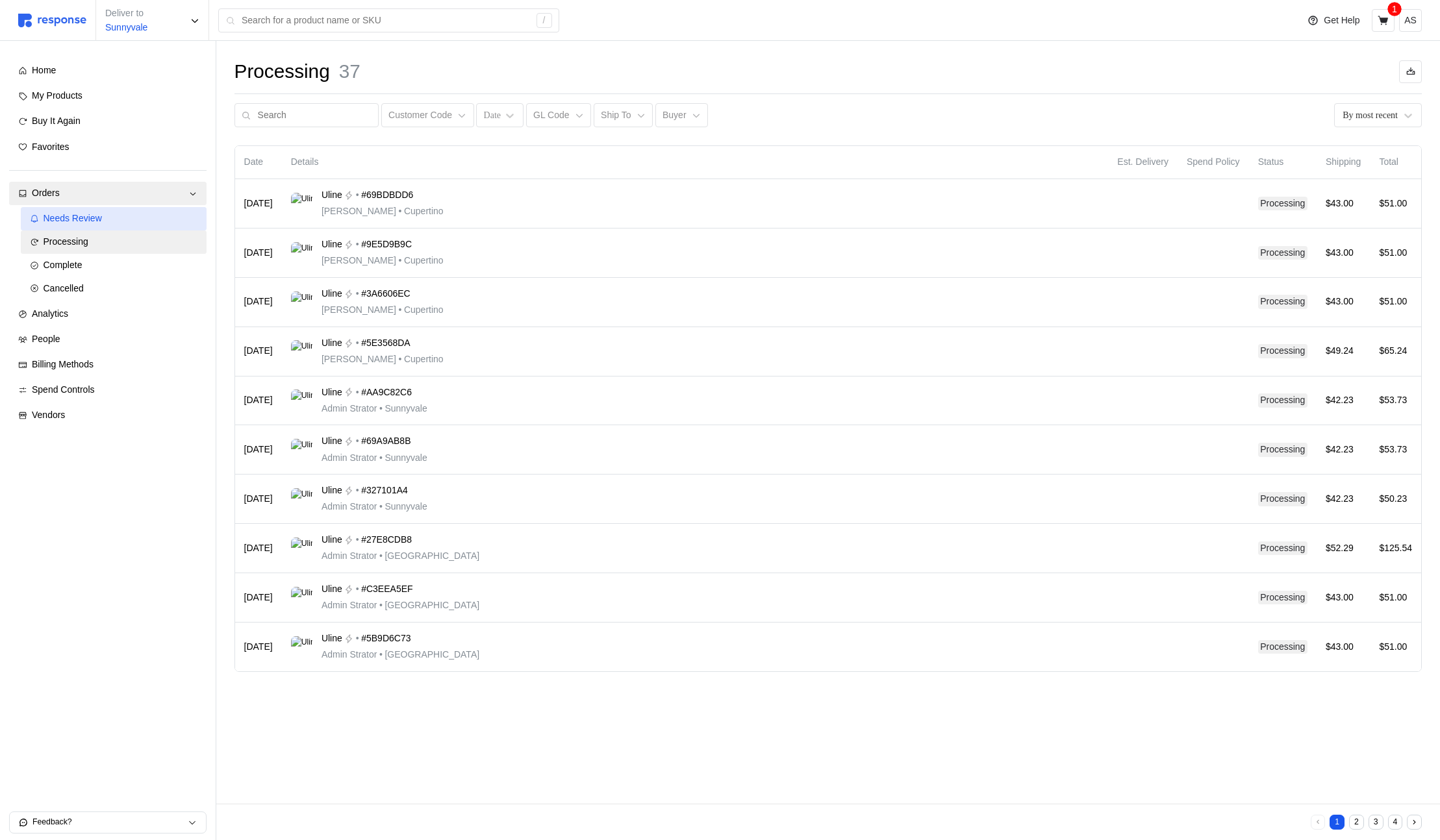
click at [155, 217] on div "Needs Review" at bounding box center [120, 219] width 154 height 14
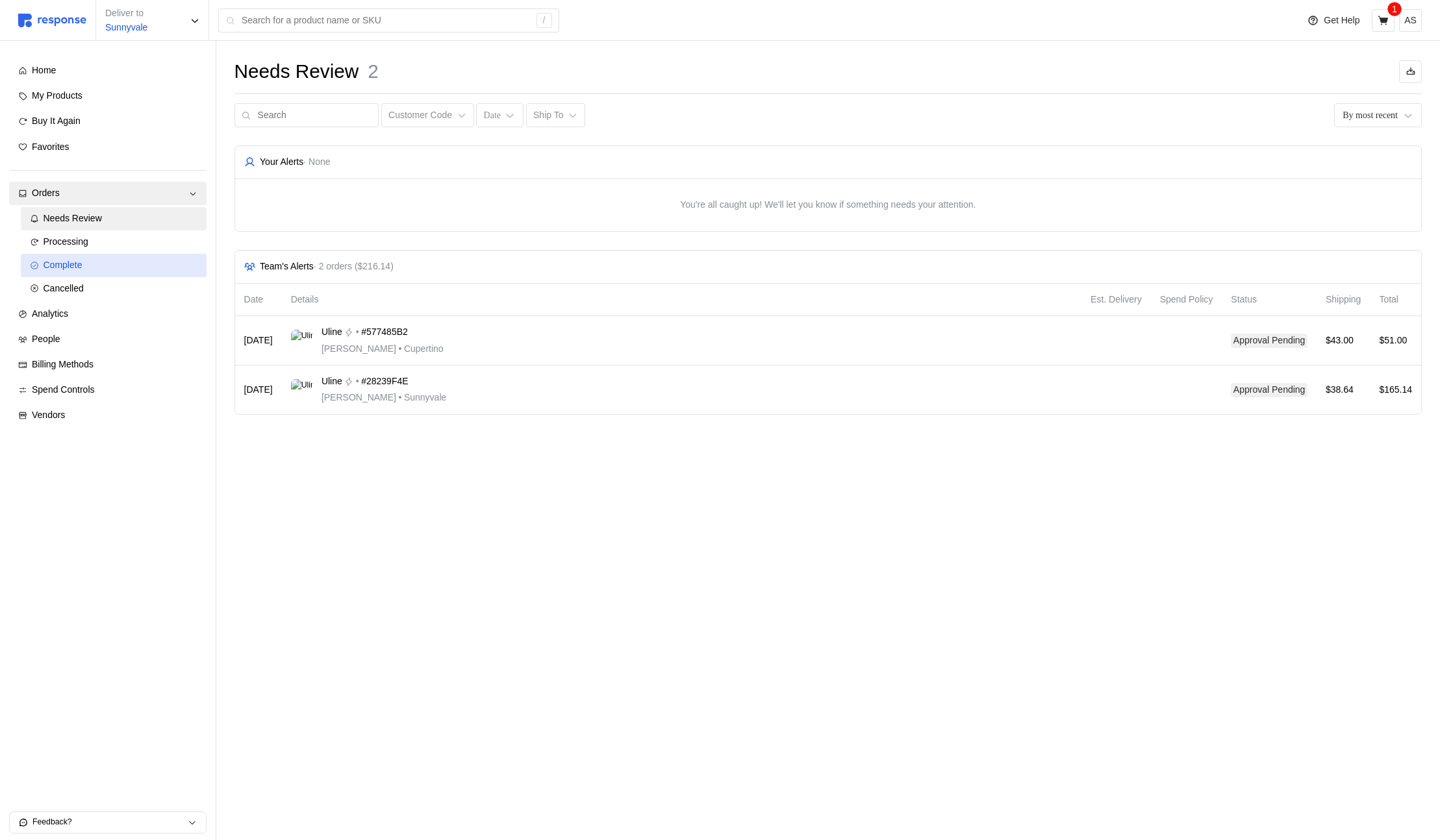
click at [137, 267] on div "Complete" at bounding box center [120, 266] width 154 height 14
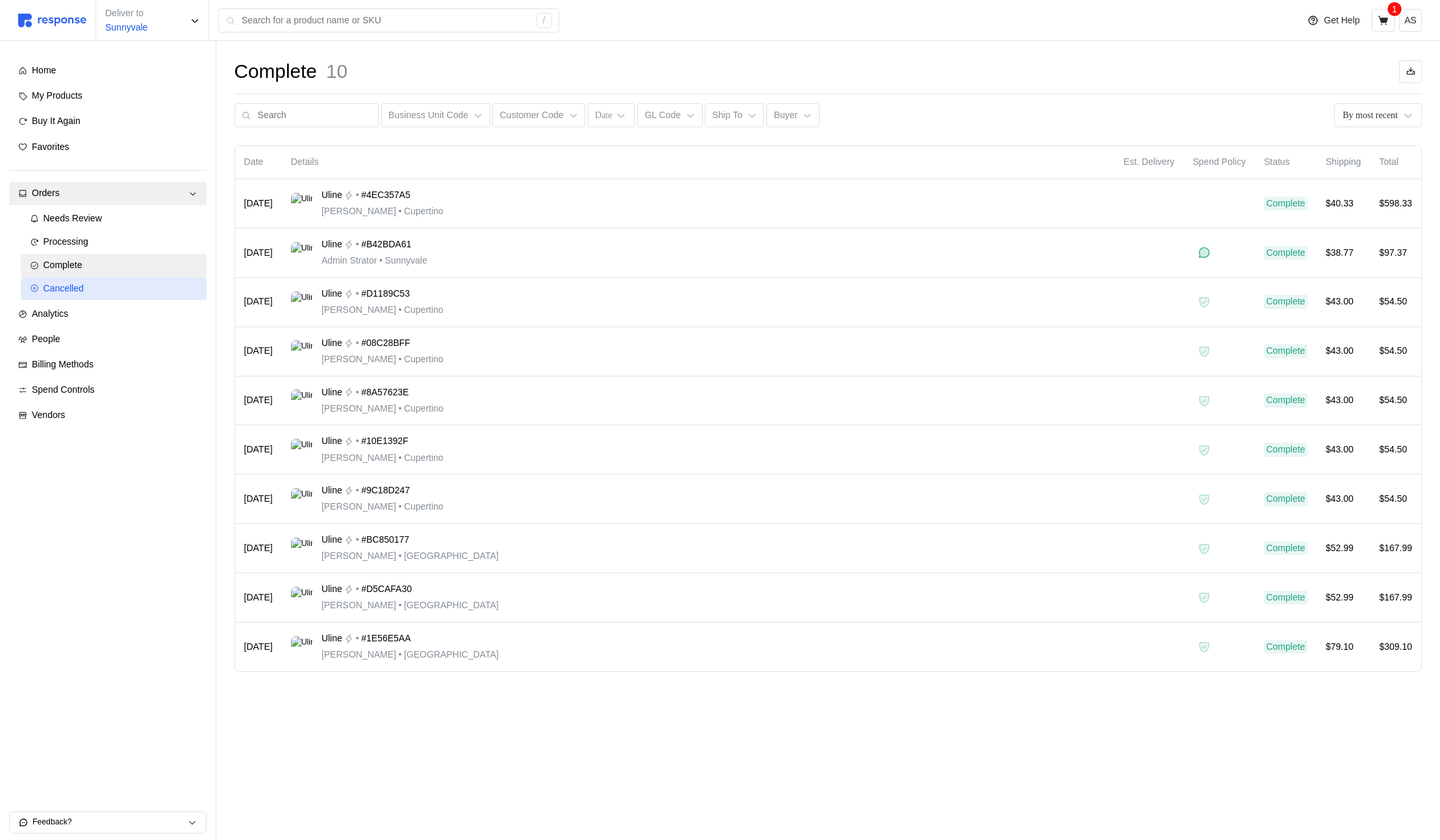
click at [128, 297] on link "Cancelled" at bounding box center [113, 289] width 186 height 23
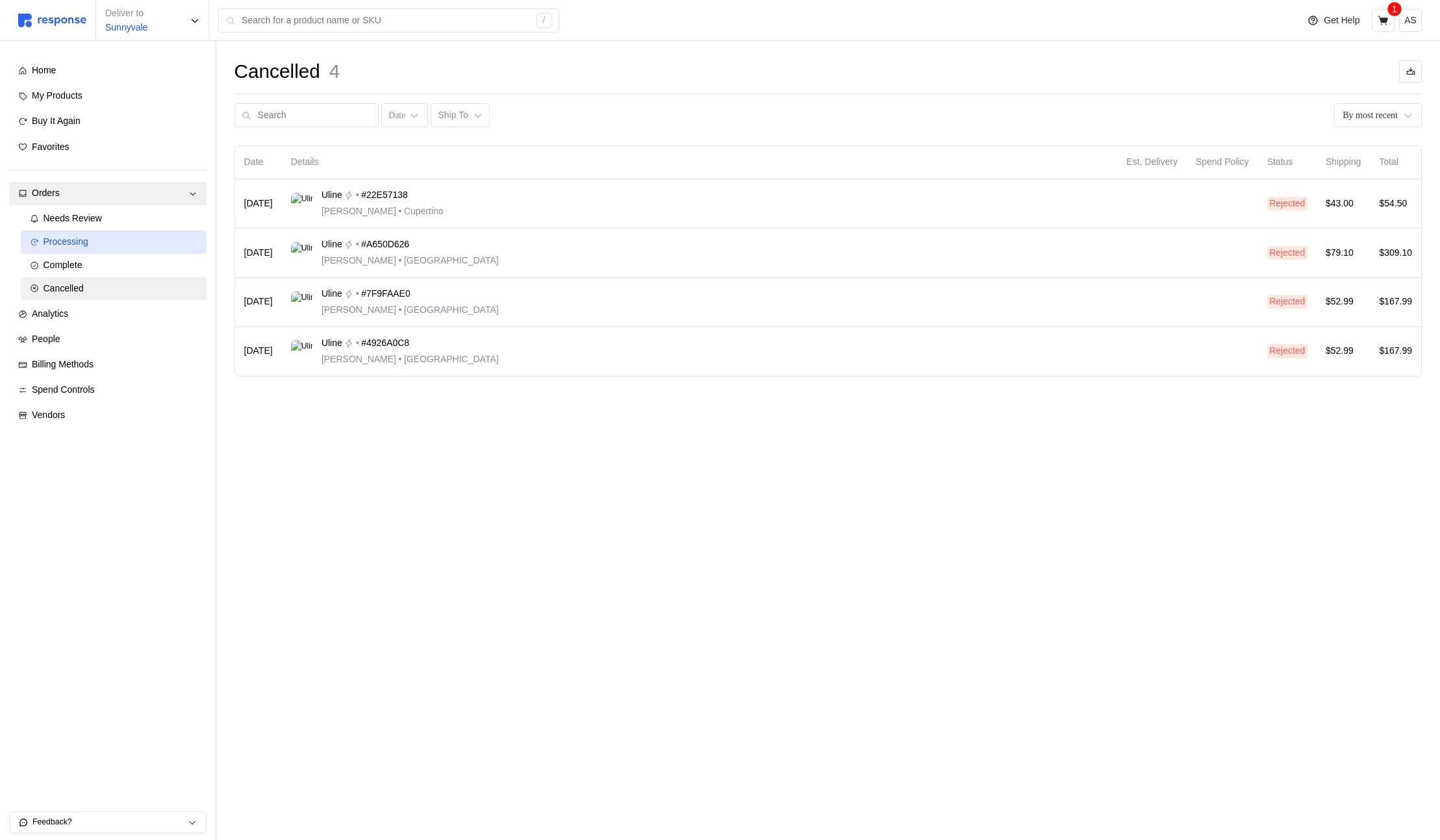
click at [136, 250] on link "Processing" at bounding box center [113, 242] width 186 height 23
click at [142, 214] on div "Needs Review" at bounding box center [120, 219] width 154 height 14
click at [141, 221] on div "Needs Review" at bounding box center [120, 219] width 154 height 14
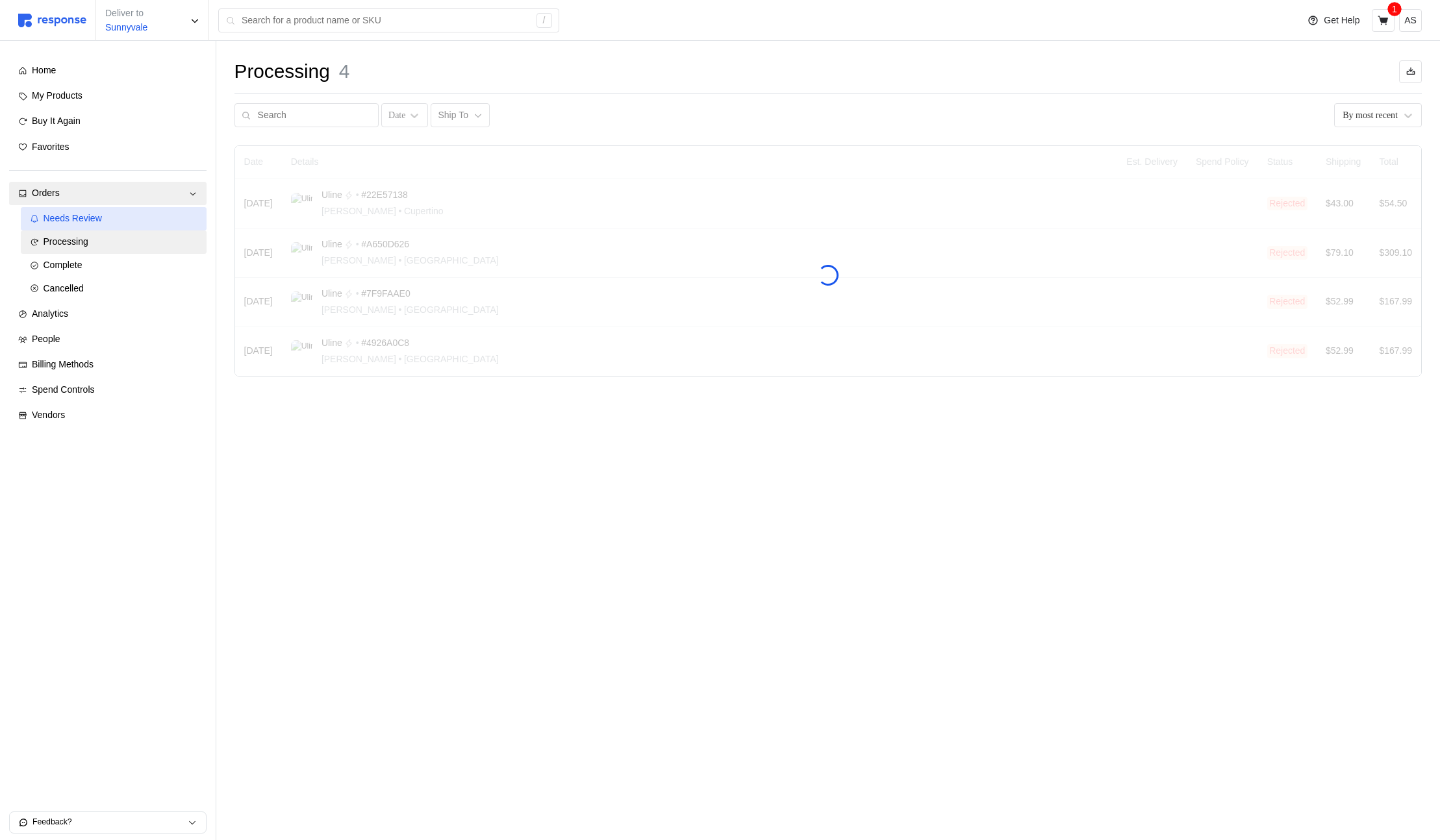
click at [99, 263] on div "Complete" at bounding box center [120, 266] width 154 height 14
click at [108, 239] on div "Processing" at bounding box center [120, 242] width 154 height 14
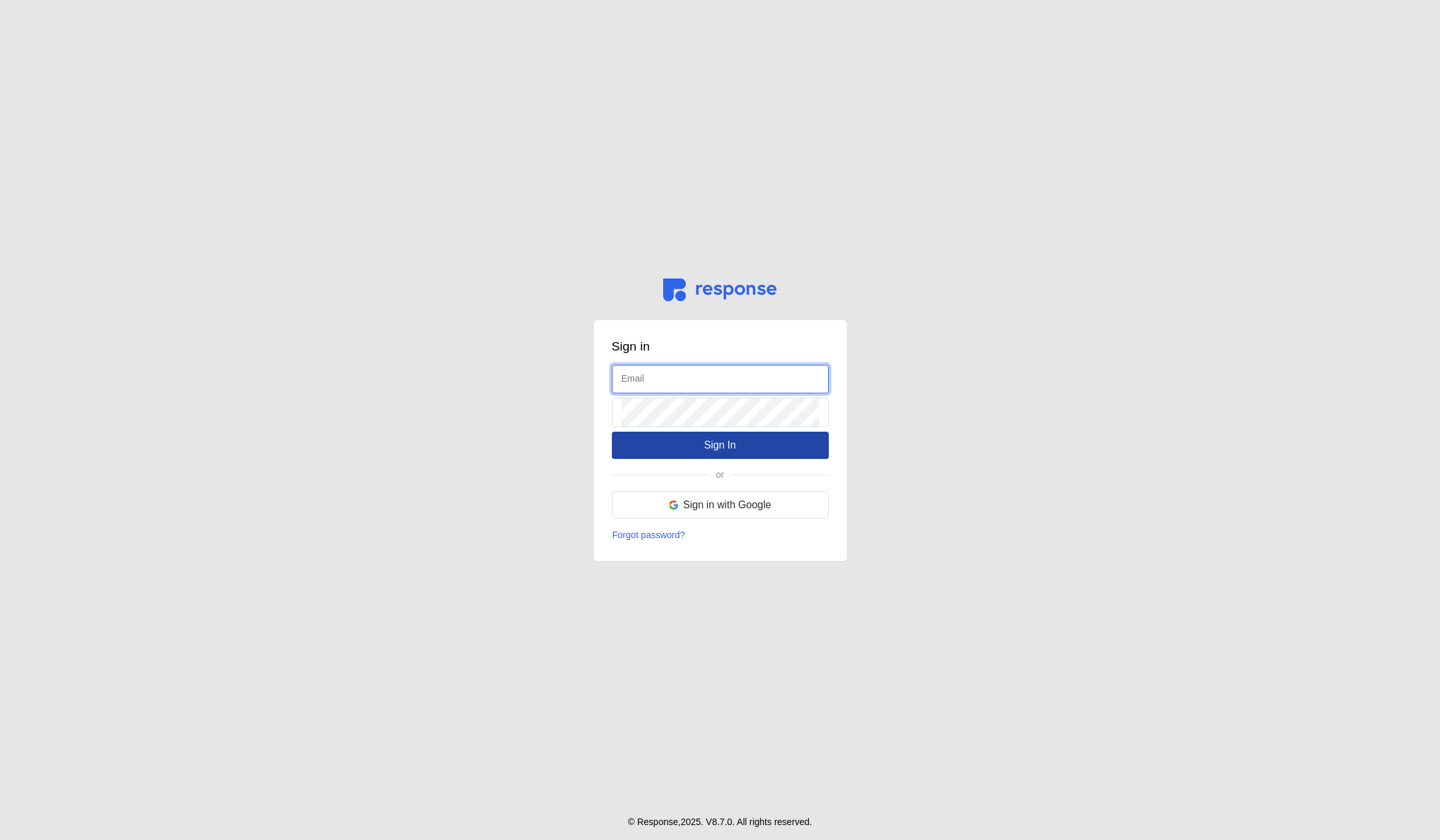
type input "[EMAIL_ADDRESS][DOMAIN_NAME]"
click at [680, 448] on button "Sign In" at bounding box center [720, 446] width 217 height 28
click at [707, 450] on p "Sign In" at bounding box center [720, 446] width 32 height 17
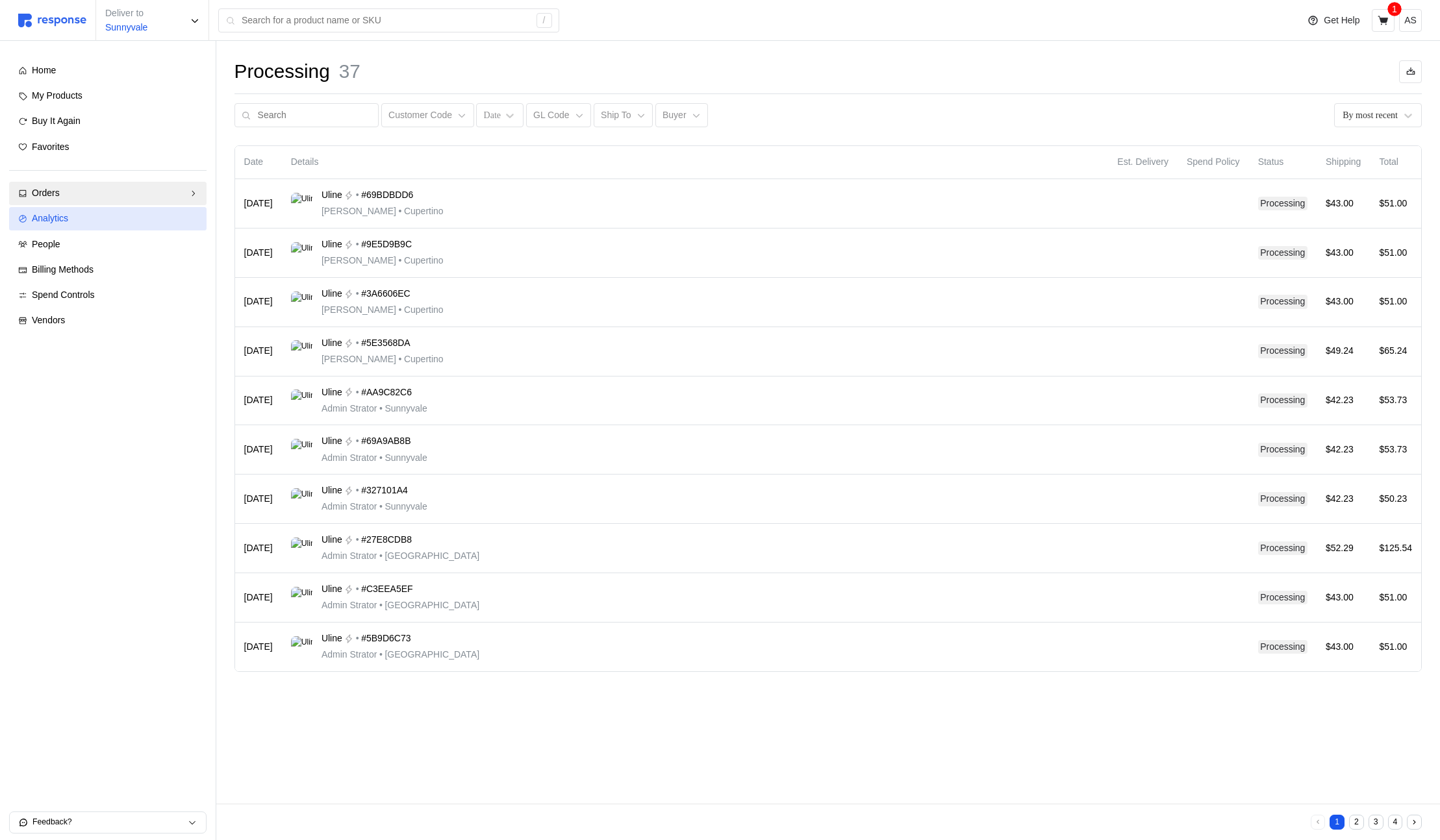
click at [76, 219] on div "Analytics" at bounding box center [115, 219] width 166 height 14
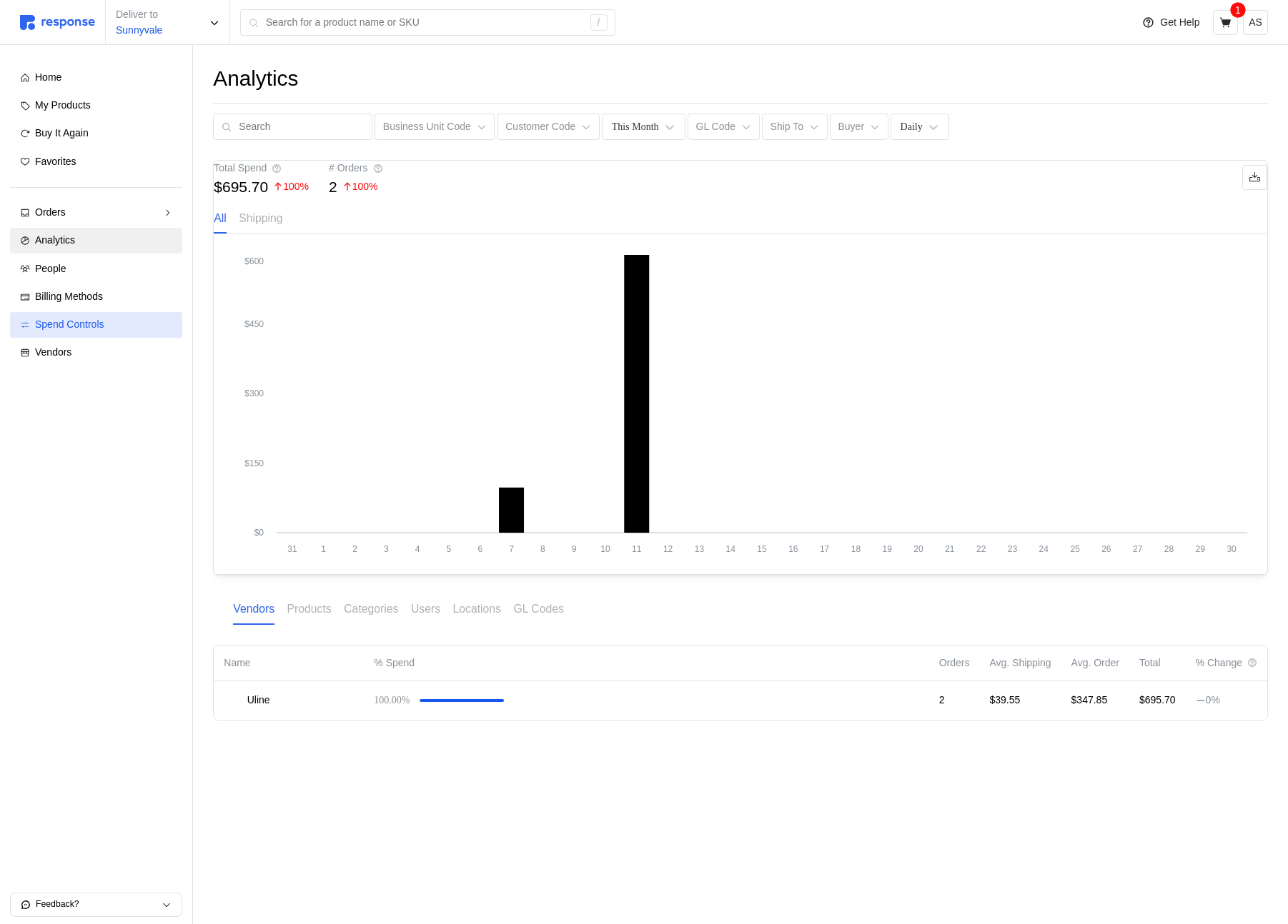
click at [133, 318] on div "Spend Controls" at bounding box center [103, 325] width 137 height 16
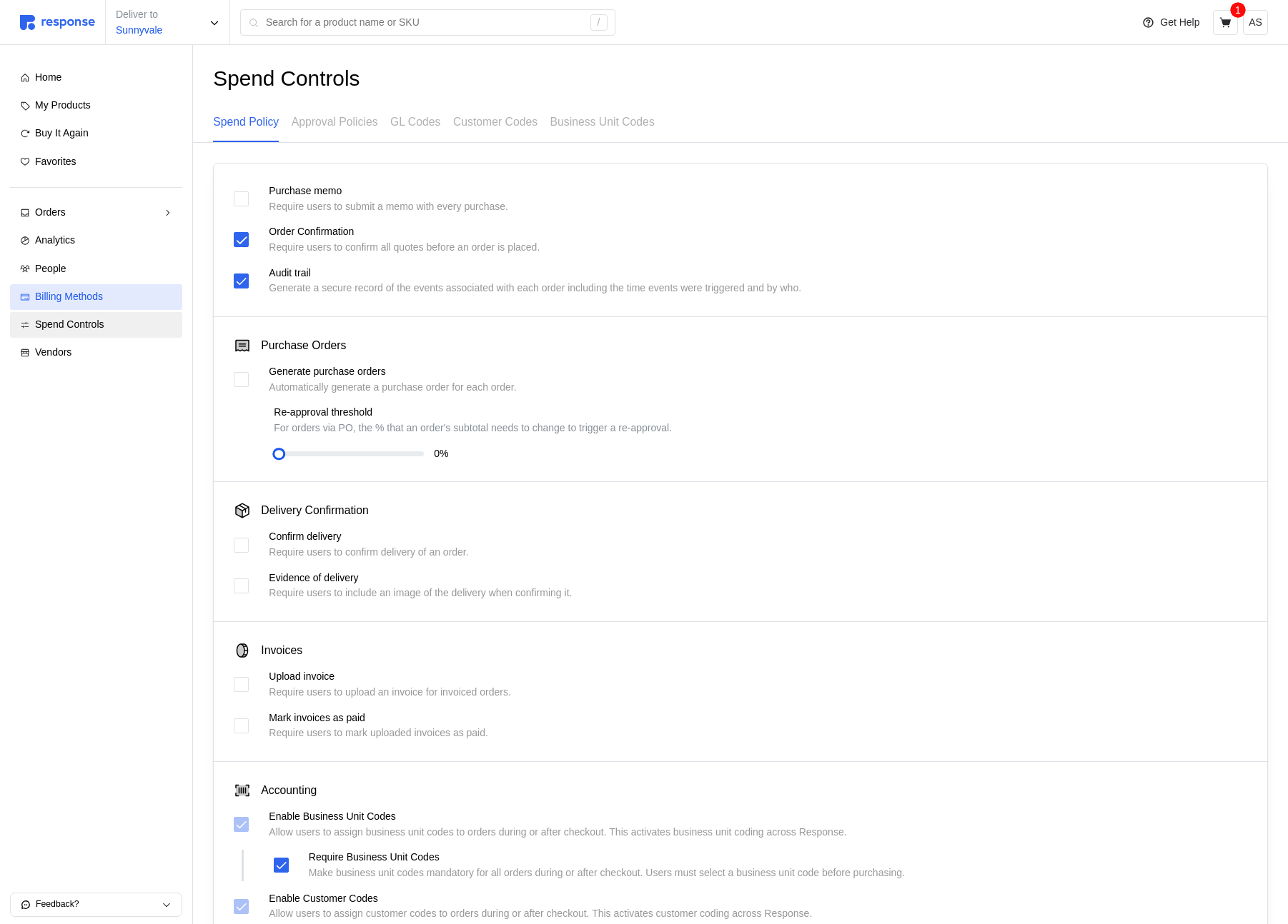
click at [115, 297] on div "Billing Methods" at bounding box center [103, 297] width 137 height 16
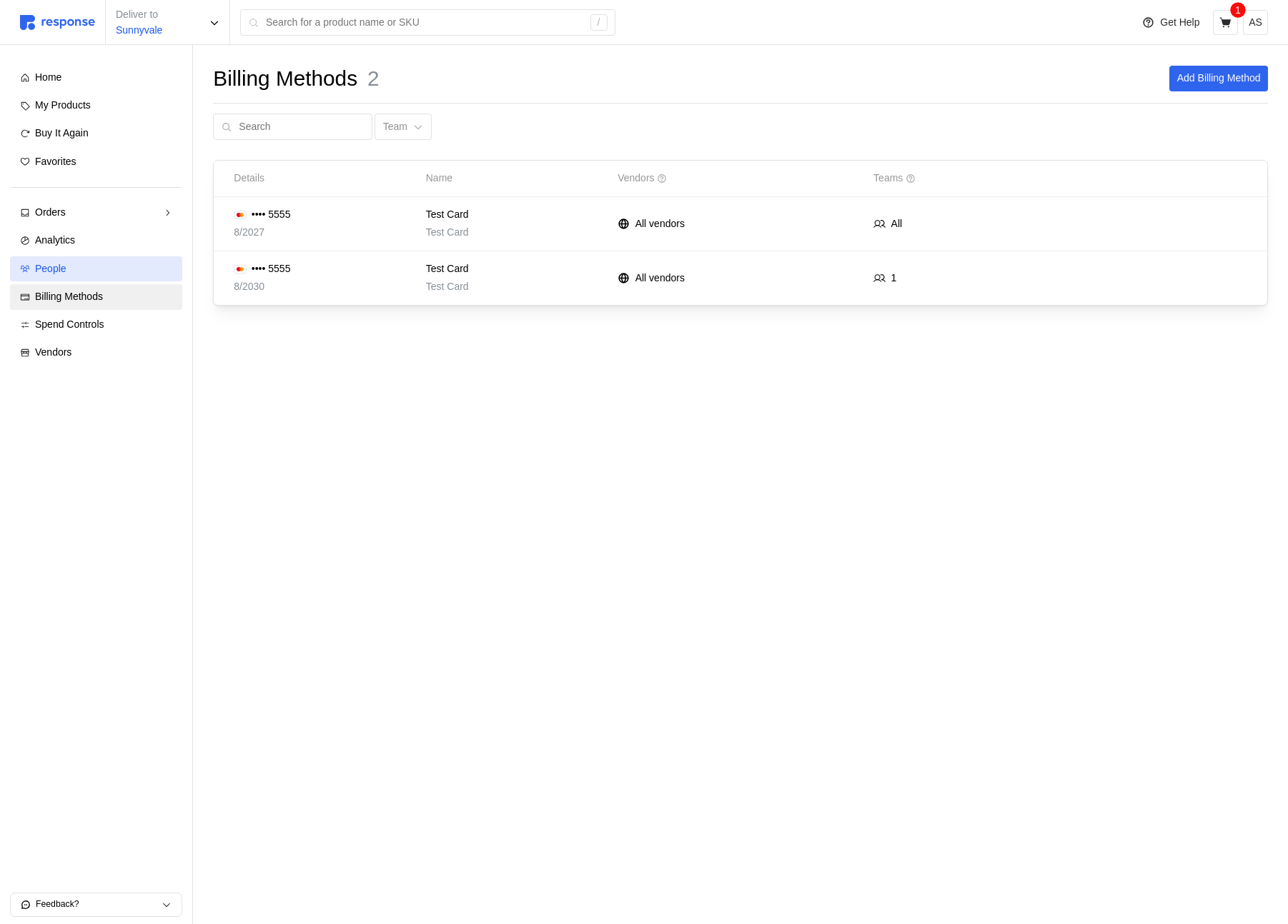
click at [109, 278] on link "People" at bounding box center [96, 269] width 172 height 26
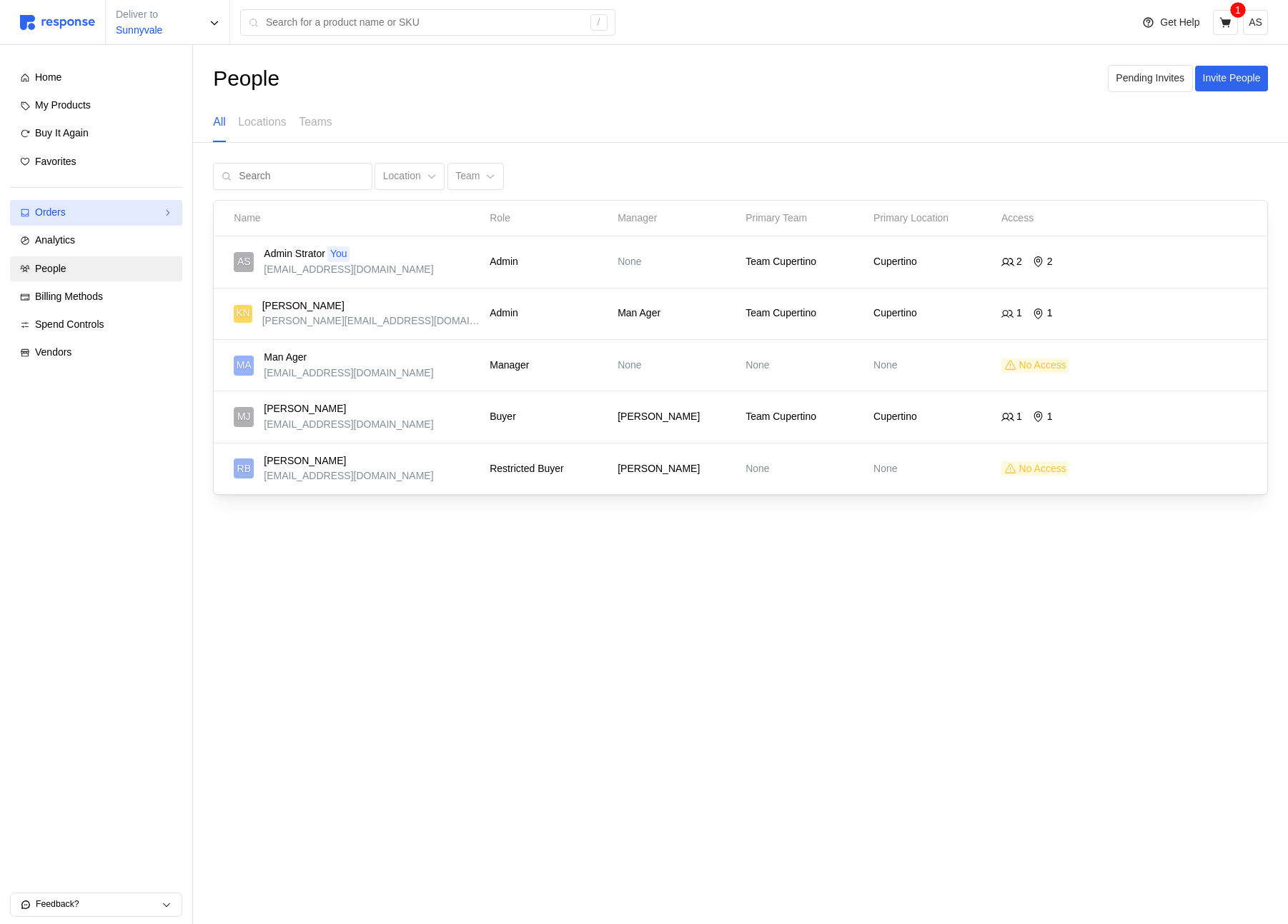
click at [124, 206] on div "Orders" at bounding box center [96, 212] width 122 height 16
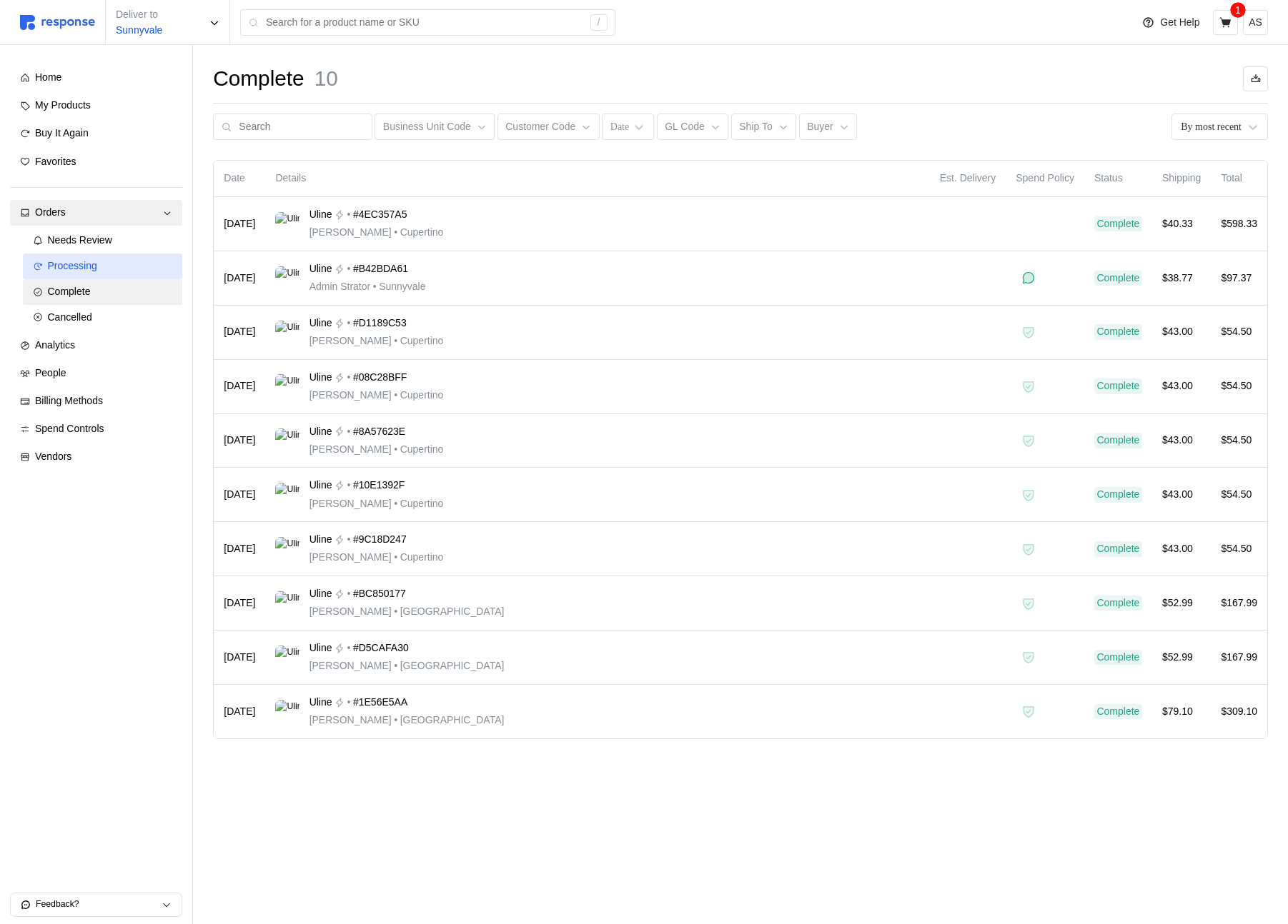
click at [93, 267] on span "Processing" at bounding box center [72, 266] width 49 height 11
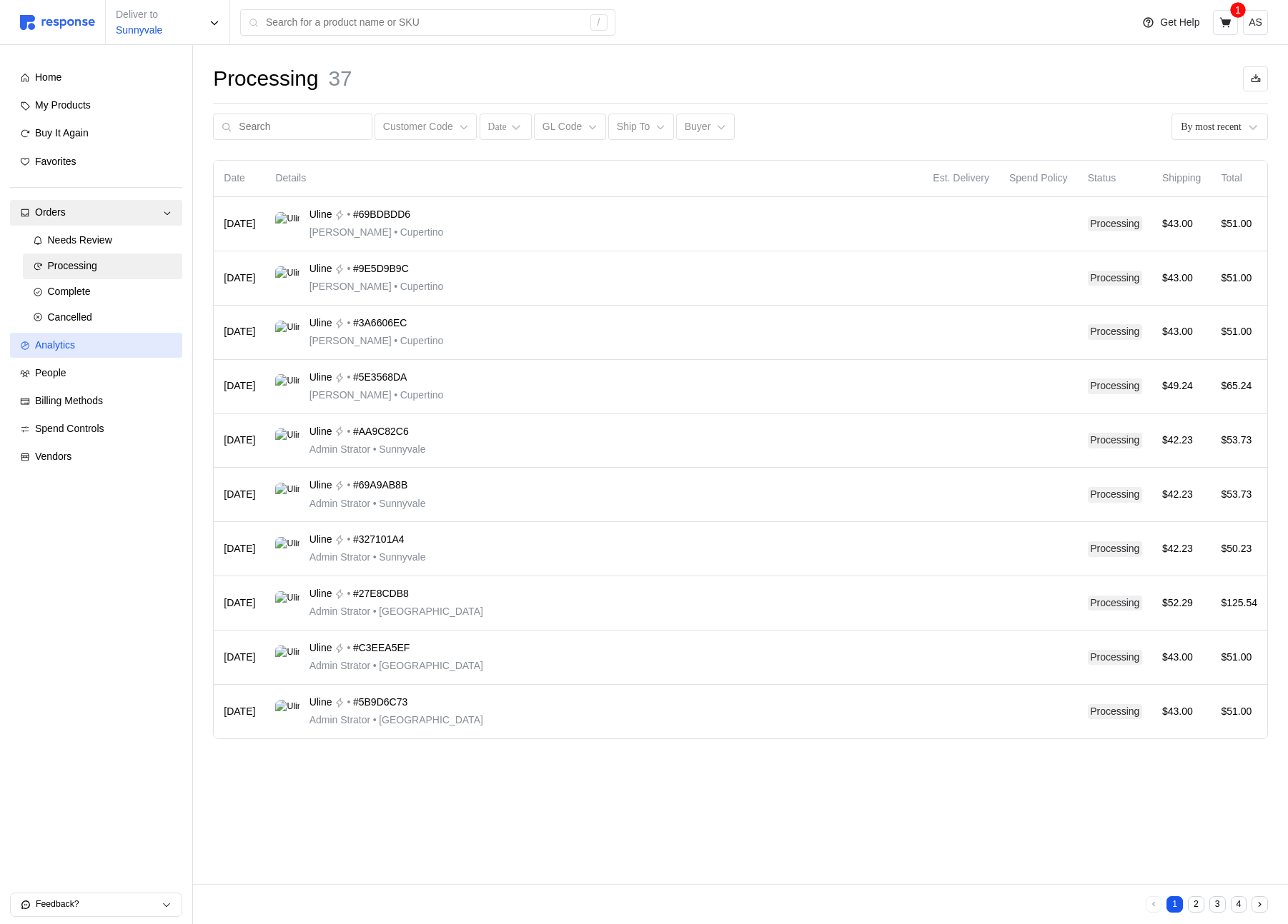
click at [92, 352] on div "Analytics" at bounding box center [103, 345] width 137 height 16
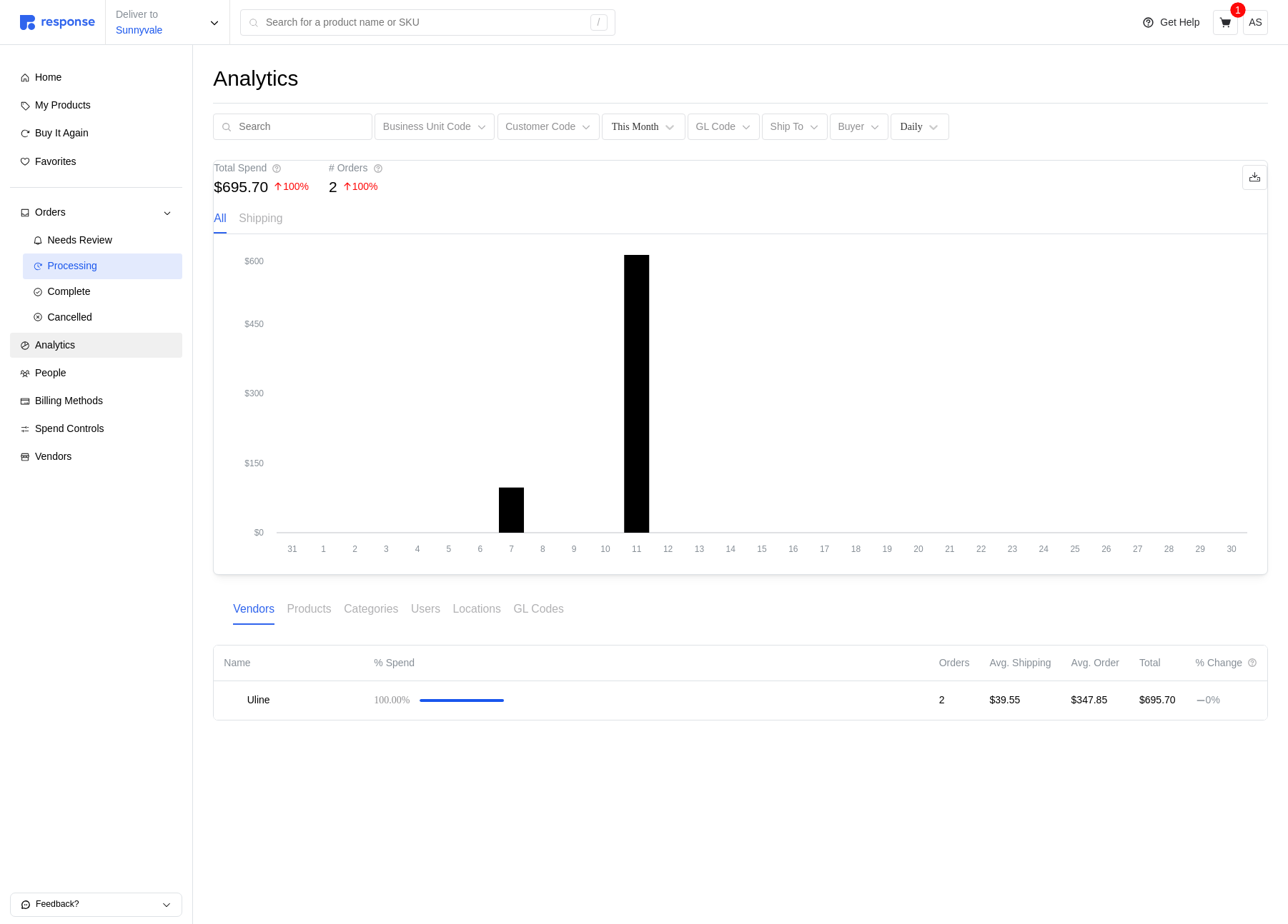
click at [99, 269] on div "Processing" at bounding box center [110, 266] width 125 height 16
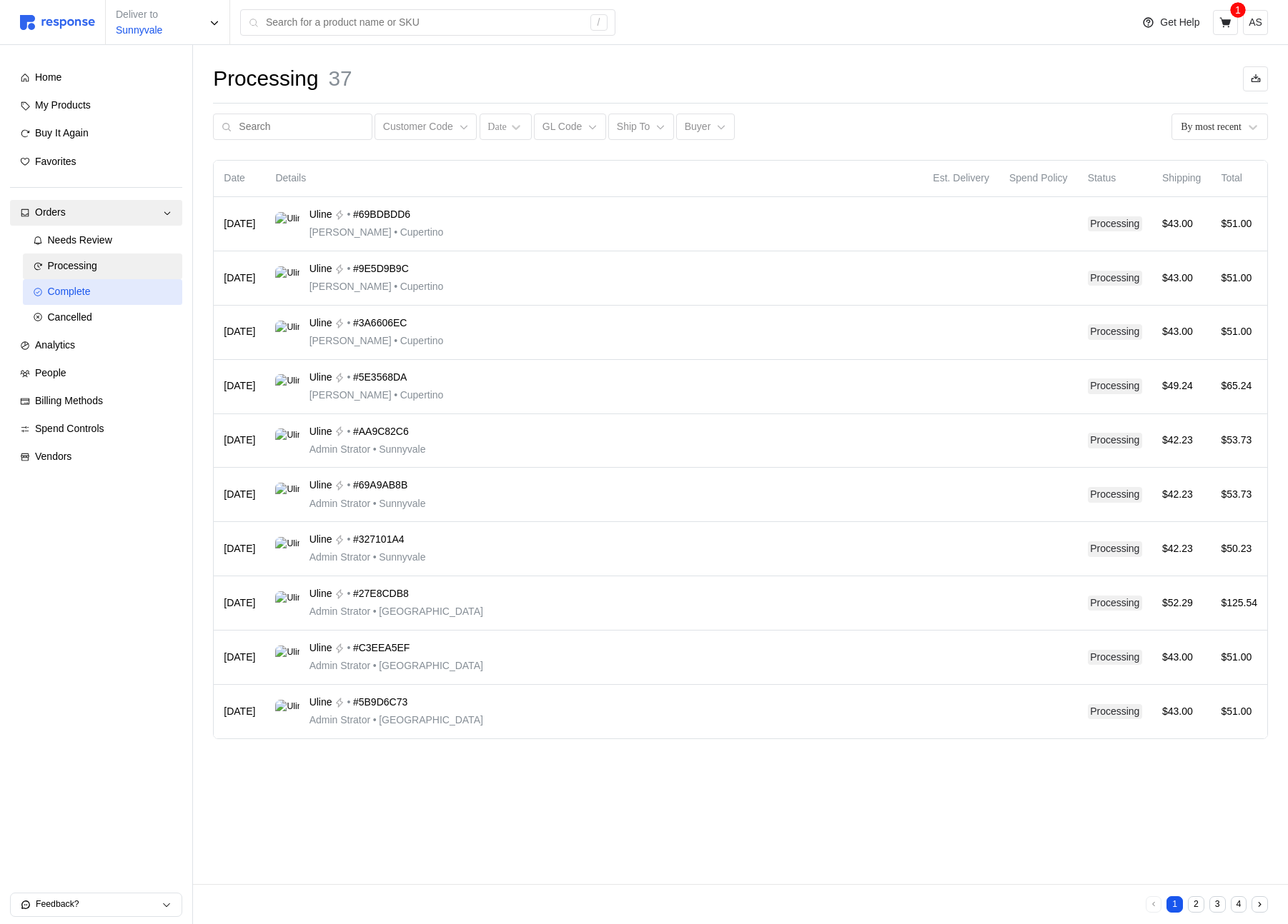
click at [78, 298] on div "Complete" at bounding box center [110, 292] width 125 height 16
